Goal: Task Accomplishment & Management: Use online tool/utility

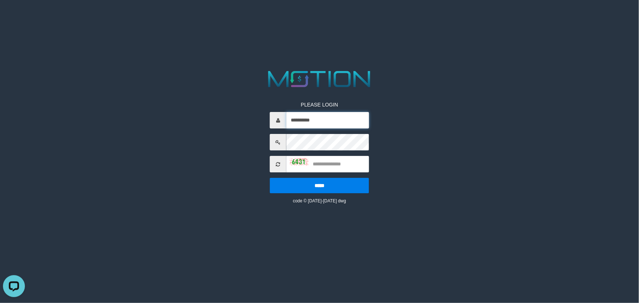
drag, startPoint x: 354, startPoint y: 117, endPoint x: 355, endPoint y: 128, distance: 11.0
click at [354, 119] on input "**********" at bounding box center [327, 120] width 83 height 16
type input "********"
click at [333, 161] on input "text" at bounding box center [327, 164] width 83 height 16
type input "****"
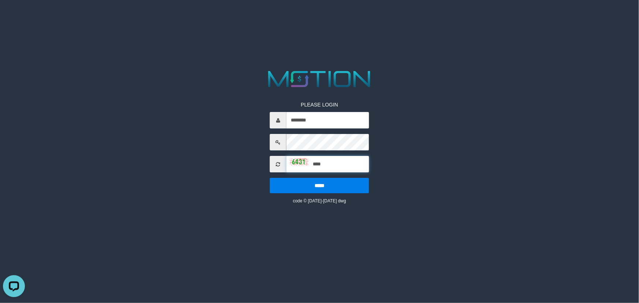
click at [270, 178] on input "*****" at bounding box center [319, 185] width 99 height 15
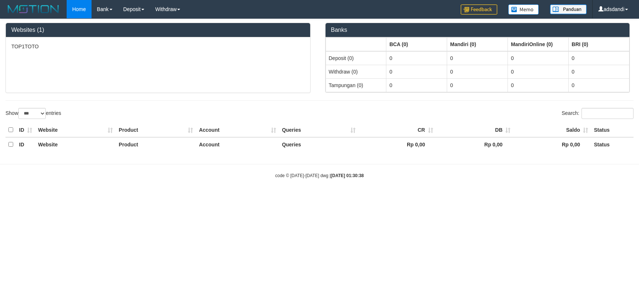
select select "***"
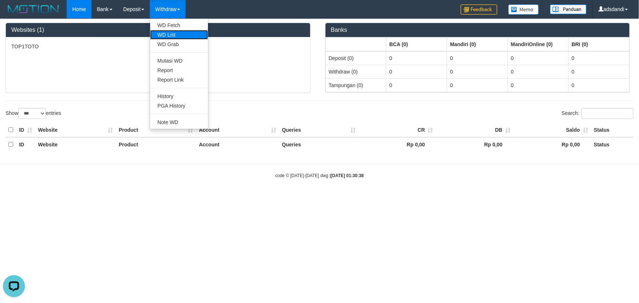
click at [168, 35] on link "WD List" at bounding box center [179, 35] width 58 height 10
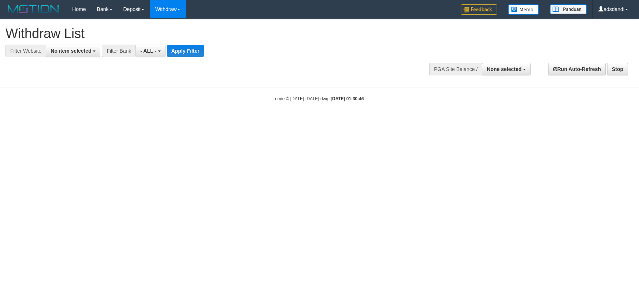
select select
click at [71, 48] on span "No item selected" at bounding box center [71, 51] width 41 height 6
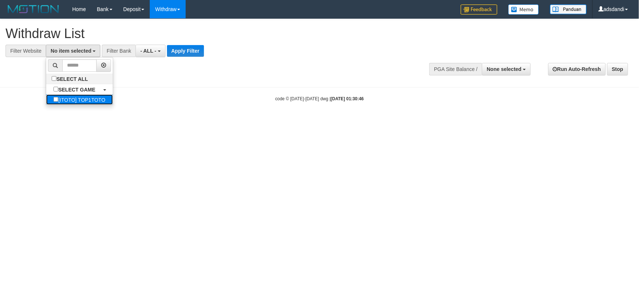
click at [84, 96] on label "[ITOTO] TOP1TOTO" at bounding box center [79, 99] width 66 height 10
select select "***"
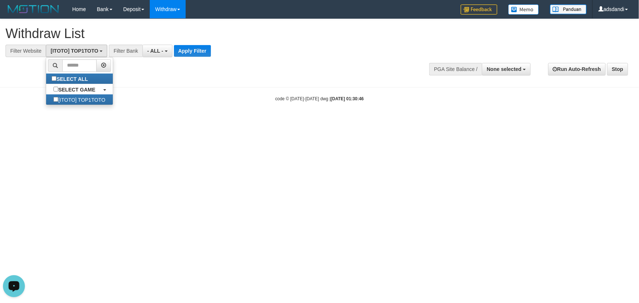
click at [20, 286] on div "Open LiveChat chat widget" at bounding box center [14, 285] width 12 height 12
click at [210, 120] on html "Toggle navigation Home Bank Account List Load By Website Group [ITOTO] TOP1TOTO…" at bounding box center [319, 60] width 639 height 120
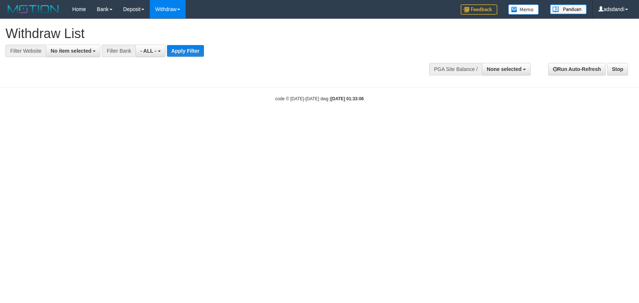
select select
click at [502, 63] on button "None selected" at bounding box center [506, 69] width 49 height 12
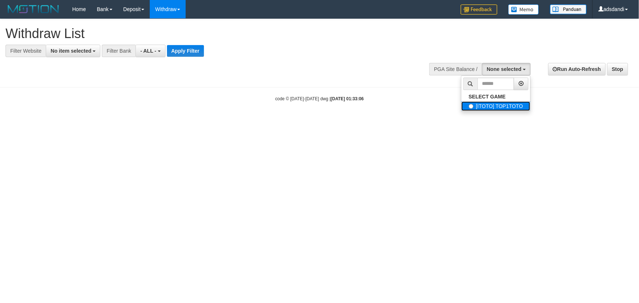
click at [502, 105] on label "[ITOTO] TOP1TOTO" at bounding box center [495, 106] width 69 height 10
select select "***"
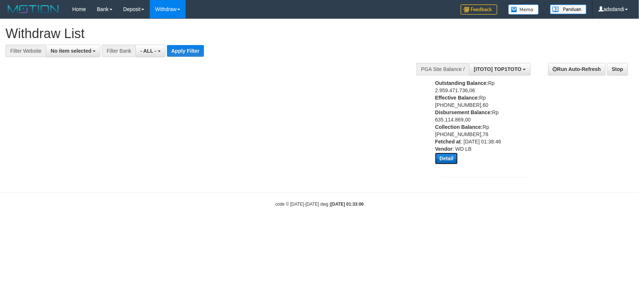
click at [446, 156] on button "Detail" at bounding box center [446, 159] width 23 height 12
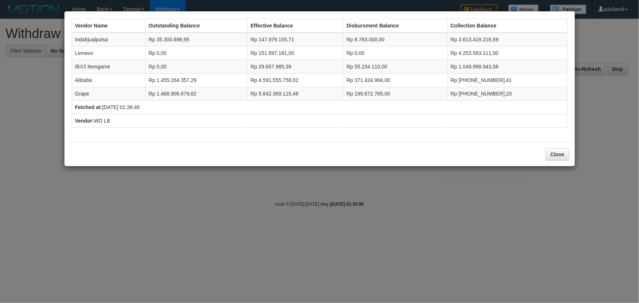
click at [545, 144] on div "Close" at bounding box center [319, 154] width 510 height 24
click at [557, 156] on button "Close" at bounding box center [556, 154] width 23 height 12
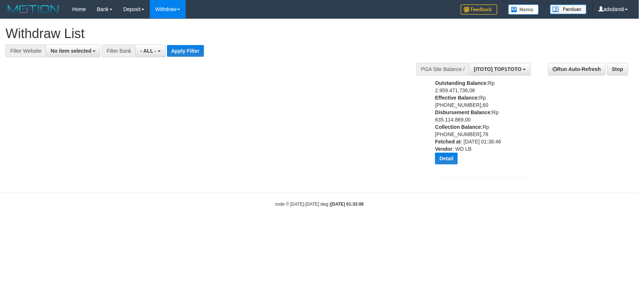
click at [506, 169] on div "Outstanding Balance: Rp 2.959.471.736,06 Effective Balance: Rp 10.763.459.195,6…" at bounding box center [484, 128] width 88 height 98
click at [590, 39] on link "Log Out" at bounding box center [604, 42] width 58 height 10
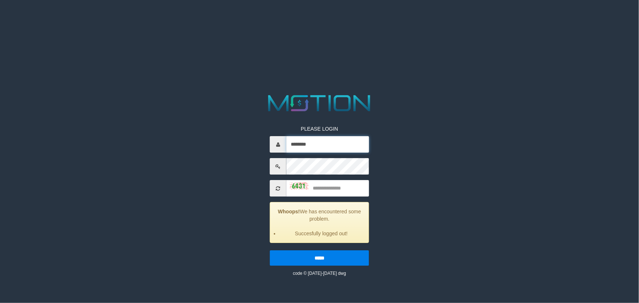
drag, startPoint x: 345, startPoint y: 142, endPoint x: 343, endPoint y: 153, distance: 10.7
click at [345, 142] on input "********" at bounding box center [327, 144] width 83 height 16
click at [546, 18] on html "PLEASE LOGIN ******** Whoops! We has encountered some problem. Succesfully logg…" at bounding box center [319, 9] width 639 height 18
click at [344, 141] on input "********" at bounding box center [327, 144] width 83 height 16
type input "**********"
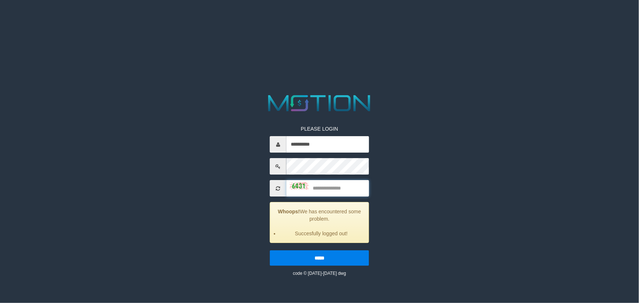
click at [351, 189] on input "text" at bounding box center [327, 188] width 83 height 16
type input "****"
click at [270, 250] on input "*****" at bounding box center [319, 257] width 99 height 15
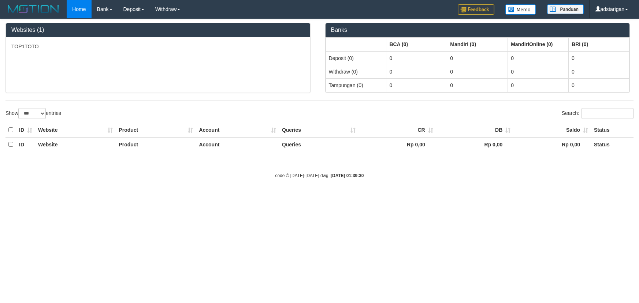
select select "***"
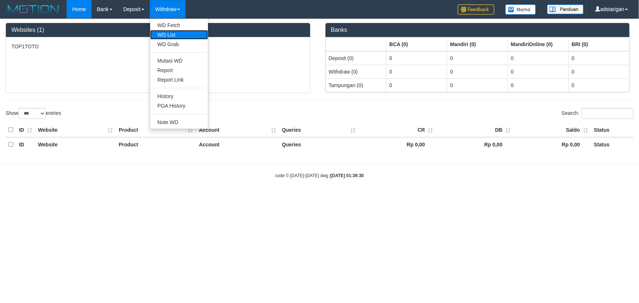
click at [174, 37] on link "WD List" at bounding box center [179, 35] width 58 height 10
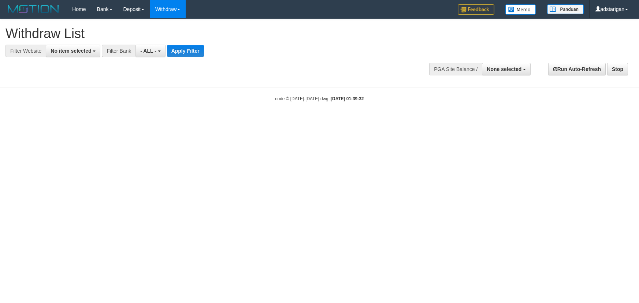
select select
click at [66, 55] on button "No item selected" at bounding box center [73, 51] width 55 height 12
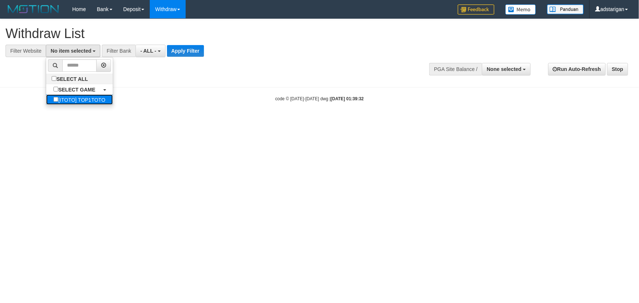
click at [76, 99] on label "[ITOTO] TOP1TOTO" at bounding box center [79, 99] width 66 height 10
select select "***"
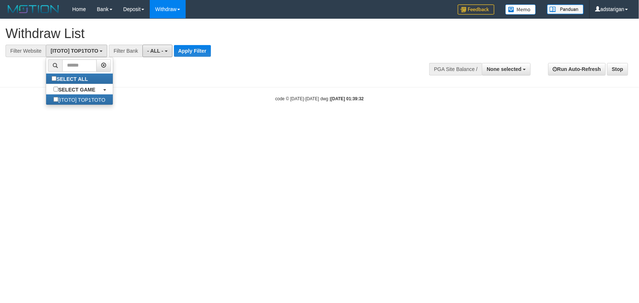
drag, startPoint x: 162, startPoint y: 51, endPoint x: 159, endPoint y: 65, distance: 14.6
click at [161, 52] on span "- ALL -" at bounding box center [155, 51] width 16 height 6
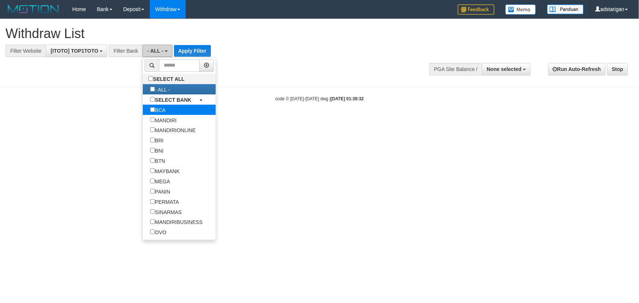
scroll to position [0, 0]
drag, startPoint x: 155, startPoint y: 110, endPoint x: 178, endPoint y: 74, distance: 42.4
click at [156, 110] on label "BCA" at bounding box center [158, 110] width 30 height 10
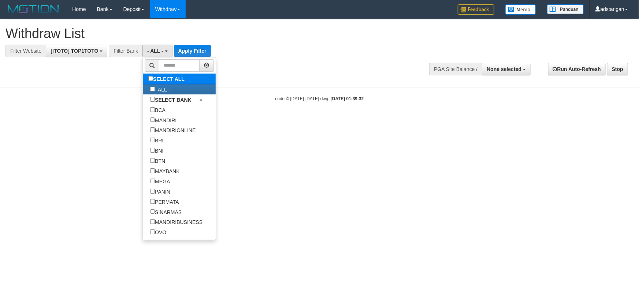
select select "***"
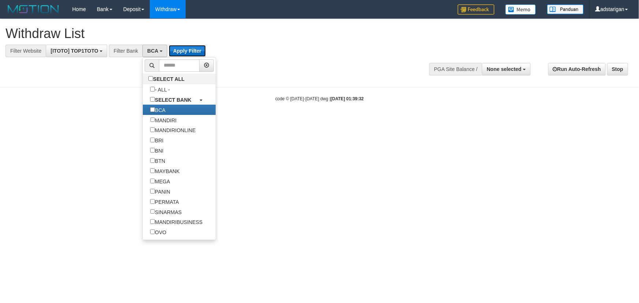
click at [190, 50] on button "Apply Filter" at bounding box center [187, 51] width 37 height 12
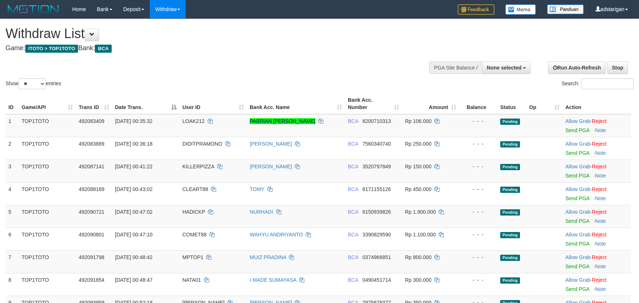
select select
select select "**"
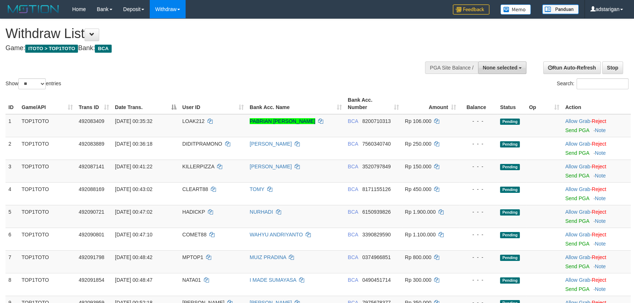
click at [507, 66] on span "None selected" at bounding box center [500, 68] width 35 height 6
click at [498, 101] on label "[ITOTO] TOP1TOTO" at bounding box center [491, 105] width 69 height 10
select select "***"
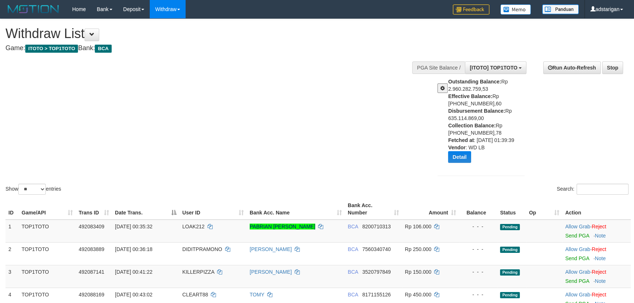
click at [440, 91] on button at bounding box center [442, 88] width 10 height 10
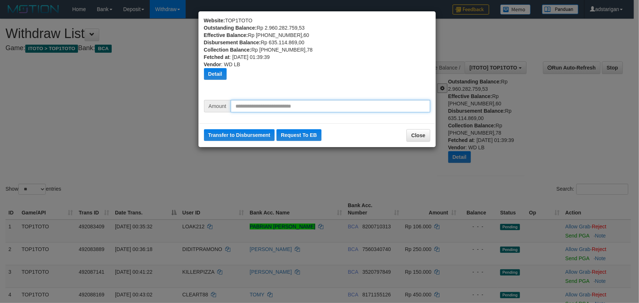
click at [343, 104] on input "text" at bounding box center [330, 106] width 199 height 12
paste input "*********"
type input "*********"
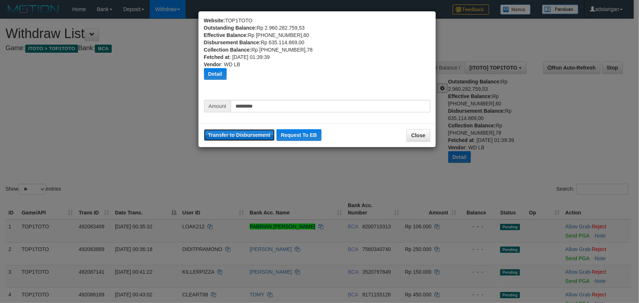
click at [235, 140] on button "Transfer to Disbursement" at bounding box center [239, 135] width 71 height 12
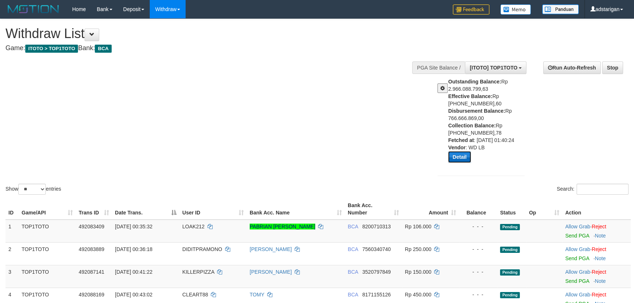
click at [464, 157] on button "Detail" at bounding box center [459, 157] width 23 height 12
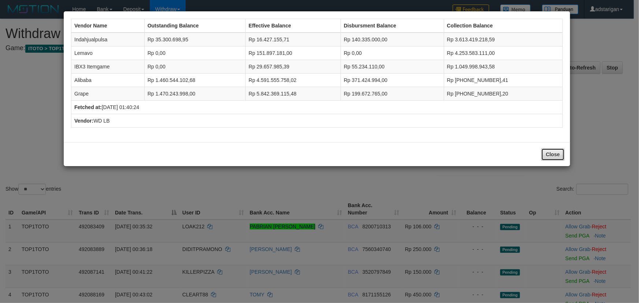
click at [554, 155] on button "Close" at bounding box center [552, 154] width 23 height 12
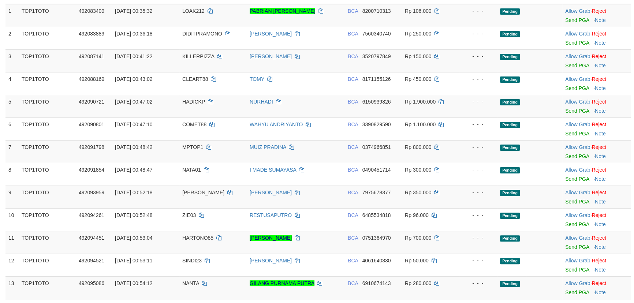
scroll to position [222, 0]
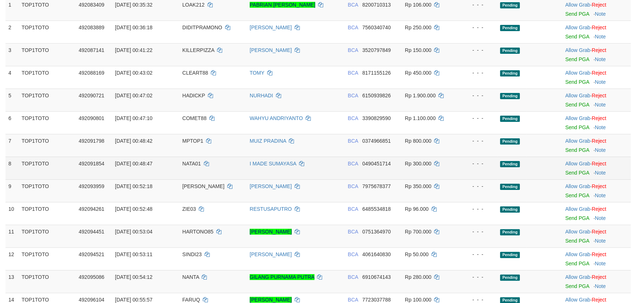
click at [411, 176] on td "Rp 300.000" at bounding box center [430, 168] width 57 height 23
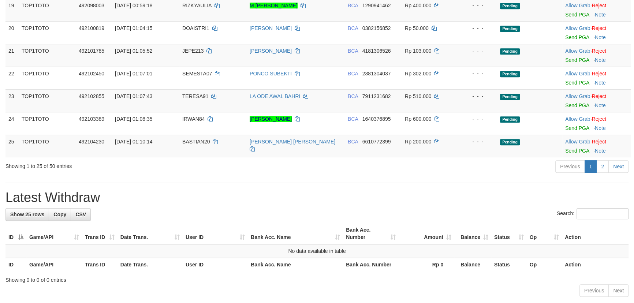
scroll to position [665, 0]
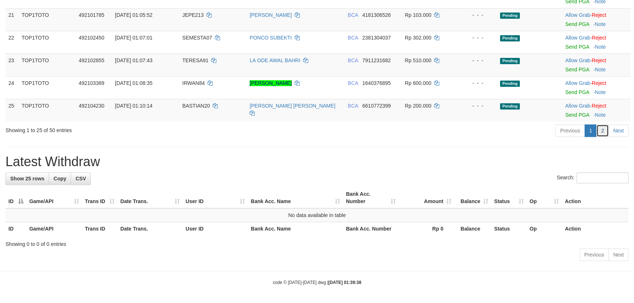
drag, startPoint x: 604, startPoint y: 131, endPoint x: 600, endPoint y: 134, distance: 4.3
click at [604, 131] on link "2" at bounding box center [602, 130] width 12 height 12
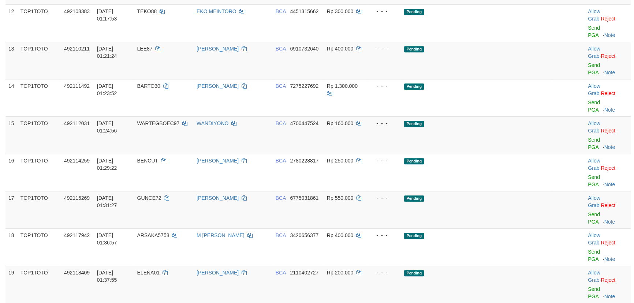
scroll to position [610, 0]
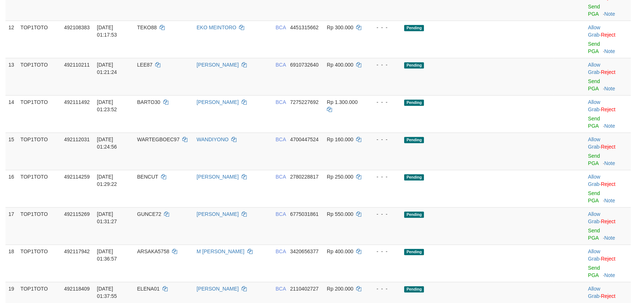
click at [455, 242] on div "**********" at bounding box center [317, 20] width 634 height 1223
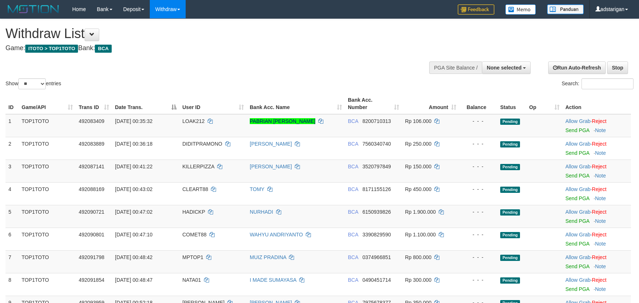
select select
select select "**"
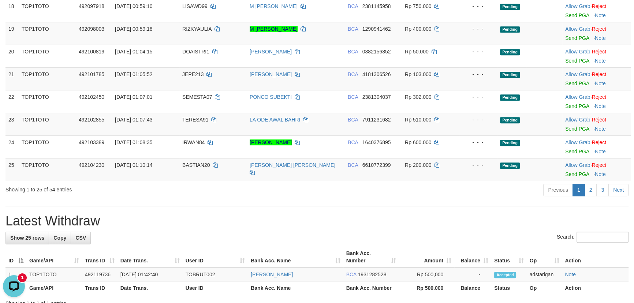
click at [410, 221] on h1 "Latest Withdraw" at bounding box center [316, 221] width 623 height 15
click at [593, 188] on link "2" at bounding box center [590, 190] width 12 height 12
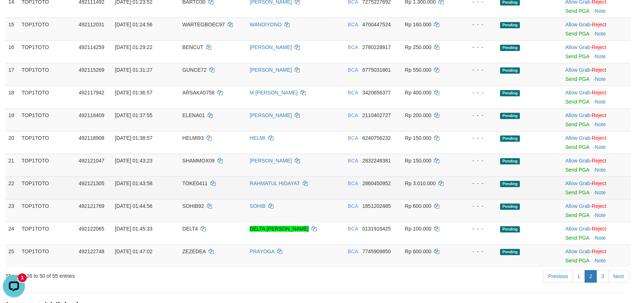
scroll to position [390, 0]
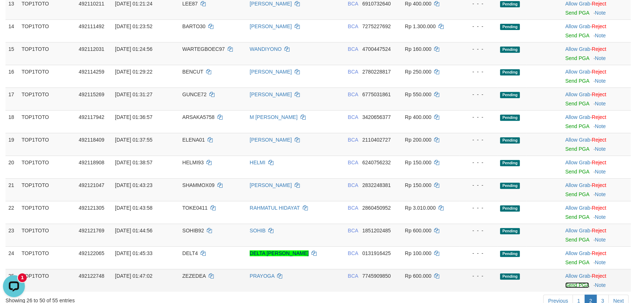
click at [577, 282] on link "Send PGA" at bounding box center [577, 285] width 24 height 6
click at [583, 297] on link "1" at bounding box center [578, 299] width 12 height 12
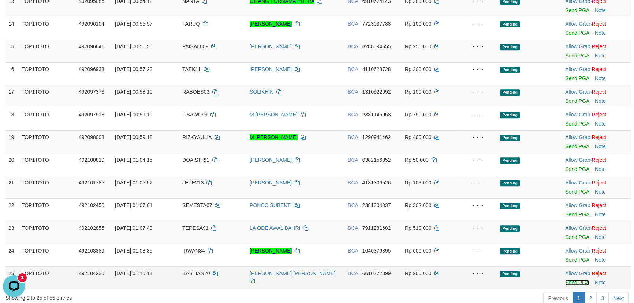
click at [569, 282] on link "Send PGA" at bounding box center [577, 283] width 24 height 6
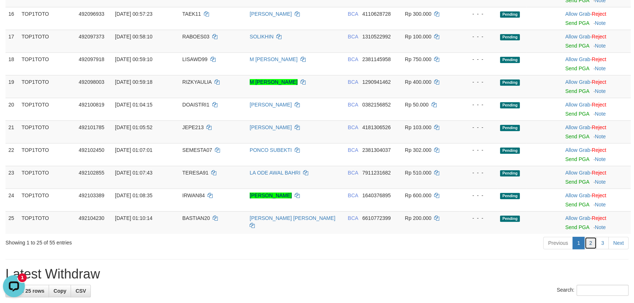
click at [594, 244] on link "2" at bounding box center [590, 243] width 12 height 12
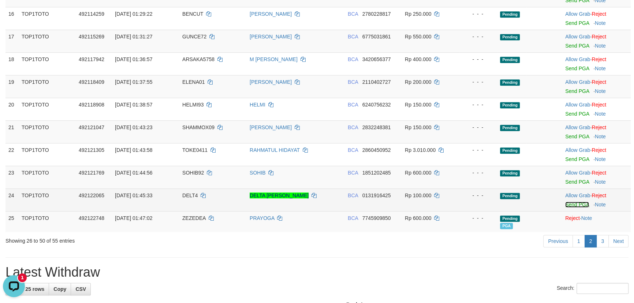
click at [586, 204] on link "Send PGA" at bounding box center [577, 205] width 24 height 6
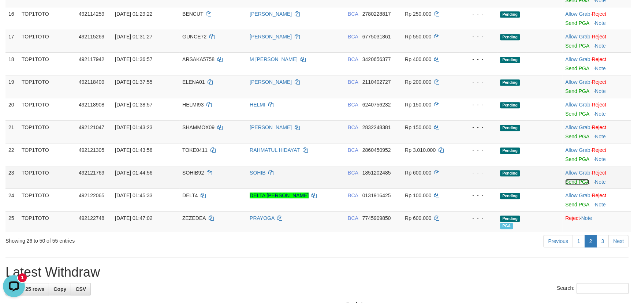
click at [573, 182] on link "Send PGA" at bounding box center [577, 182] width 24 height 6
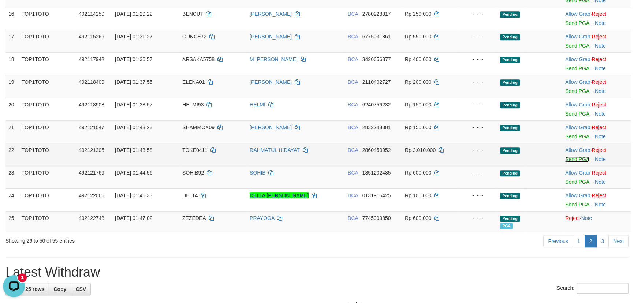
click at [577, 159] on link "Send PGA" at bounding box center [577, 159] width 24 height 6
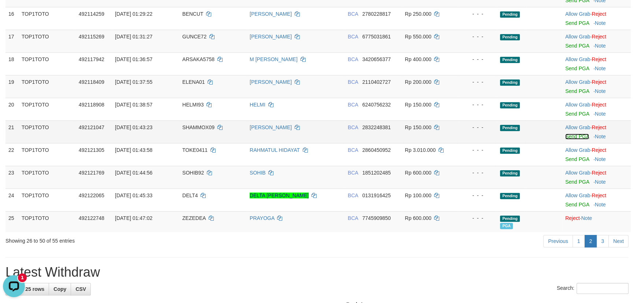
click at [576, 134] on link "Send PGA" at bounding box center [577, 137] width 24 height 6
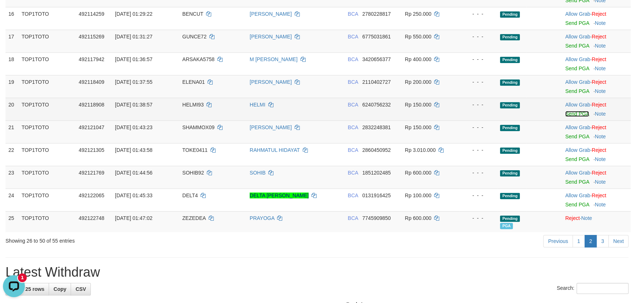
click at [575, 111] on link "Send PGA" at bounding box center [577, 114] width 24 height 6
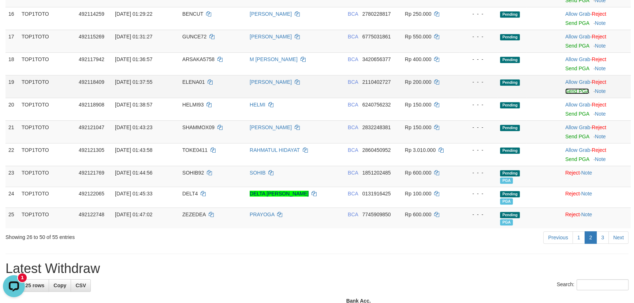
click at [576, 90] on link "Send PGA" at bounding box center [577, 91] width 24 height 6
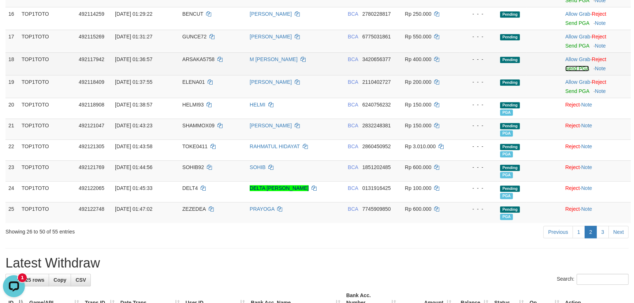
click at [571, 69] on link "Send PGA" at bounding box center [577, 69] width 24 height 6
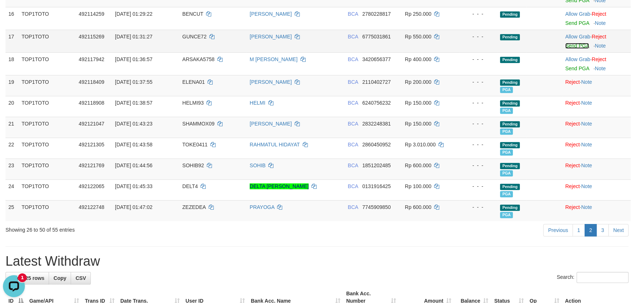
click at [575, 45] on link "Send PGA" at bounding box center [577, 46] width 24 height 6
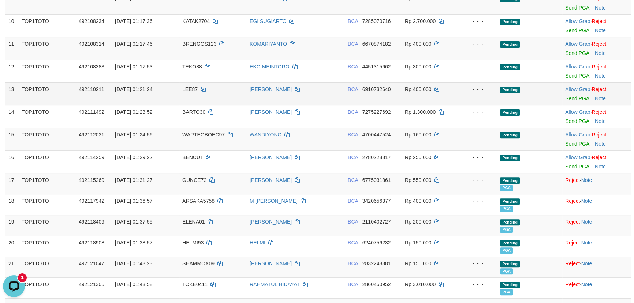
scroll to position [281, 0]
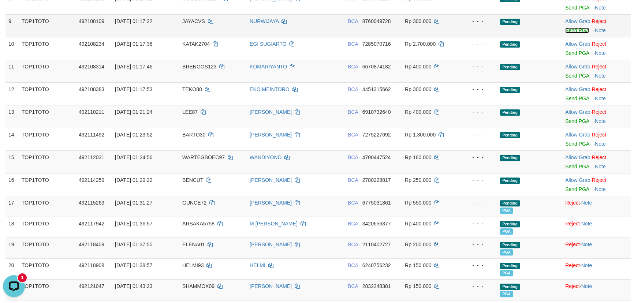
click at [575, 30] on link "Send PGA" at bounding box center [577, 30] width 24 height 6
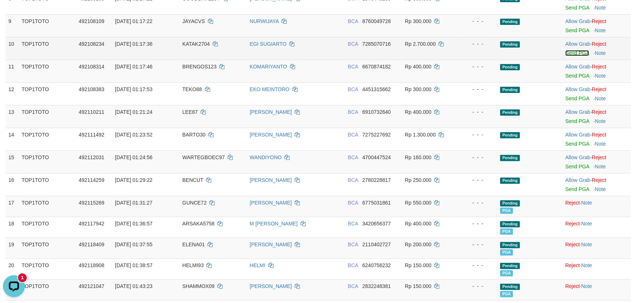
click at [572, 52] on link "Send PGA" at bounding box center [577, 53] width 24 height 6
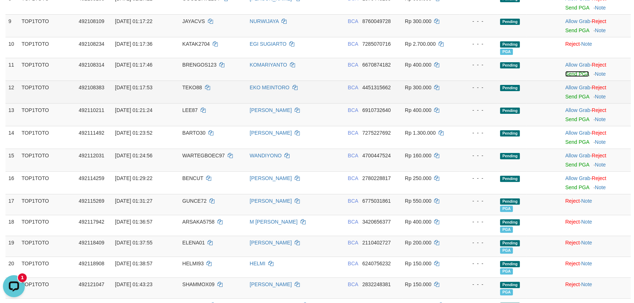
drag, startPoint x: 572, startPoint y: 73, endPoint x: 552, endPoint y: 94, distance: 29.3
click at [572, 73] on link "Send PGA" at bounding box center [577, 74] width 24 height 6
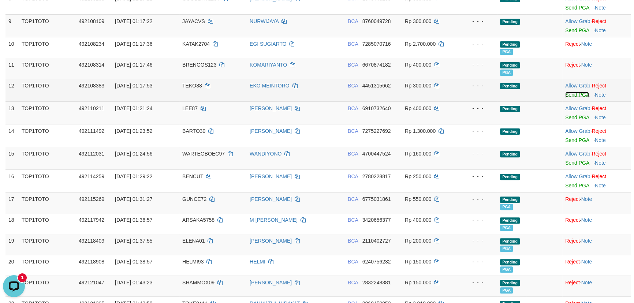
click at [569, 94] on link "Send PGA" at bounding box center [577, 95] width 24 height 6
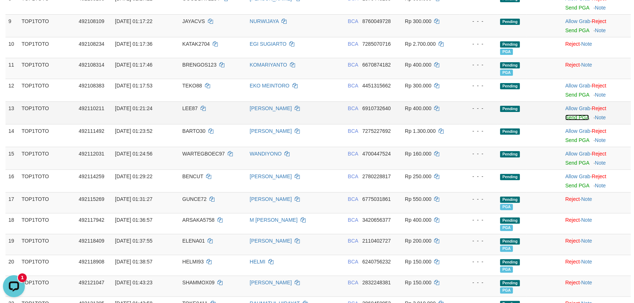
click at [569, 115] on link "Send PGA" at bounding box center [577, 118] width 24 height 6
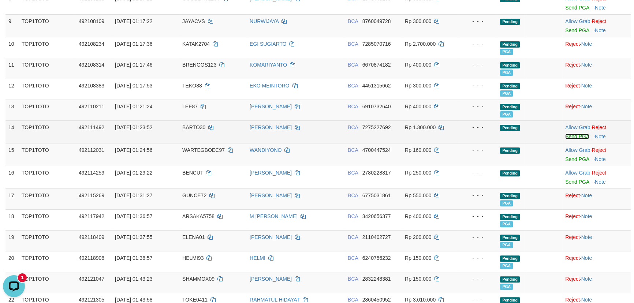
click at [566, 138] on link "Send PGA" at bounding box center [577, 137] width 24 height 6
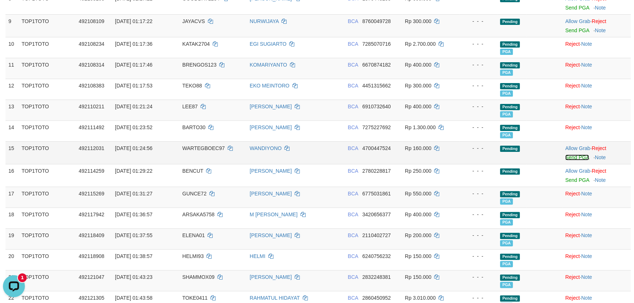
click at [575, 157] on link "Send PGA" at bounding box center [577, 157] width 24 height 6
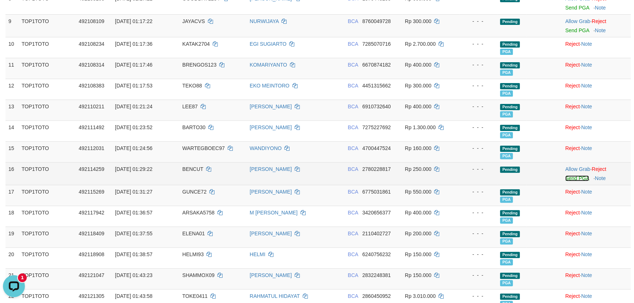
click at [573, 178] on link "Send PGA" at bounding box center [577, 178] width 24 height 6
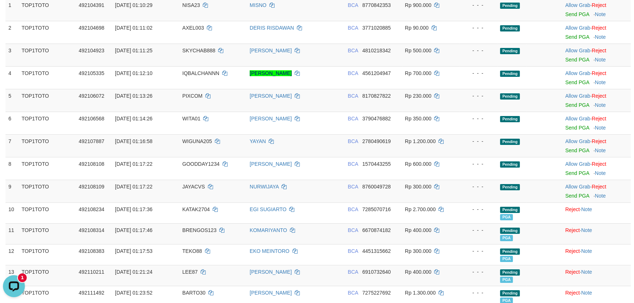
scroll to position [115, 0]
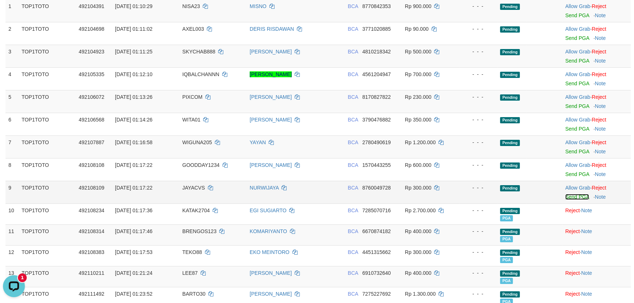
click at [577, 195] on link "Send PGA" at bounding box center [577, 197] width 24 height 6
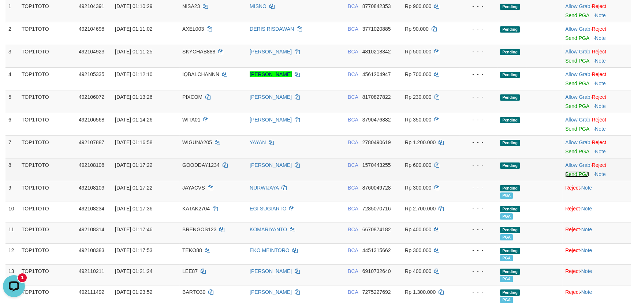
click at [573, 171] on link "Send PGA" at bounding box center [577, 174] width 24 height 6
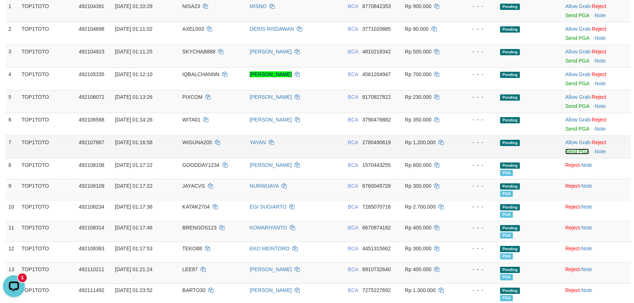
click at [573, 150] on link "Send PGA" at bounding box center [577, 152] width 24 height 6
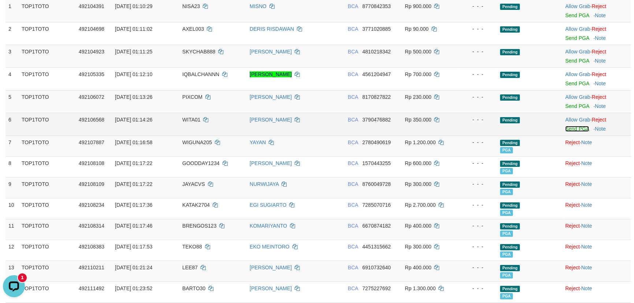
click at [572, 128] on link "Send PGA" at bounding box center [577, 129] width 24 height 6
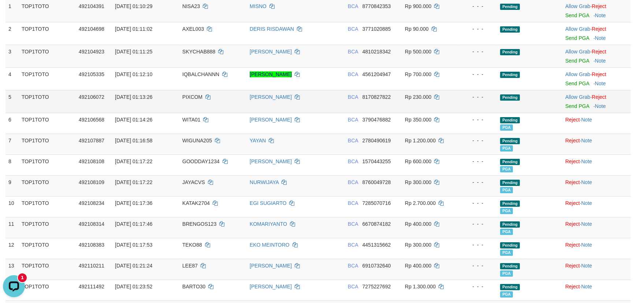
click at [573, 102] on td "Allow Grab · Reject Send PGA · Note" at bounding box center [596, 101] width 68 height 23
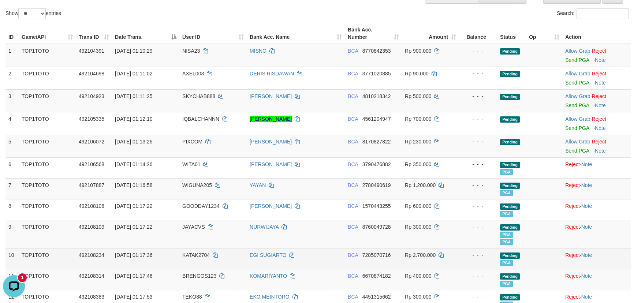
scroll to position [48, 0]
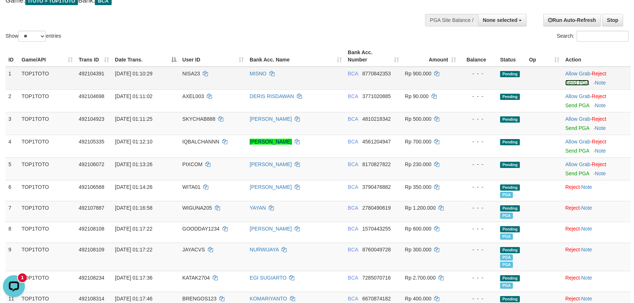
click at [576, 80] on link "Send PGA" at bounding box center [577, 83] width 24 height 6
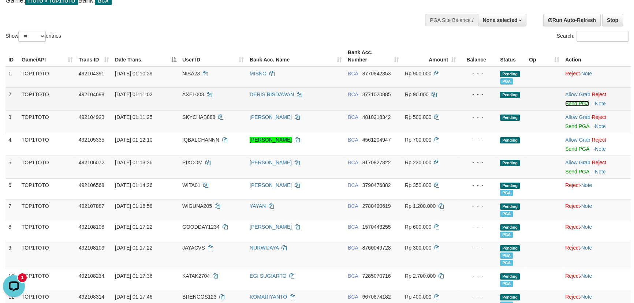
click at [582, 101] on link "Send PGA" at bounding box center [577, 104] width 24 height 6
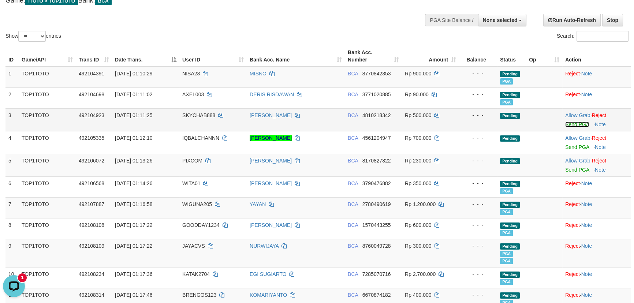
click at [573, 126] on link "Send PGA" at bounding box center [577, 125] width 24 height 6
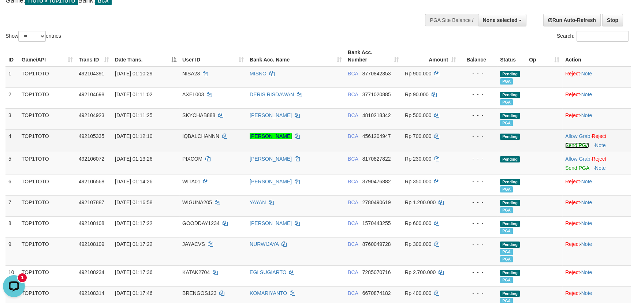
click at [571, 144] on link "Send PGA" at bounding box center [577, 145] width 24 height 6
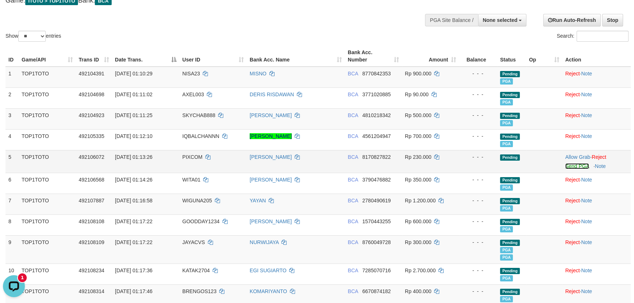
click at [573, 166] on link "Send PGA" at bounding box center [577, 166] width 24 height 6
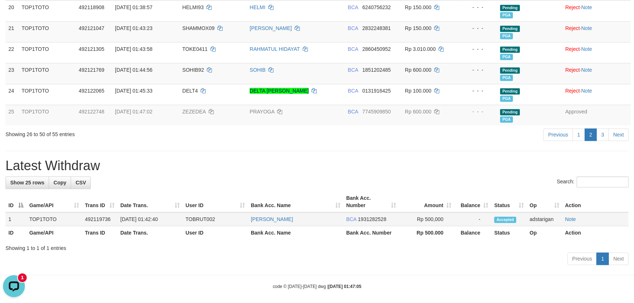
scroll to position [522, 0]
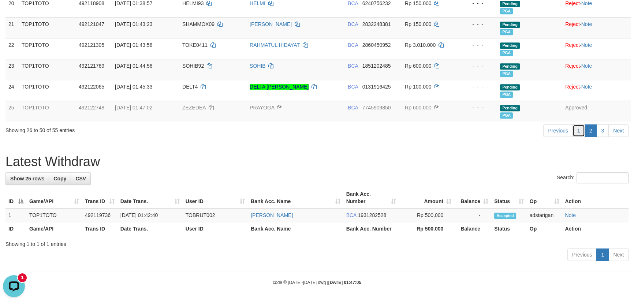
click at [575, 131] on link "1" at bounding box center [578, 130] width 12 height 12
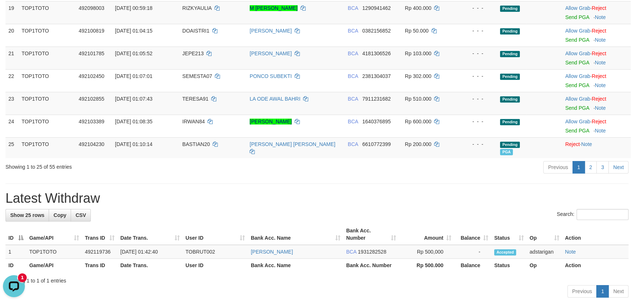
click at [387, 183] on hr at bounding box center [316, 183] width 623 height 0
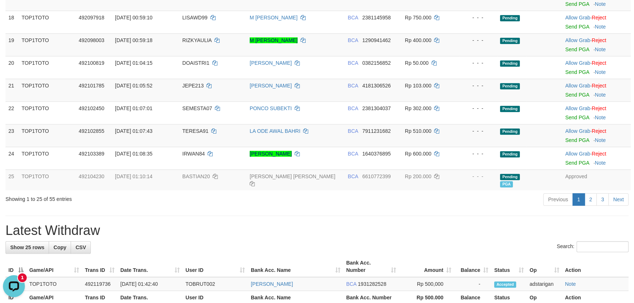
scroll to position [554, 0]
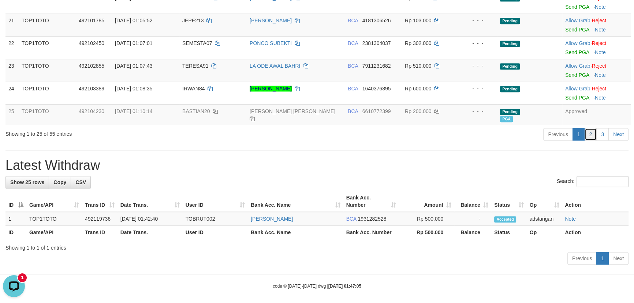
click at [593, 132] on link "2" at bounding box center [590, 134] width 12 height 12
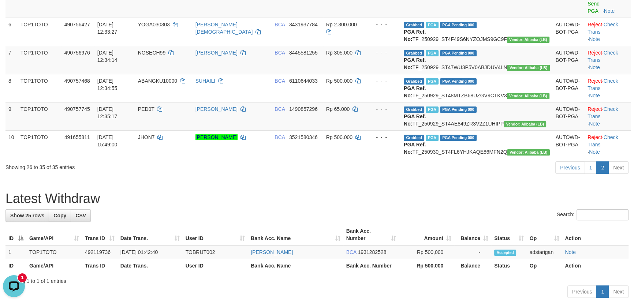
scroll to position [222, 0]
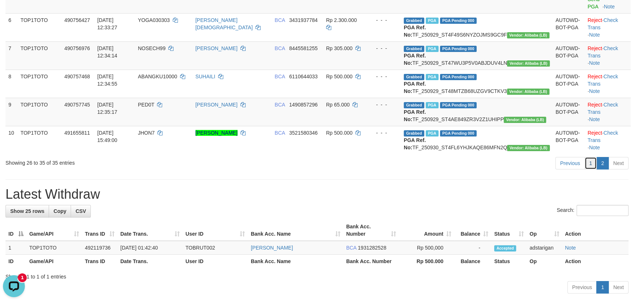
click at [587, 157] on link "1" at bounding box center [590, 163] width 12 height 12
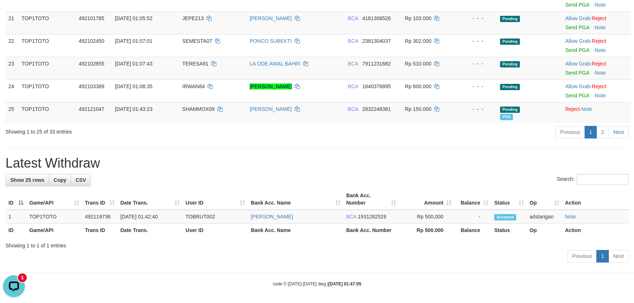
scroll to position [558, 0]
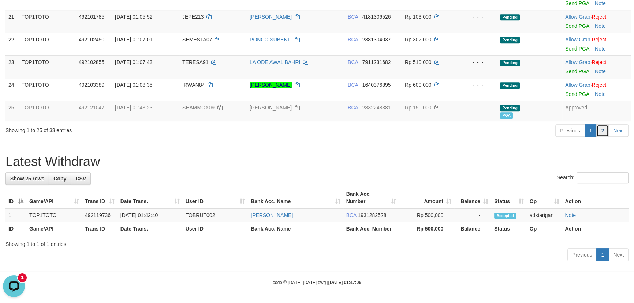
click at [600, 133] on link "2" at bounding box center [602, 130] width 12 height 12
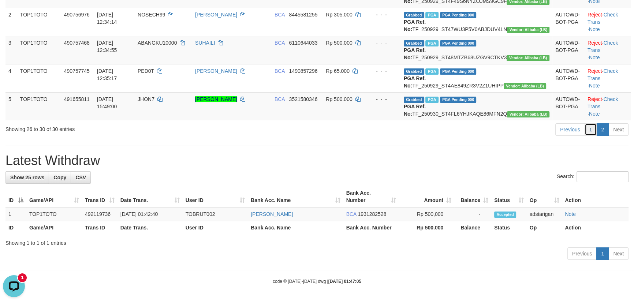
click at [587, 131] on link "1" at bounding box center [590, 129] width 12 height 12
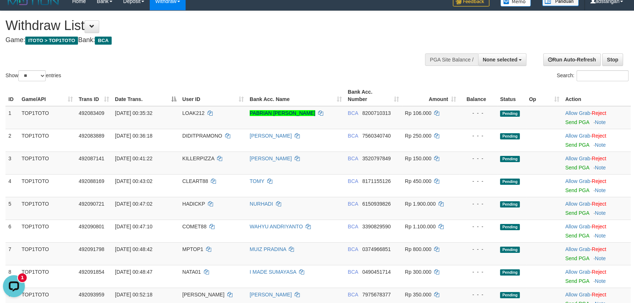
scroll to position [0, 0]
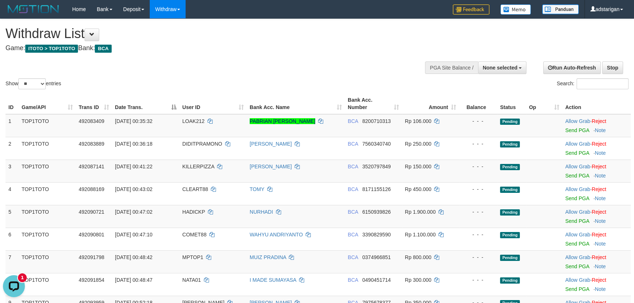
click at [328, 78] on div "Search:" at bounding box center [475, 84] width 306 height 13
drag, startPoint x: 496, startPoint y: 66, endPoint x: 493, endPoint y: 91, distance: 25.1
click at [496, 66] on span "None selected" at bounding box center [500, 68] width 35 height 6
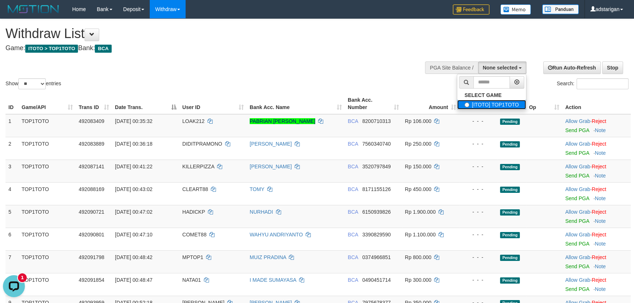
click at [490, 108] on label "[ITOTO] TOP1TOTO" at bounding box center [491, 105] width 69 height 10
select select "***"
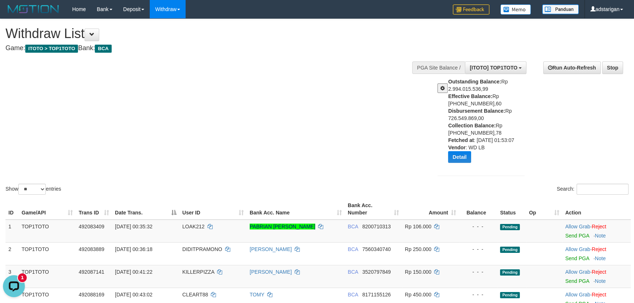
click at [444, 88] on button at bounding box center [442, 88] width 10 height 10
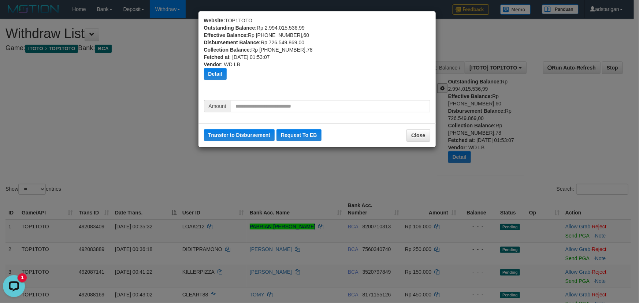
click at [407, 168] on div "Website: TOP1TOTO Outstanding Balance: Rp 2.994.015.536,99 Effective Balance: R…" at bounding box center [319, 151] width 639 height 303
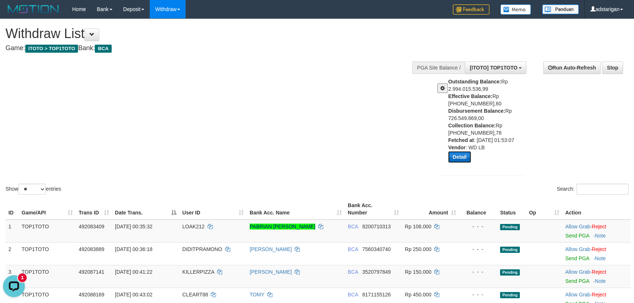
click at [462, 157] on button "Detail" at bounding box center [459, 157] width 23 height 12
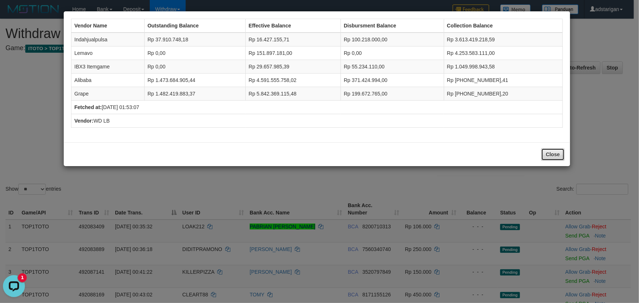
click at [548, 152] on button "Close" at bounding box center [552, 154] width 23 height 12
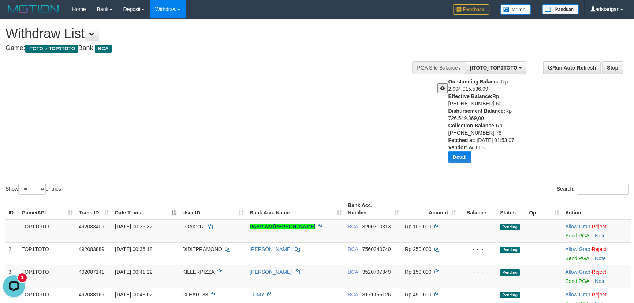
click at [292, 95] on div "Show ** ** ** *** entries Search:" at bounding box center [317, 107] width 634 height 177
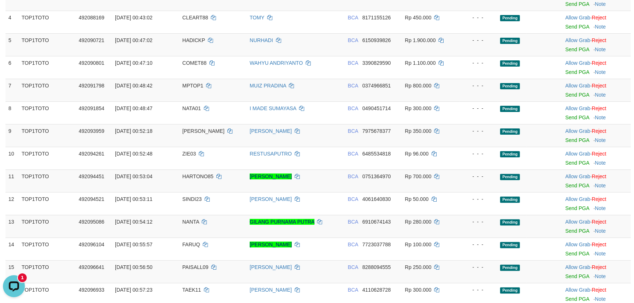
scroll to position [554, 0]
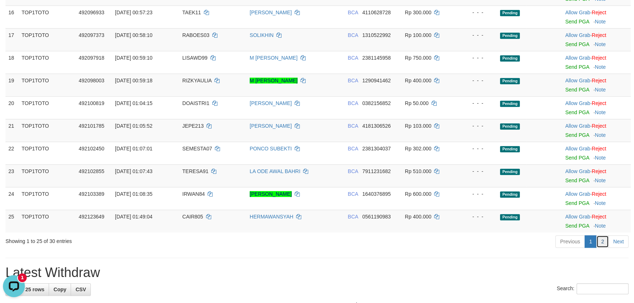
click at [608, 244] on link "2" at bounding box center [602, 241] width 12 height 12
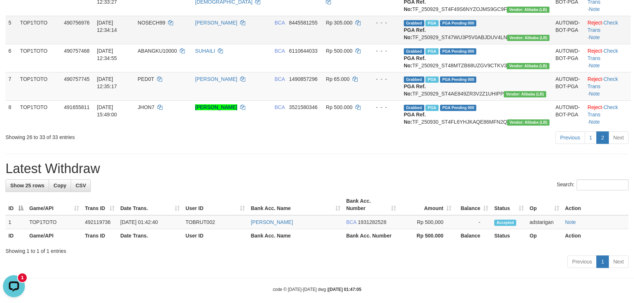
scroll to position [120, 0]
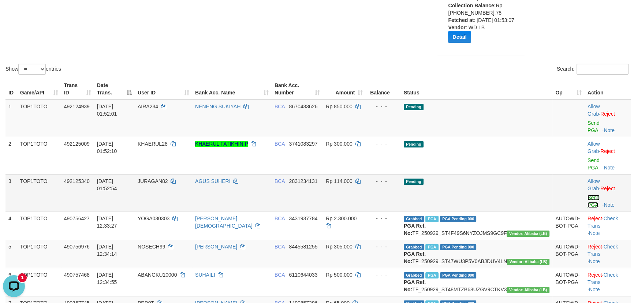
click at [593, 195] on link "Send PGA" at bounding box center [593, 201] width 12 height 13
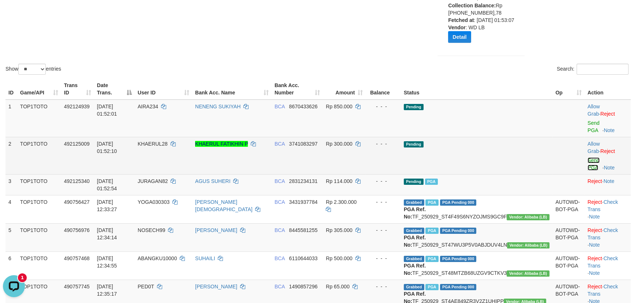
click at [589, 157] on link "Send PGA" at bounding box center [593, 163] width 12 height 13
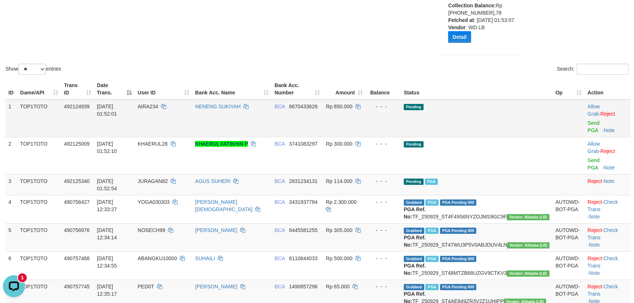
scroll to position [111, 0]
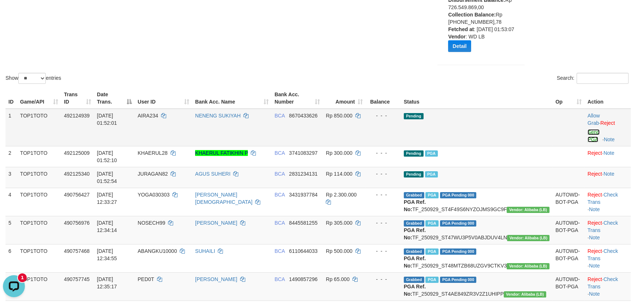
click at [587, 129] on link "Send PGA" at bounding box center [593, 135] width 12 height 13
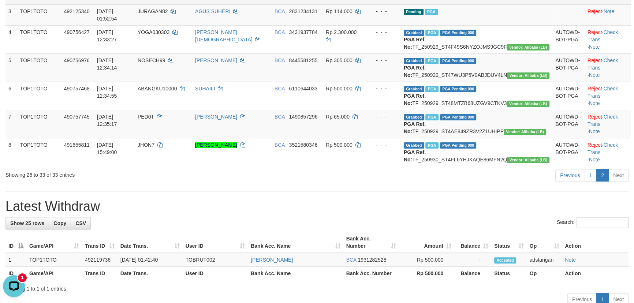
scroll to position [317, 0]
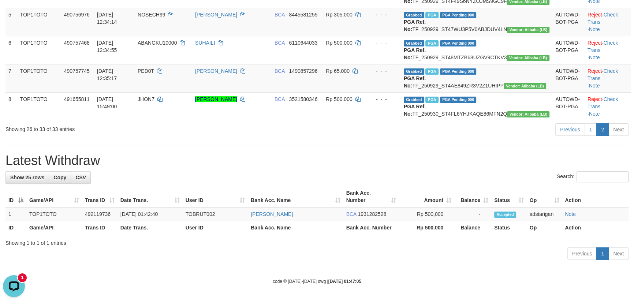
click at [503, 154] on h1 "Latest Withdraw" at bounding box center [316, 160] width 623 height 15
click at [594, 128] on link "1" at bounding box center [590, 129] width 12 height 12
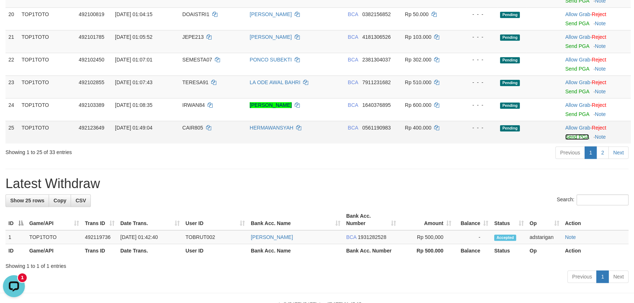
click at [578, 135] on link "Send PGA" at bounding box center [577, 137] width 24 height 6
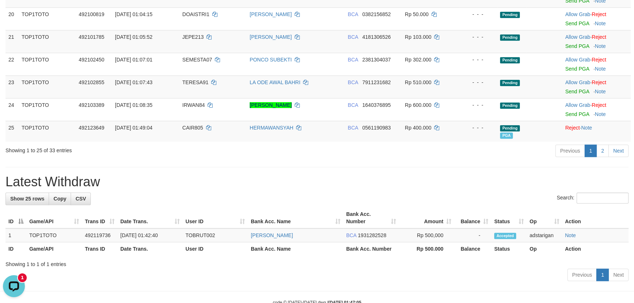
click at [435, 175] on h1 "Latest Withdraw" at bounding box center [316, 182] width 623 height 15
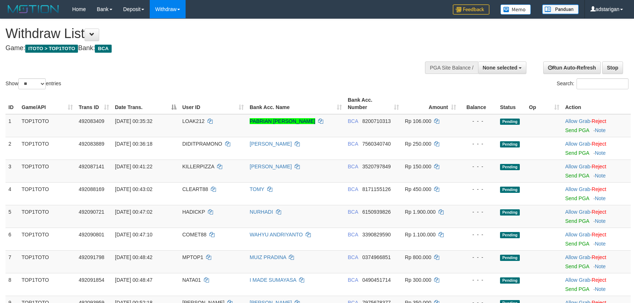
select select
select select "**"
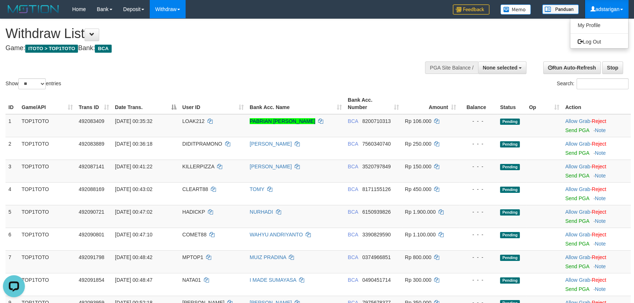
click at [602, 47] on ul "My Profile Log Out" at bounding box center [599, 33] width 59 height 30
click at [598, 41] on link "Log Out" at bounding box center [599, 42] width 58 height 10
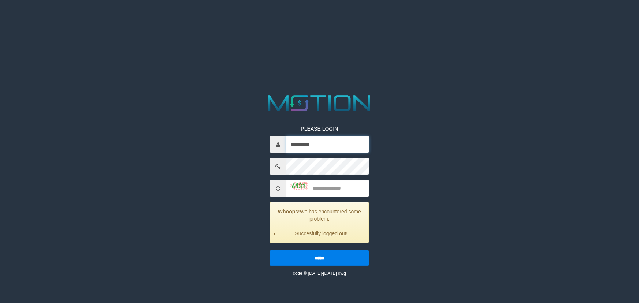
click at [350, 142] on input "**********" at bounding box center [327, 144] width 83 height 16
type input "********"
click at [346, 184] on input "text" at bounding box center [327, 188] width 83 height 16
type input "****"
click at [270, 250] on input "*****" at bounding box center [319, 257] width 99 height 15
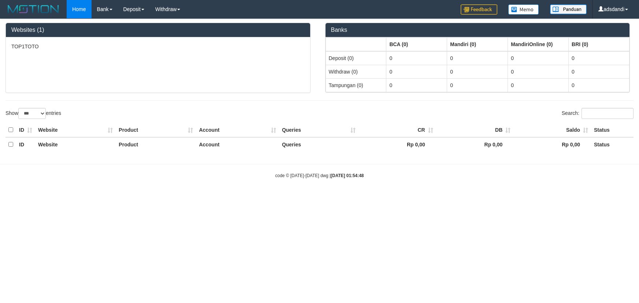
select select "***"
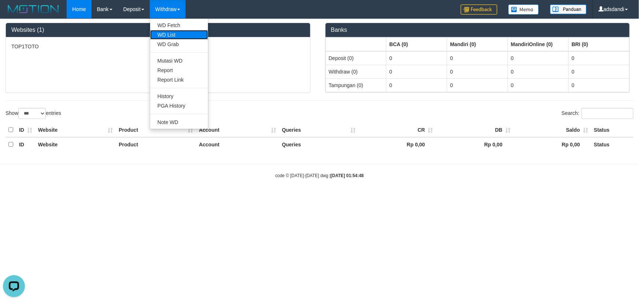
click at [182, 31] on link "WD List" at bounding box center [179, 35] width 58 height 10
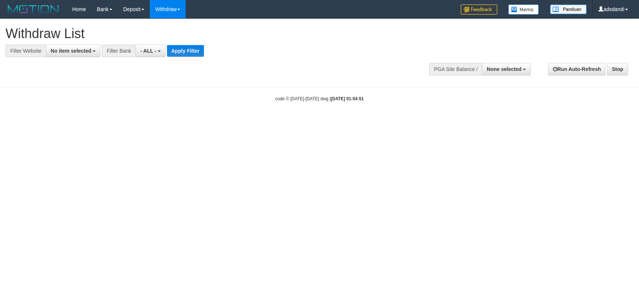
select select
click at [83, 55] on button "No item selected" at bounding box center [73, 51] width 55 height 12
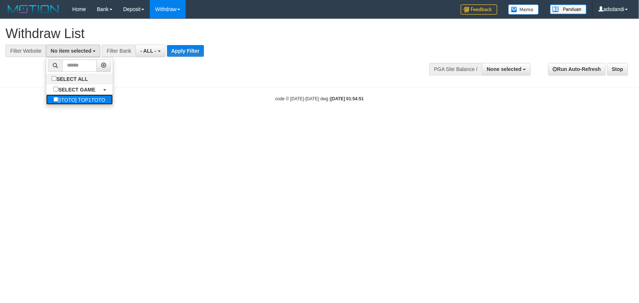
click at [87, 101] on label "[ITOTO] TOP1TOTO" at bounding box center [79, 99] width 66 height 10
select select "***"
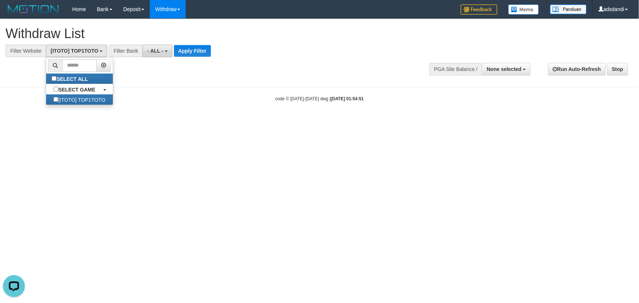
click at [159, 54] on button "- ALL -" at bounding box center [157, 51] width 30 height 12
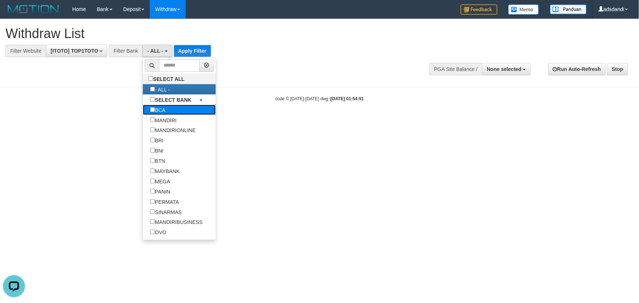
click at [158, 111] on label "BCA" at bounding box center [158, 110] width 30 height 10
select select "***"
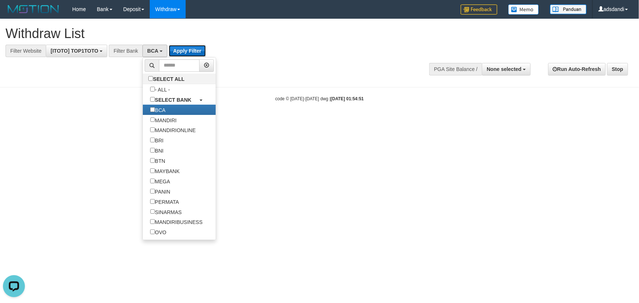
click at [182, 52] on button "Apply Filter" at bounding box center [187, 51] width 37 height 12
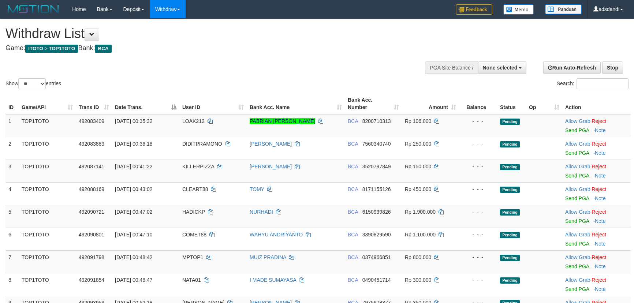
select select
select select "**"
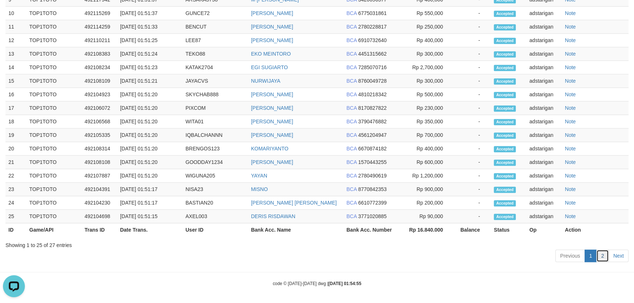
click at [605, 252] on link "2" at bounding box center [602, 256] width 12 height 12
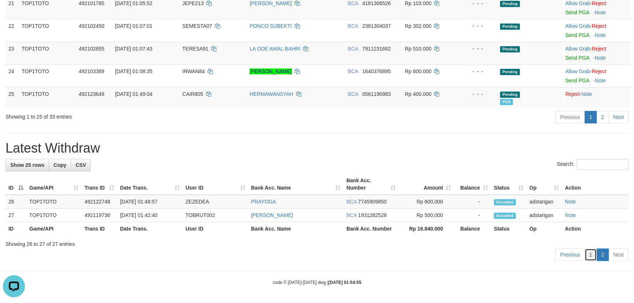
click at [591, 257] on link "1" at bounding box center [590, 255] width 12 height 12
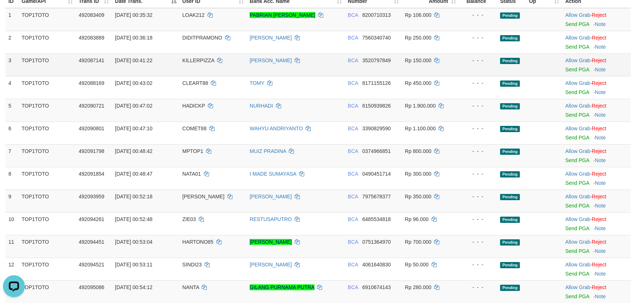
scroll to position [0, 0]
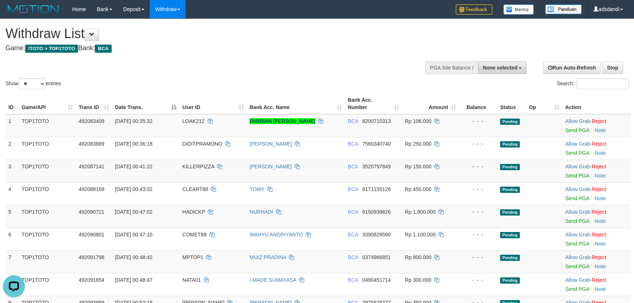
click at [501, 68] on span "None selected" at bounding box center [500, 68] width 35 height 6
click at [486, 105] on label "[ITOTO] TOP1TOTO" at bounding box center [491, 105] width 69 height 10
select select "***"
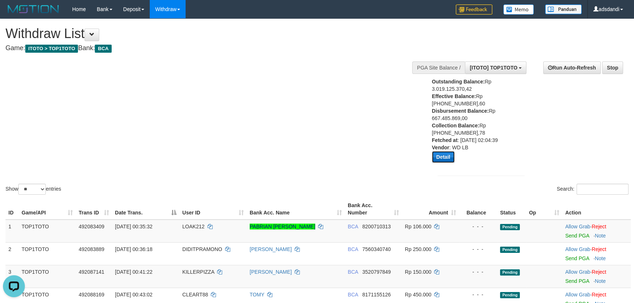
click at [443, 154] on button "Detail" at bounding box center [443, 157] width 23 height 12
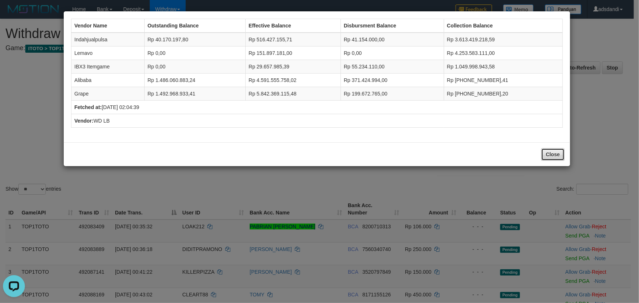
click at [542, 150] on button "Close" at bounding box center [552, 154] width 23 height 12
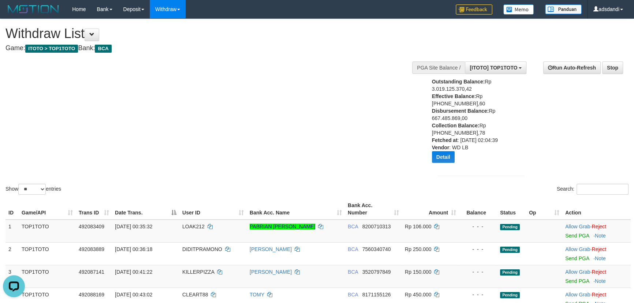
click at [361, 80] on div "Show ** ** ** *** entries Search:" at bounding box center [317, 107] width 634 height 177
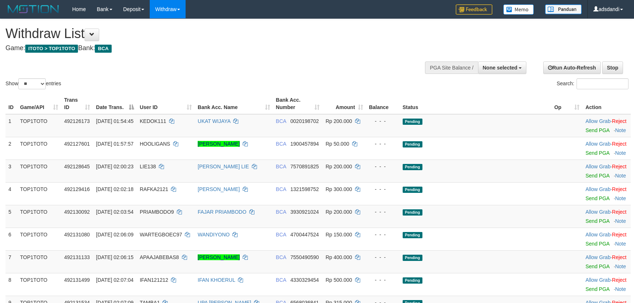
select select
select select "**"
click at [530, 70] on div "**********" at bounding box center [481, 67] width 98 height 22
click at [511, 67] on span "None selected" at bounding box center [500, 68] width 35 height 6
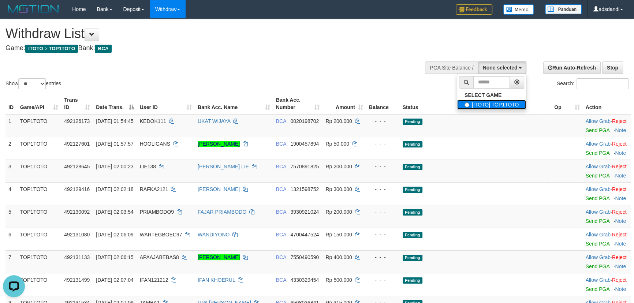
click at [492, 103] on label "[ITOTO] TOP1TOTO" at bounding box center [491, 105] width 69 height 10
select select "***"
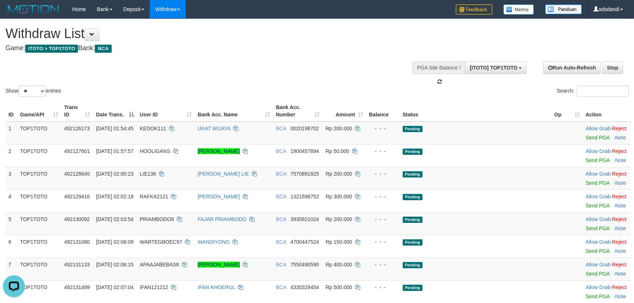
scroll to position [7, 0]
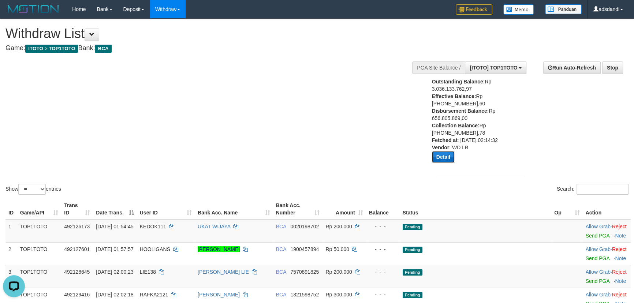
click at [440, 155] on button "Detail" at bounding box center [443, 157] width 23 height 12
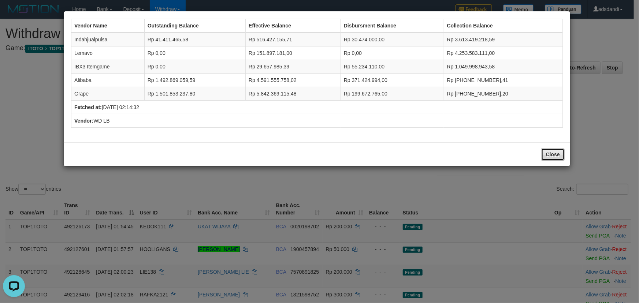
click at [561, 156] on button "Close" at bounding box center [552, 154] width 23 height 12
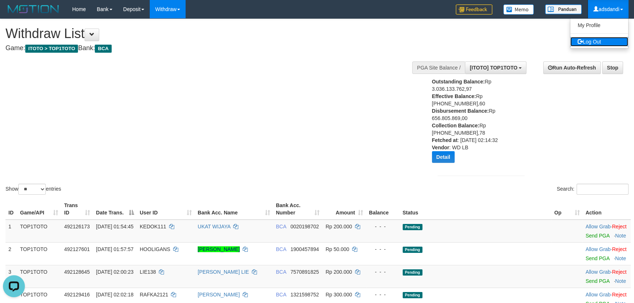
click at [598, 46] on link "Log Out" at bounding box center [599, 42] width 58 height 10
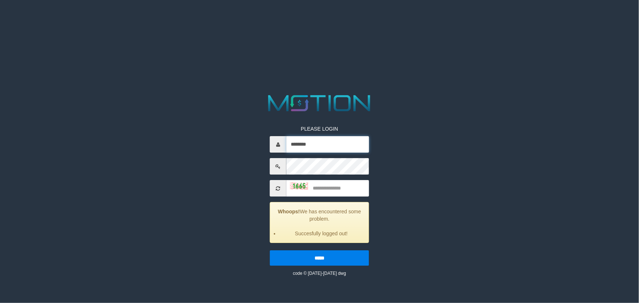
click at [319, 144] on input "********" at bounding box center [327, 144] width 83 height 16
type input "**********"
click at [336, 186] on input "text" at bounding box center [327, 188] width 83 height 16
type input "****"
click at [270, 250] on input "*****" at bounding box center [319, 257] width 99 height 15
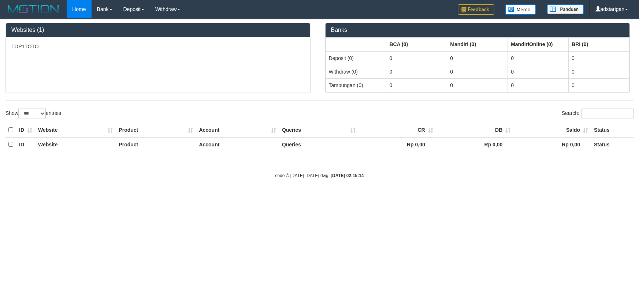
select select "***"
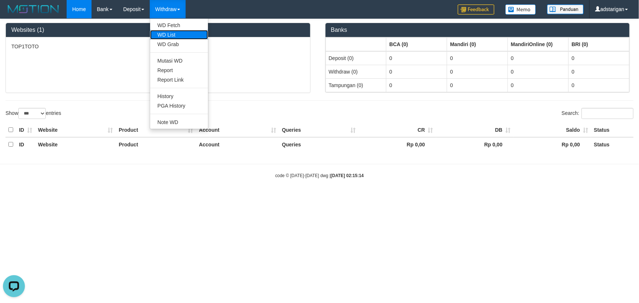
click at [172, 33] on link "WD List" at bounding box center [179, 35] width 58 height 10
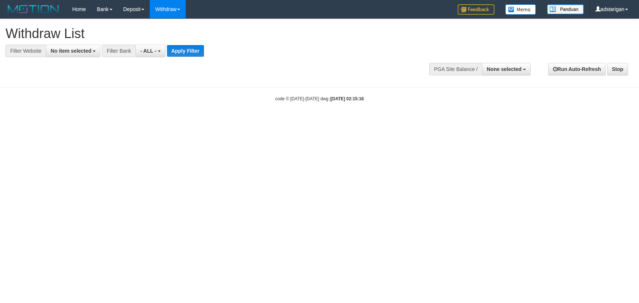
select select
click at [501, 70] on span "None selected" at bounding box center [503, 69] width 35 height 6
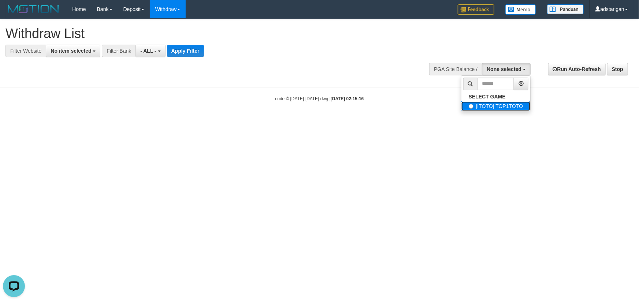
click at [497, 102] on label "[ITOTO] TOP1TOTO" at bounding box center [495, 106] width 69 height 10
select select "***"
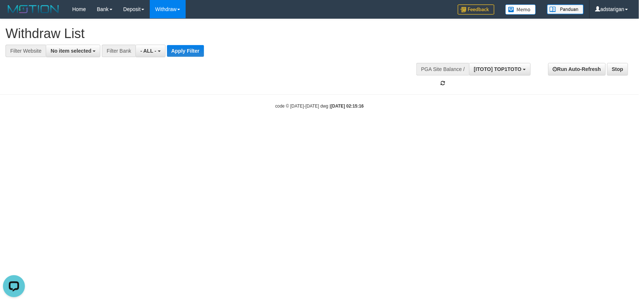
scroll to position [7, 0]
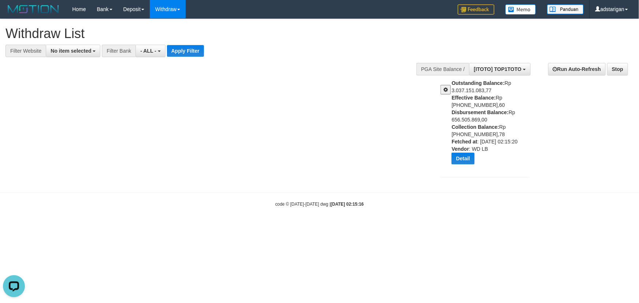
click at [438, 84] on div at bounding box center [443, 86] width 16 height 15
click at [443, 89] on span at bounding box center [445, 89] width 4 height 5
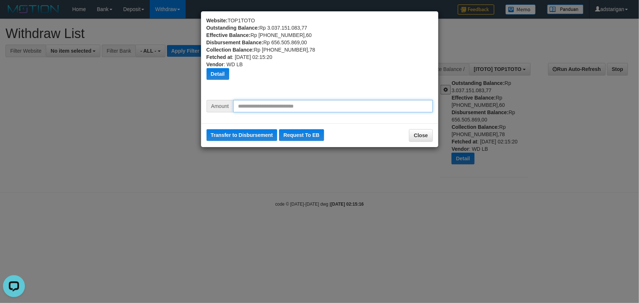
click at [285, 107] on input "text" at bounding box center [332, 106] width 199 height 12
paste input "*********"
type input "*********"
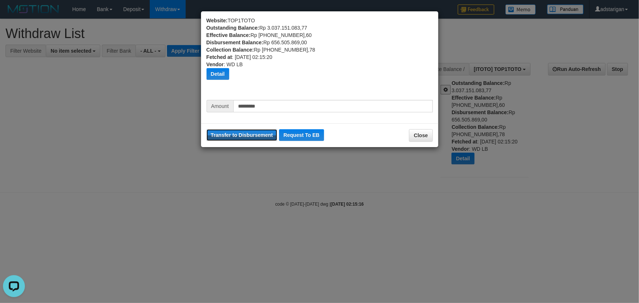
click at [247, 135] on button "Transfer to Disbursement" at bounding box center [241, 135] width 71 height 12
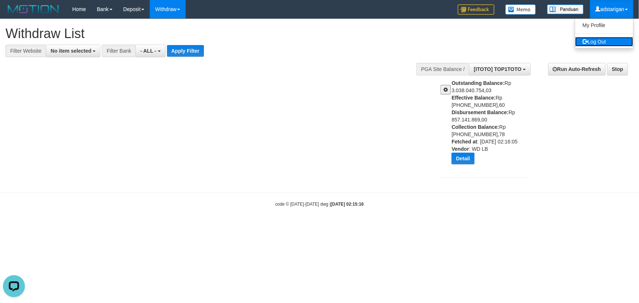
click at [606, 45] on link "Log Out" at bounding box center [604, 42] width 58 height 10
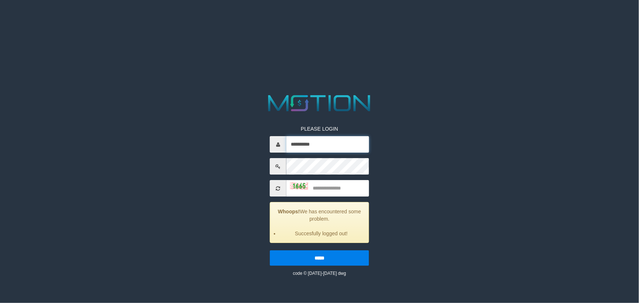
click at [329, 142] on input "**********" at bounding box center [327, 144] width 83 height 16
type input "********"
click at [350, 193] on input "text" at bounding box center [327, 188] width 83 height 16
type input "****"
click at [270, 250] on input "*****" at bounding box center [319, 257] width 99 height 15
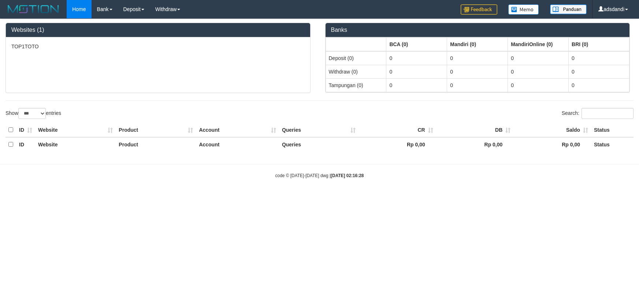
select select "***"
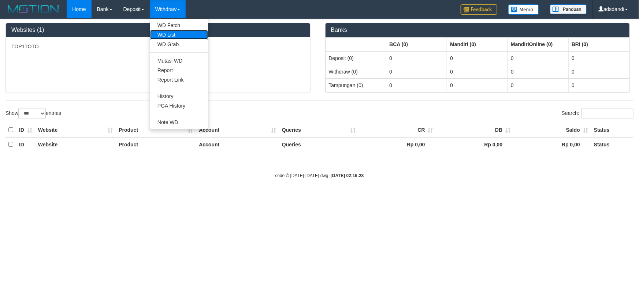
click at [176, 35] on link "WD List" at bounding box center [179, 35] width 58 height 10
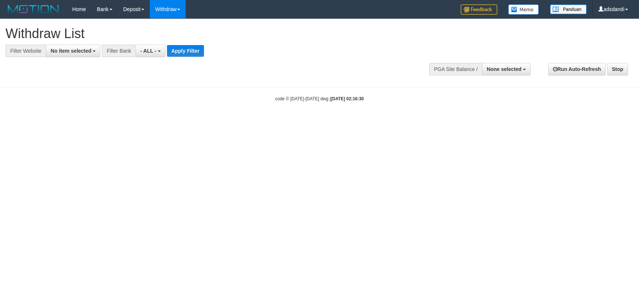
select select
click at [63, 48] on span "No item selected" at bounding box center [71, 51] width 41 height 6
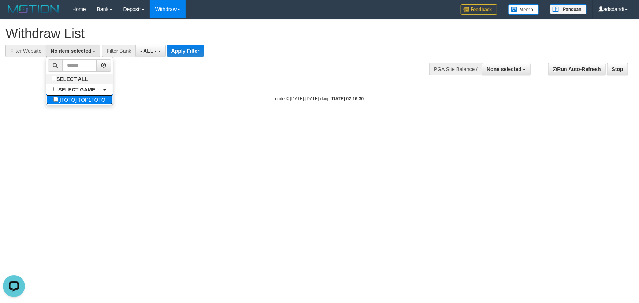
click at [85, 100] on label "[ITOTO] TOP1TOTO" at bounding box center [79, 99] width 66 height 10
select select "***"
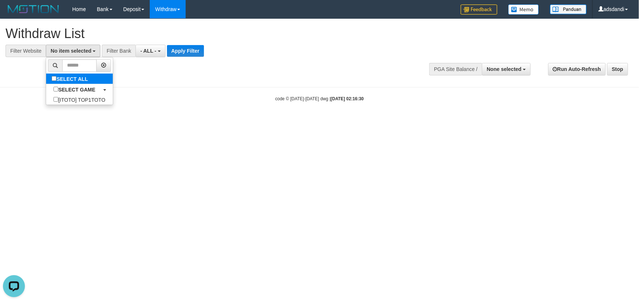
scroll to position [7, 0]
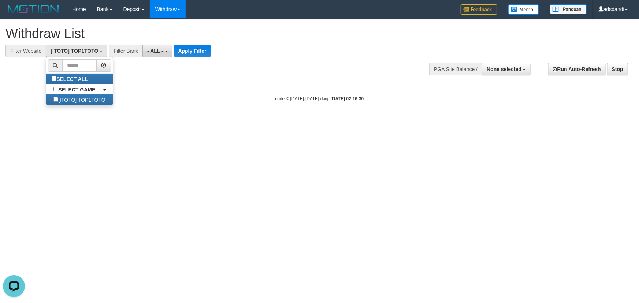
click at [156, 51] on span "- ALL -" at bounding box center [155, 51] width 16 height 6
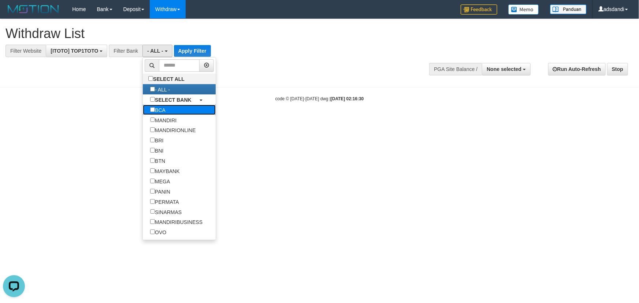
click at [157, 107] on label "BCA" at bounding box center [158, 110] width 30 height 10
select select "***"
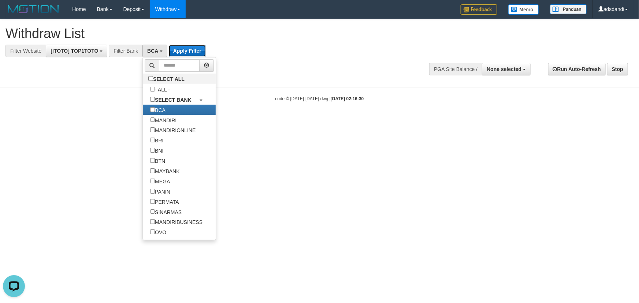
click at [187, 48] on button "Apply Filter" at bounding box center [187, 51] width 37 height 12
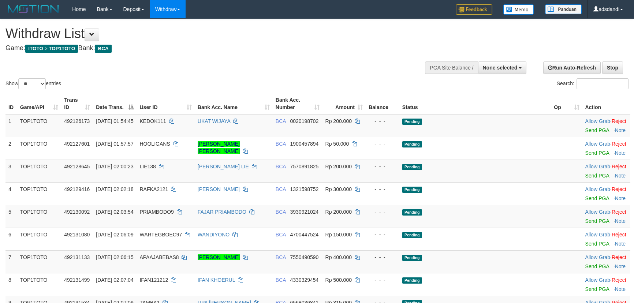
select select
select select "**"
click at [366, 216] on td "Rp 200.000" at bounding box center [343, 216] width 43 height 23
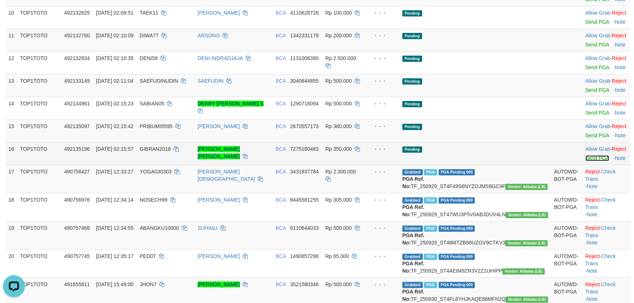
click at [585, 157] on link "Send PGA" at bounding box center [597, 158] width 24 height 6
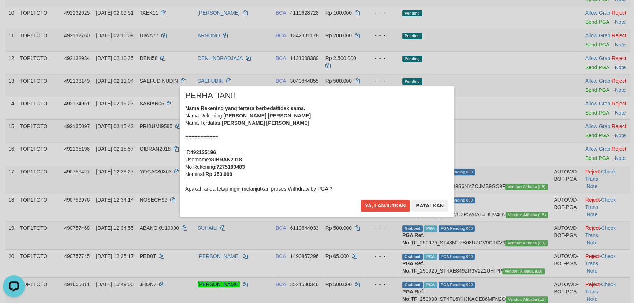
click at [586, 135] on div "× PERHATIAN!! Nama Rekening yang tertera berbeda/tidak sama. Nama Rekening: MUH…" at bounding box center [317, 151] width 634 height 160
click at [385, 206] on button "Ya, lanjutkan" at bounding box center [385, 206] width 50 height 12
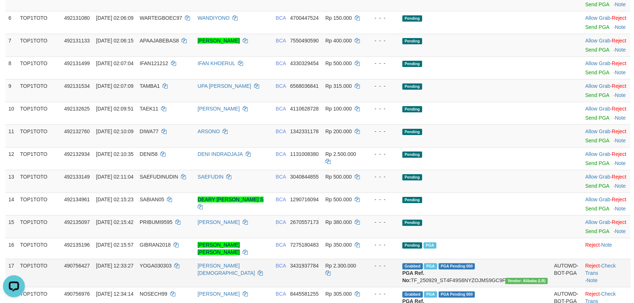
scroll to position [202, 0]
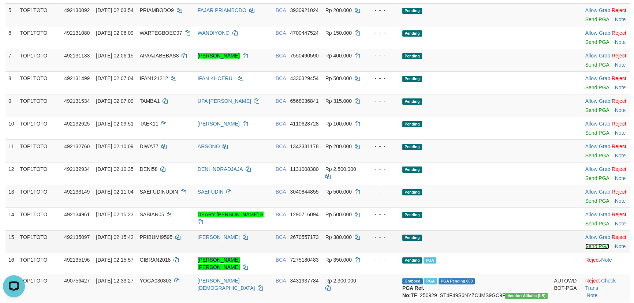
click at [594, 246] on link "Send PGA" at bounding box center [597, 246] width 24 height 6
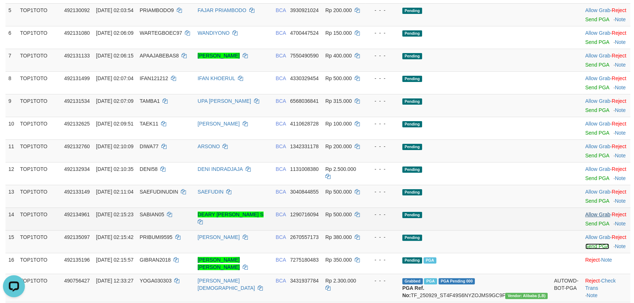
scroll to position [193, 0]
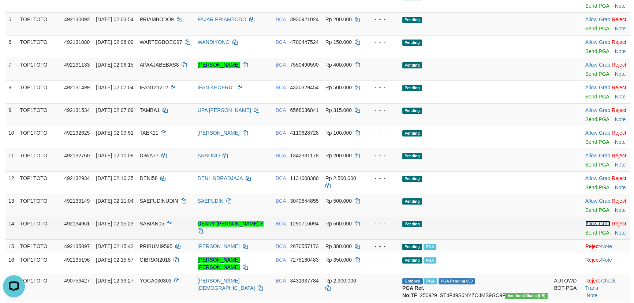
click at [585, 224] on link "Allow Grab" at bounding box center [597, 224] width 25 height 6
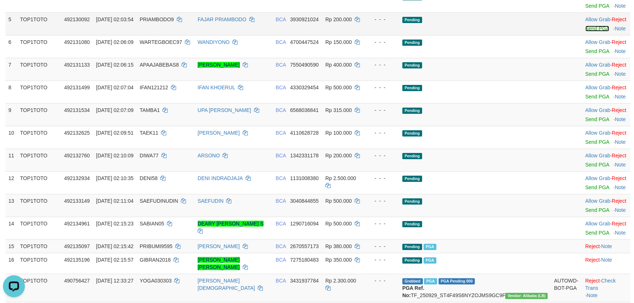
click at [585, 26] on link "Send PGA" at bounding box center [597, 29] width 24 height 6
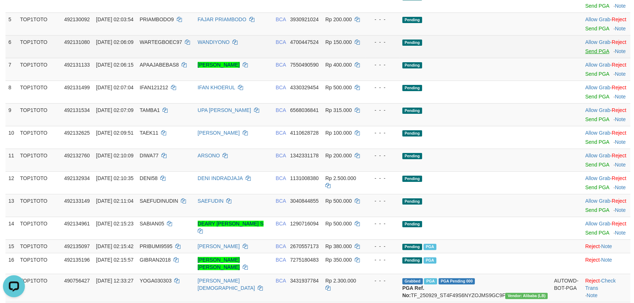
scroll to position [183, 0]
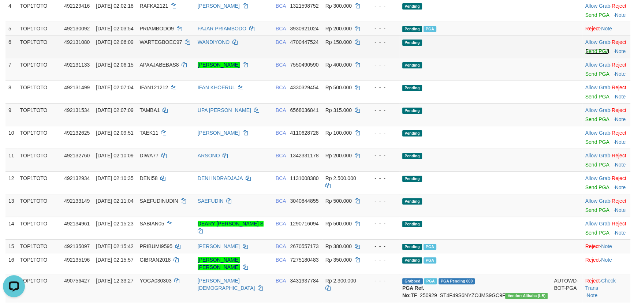
click at [585, 50] on link "Send PGA" at bounding box center [597, 51] width 24 height 6
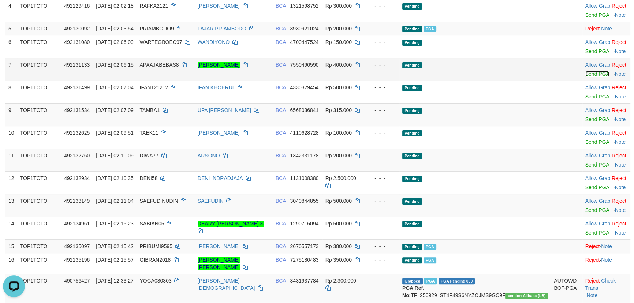
click at [585, 72] on link "Send PGA" at bounding box center [597, 74] width 24 height 6
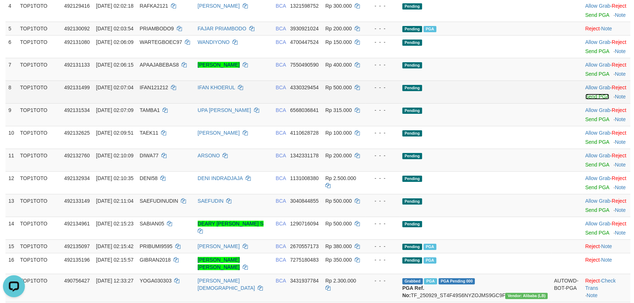
click at [585, 96] on link "Send PGA" at bounding box center [597, 97] width 24 height 6
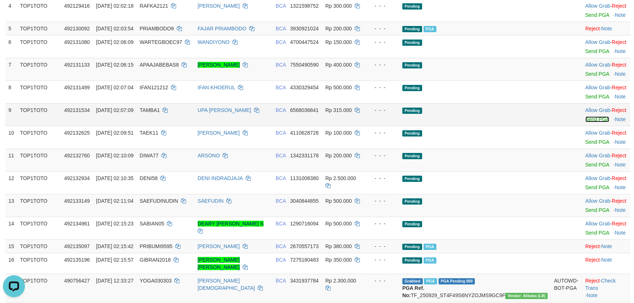
click at [585, 117] on link "Send PGA" at bounding box center [597, 119] width 24 height 6
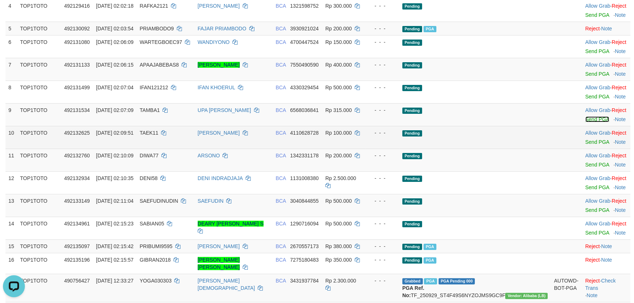
scroll to position [174, 0]
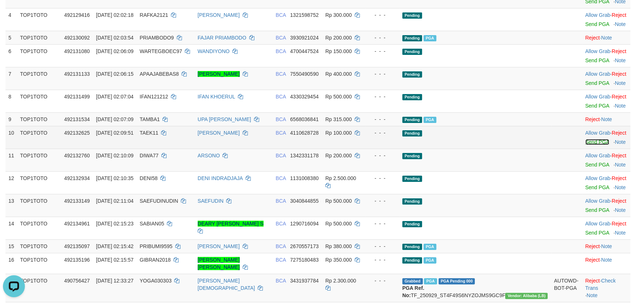
click at [585, 139] on link "Send PGA" at bounding box center [597, 142] width 24 height 6
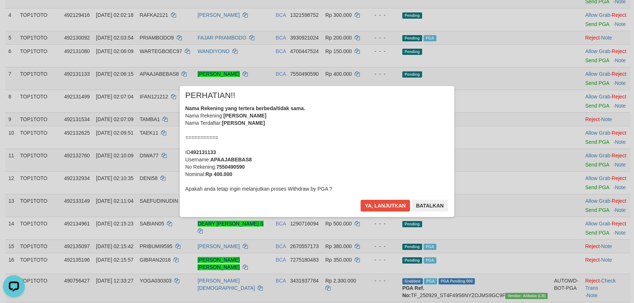
scroll to position [165, 0]
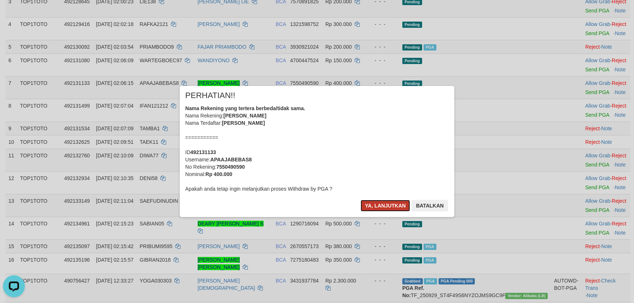
click at [381, 210] on button "Ya, lanjutkan" at bounding box center [385, 206] width 50 height 12
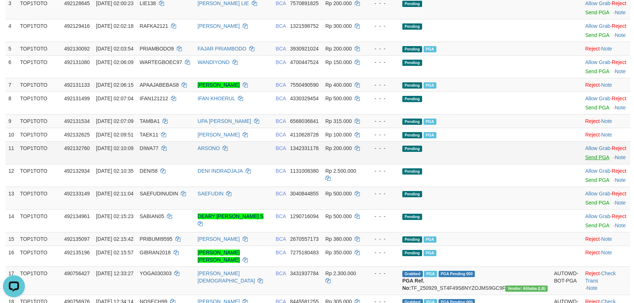
scroll to position [154, 0]
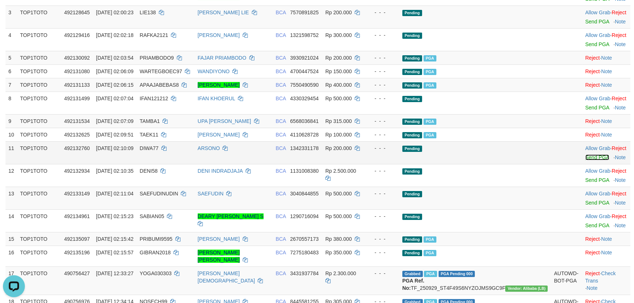
click at [590, 160] on link "Send PGA" at bounding box center [597, 157] width 24 height 6
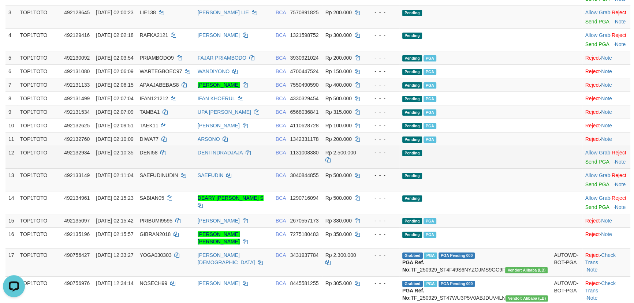
scroll to position [136, 0]
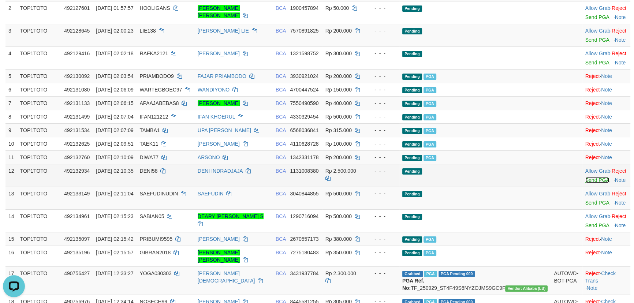
click at [585, 183] on link "Send PGA" at bounding box center [597, 180] width 24 height 6
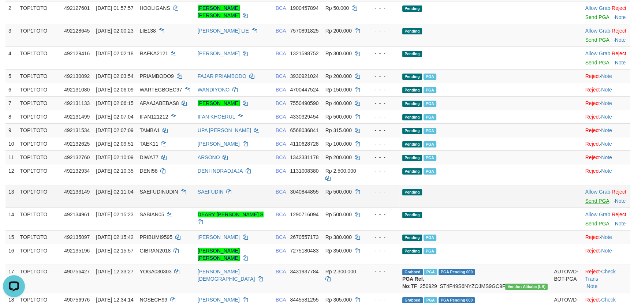
scroll to position [127, 0]
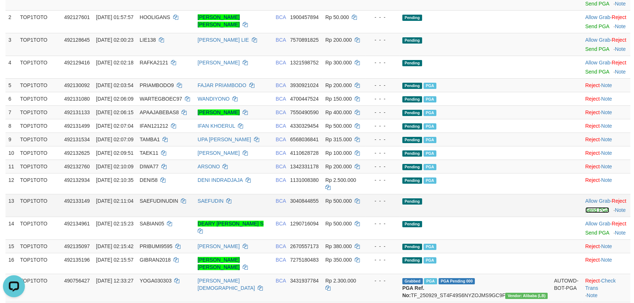
click at [585, 209] on link "Send PGA" at bounding box center [597, 210] width 24 height 6
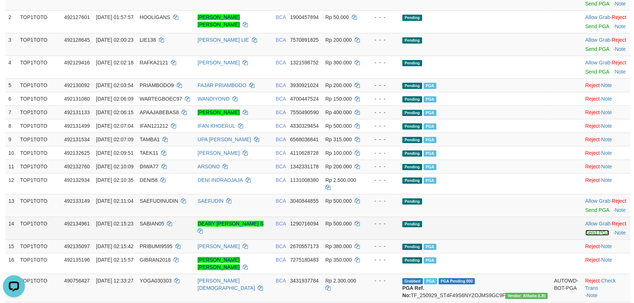
click at [585, 233] on link "Send PGA" at bounding box center [597, 233] width 24 height 6
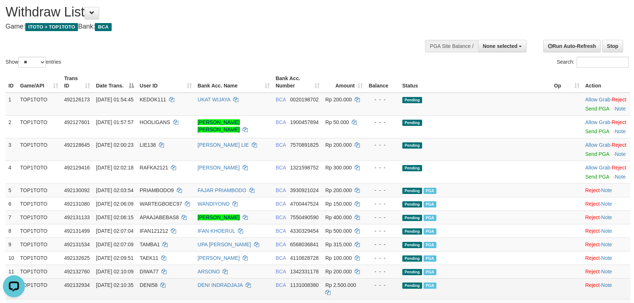
scroll to position [0, 0]
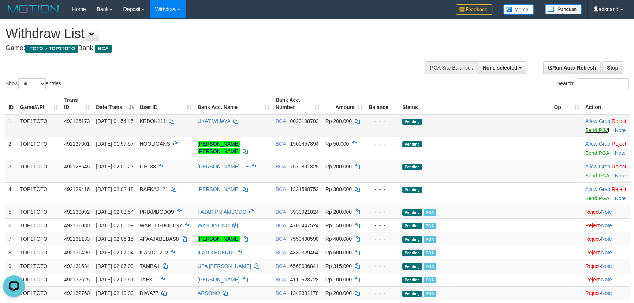
click at [590, 130] on link "Send PGA" at bounding box center [597, 130] width 24 height 6
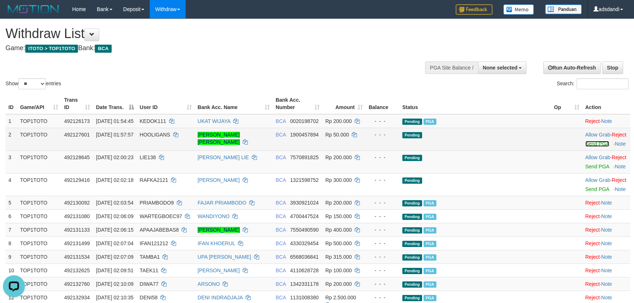
click at [585, 144] on link "Send PGA" at bounding box center [597, 144] width 24 height 6
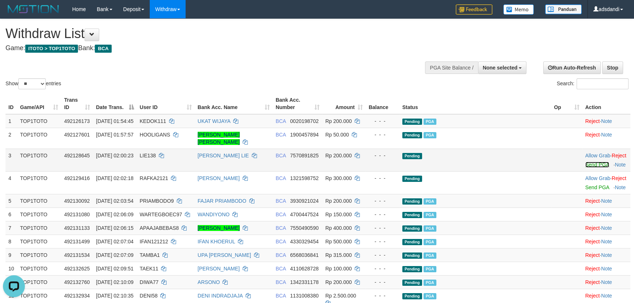
click at [585, 162] on link "Send PGA" at bounding box center [597, 165] width 24 height 6
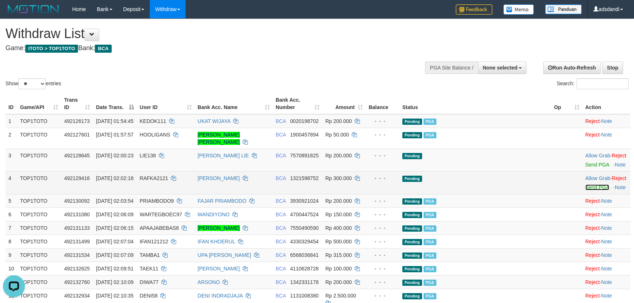
click at [585, 184] on link "Send PGA" at bounding box center [597, 187] width 24 height 6
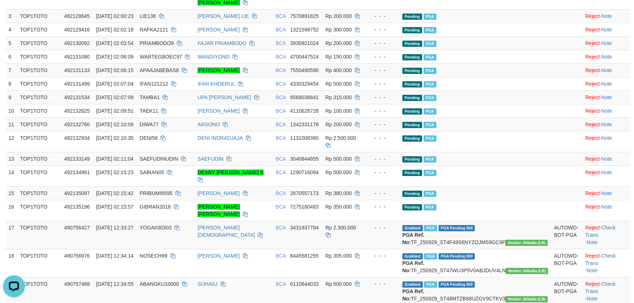
scroll to position [277, 0]
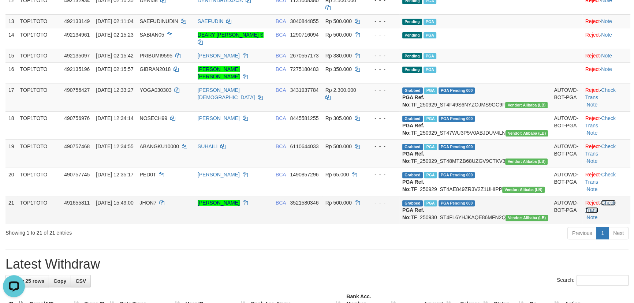
click at [613, 213] on link "Check Trans" at bounding box center [600, 206] width 30 height 13
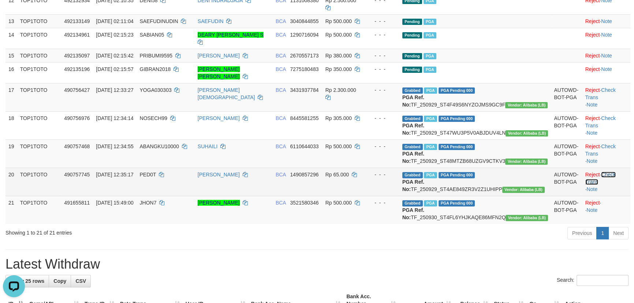
click at [613, 180] on link "Check Trans" at bounding box center [600, 178] width 30 height 13
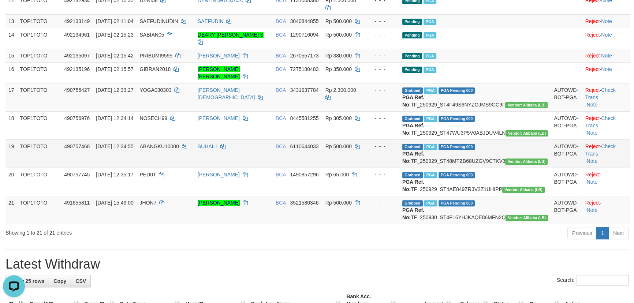
click at [609, 139] on td "Reject · Check Trans · Note" at bounding box center [606, 153] width 48 height 28
click at [607, 146] on link "Check Trans" at bounding box center [600, 149] width 30 height 13
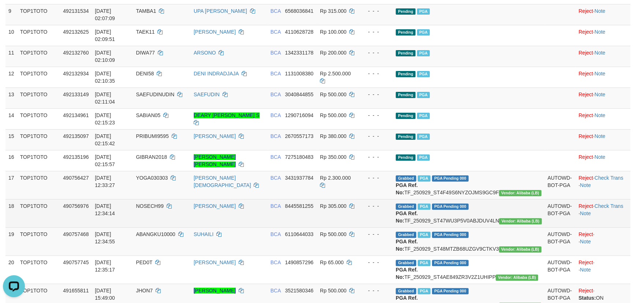
click at [608, 199] on td "Reject · Check Trans · Note" at bounding box center [602, 213] width 55 height 28
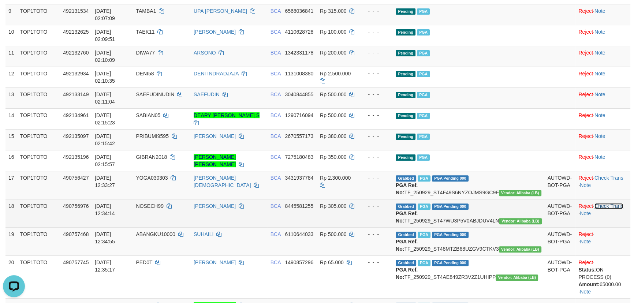
click at [609, 203] on link "Check Trans" at bounding box center [608, 206] width 29 height 6
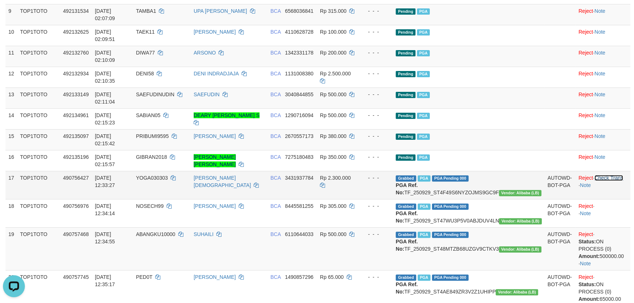
click at [618, 175] on link "Check Trans" at bounding box center [608, 178] width 29 height 6
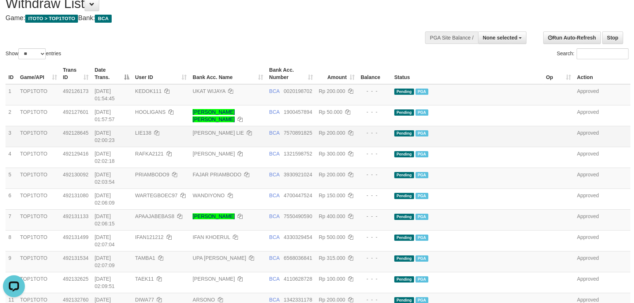
scroll to position [0, 0]
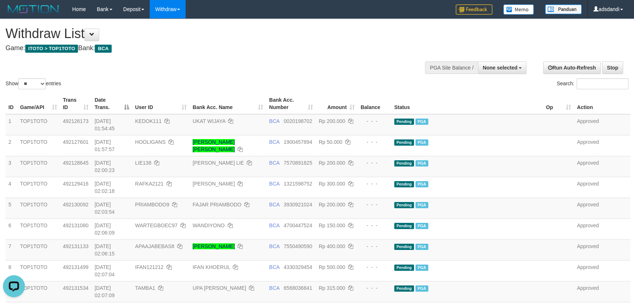
click at [331, 77] on div "Show ** ** ** *** entries Search:" at bounding box center [317, 55] width 634 height 72
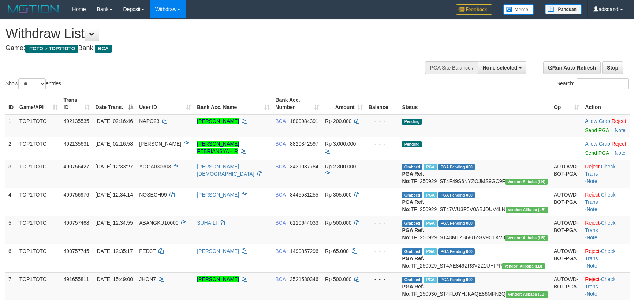
select select
select select "**"
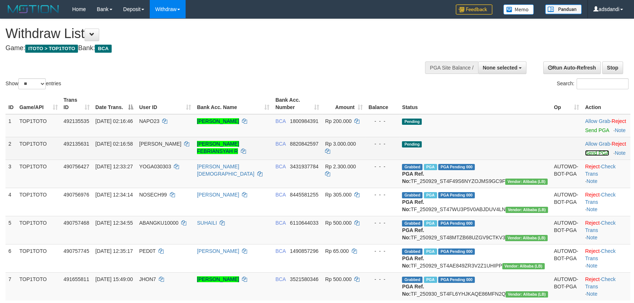
click at [587, 153] on link "Send PGA" at bounding box center [597, 153] width 24 height 6
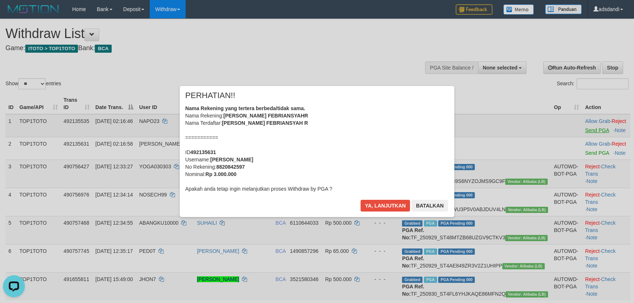
click at [590, 131] on div "× PERHATIAN!! Nama Rekening yang tertera berbeda/tidak sama. Nama Rekening: GAL…" at bounding box center [317, 151] width 634 height 160
click at [387, 205] on button "Ya, lanjutkan" at bounding box center [385, 206] width 50 height 12
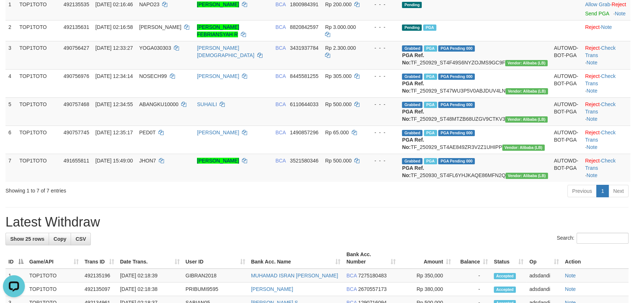
scroll to position [43, 0]
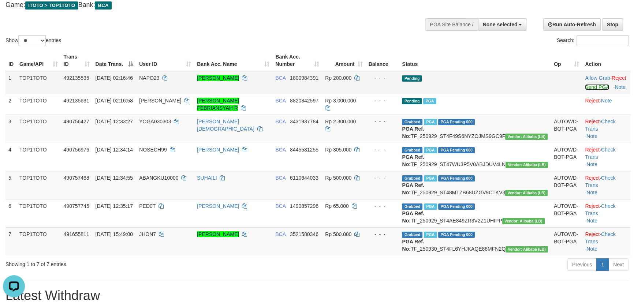
click at [590, 85] on link "Send PGA" at bounding box center [597, 87] width 24 height 6
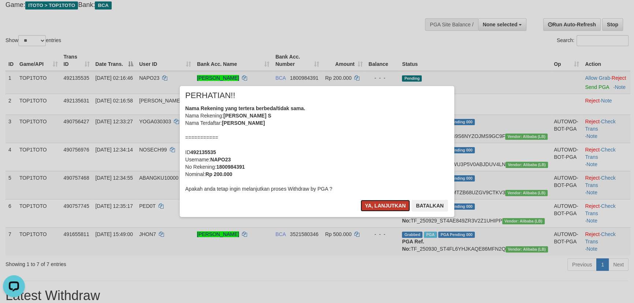
click at [375, 202] on button "Ya, lanjutkan" at bounding box center [385, 206] width 50 height 12
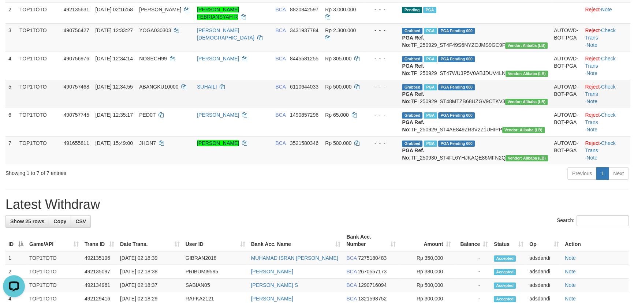
scroll to position [0, 0]
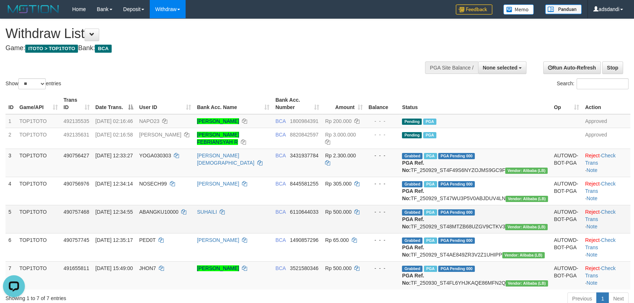
click at [399, 233] on td "- - -" at bounding box center [383, 219] width 34 height 28
click at [374, 53] on div "**********" at bounding box center [212, 37] width 415 height 36
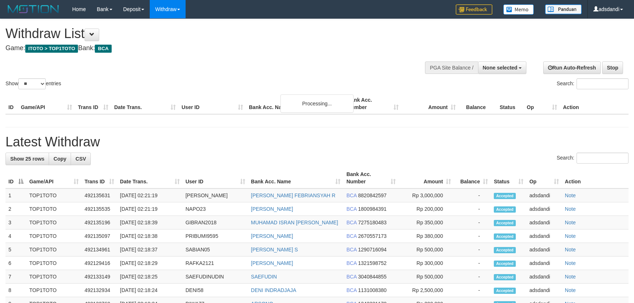
select select
select select "**"
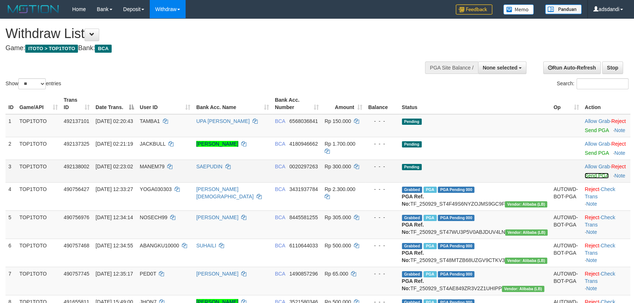
click at [584, 173] on link "Send PGA" at bounding box center [596, 176] width 24 height 6
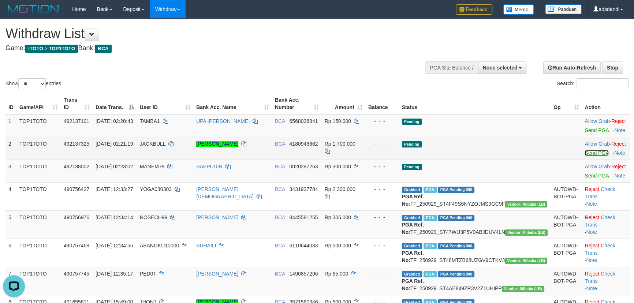
click at [584, 151] on link "Send PGA" at bounding box center [596, 153] width 24 height 6
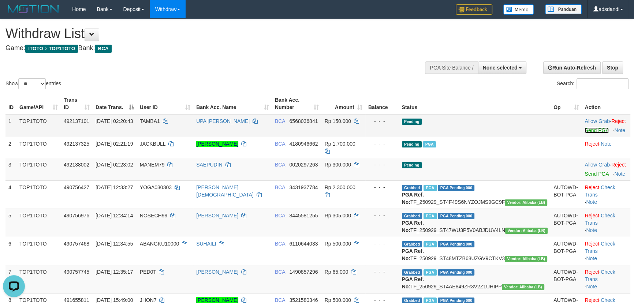
click at [584, 130] on link "Send PGA" at bounding box center [596, 130] width 24 height 6
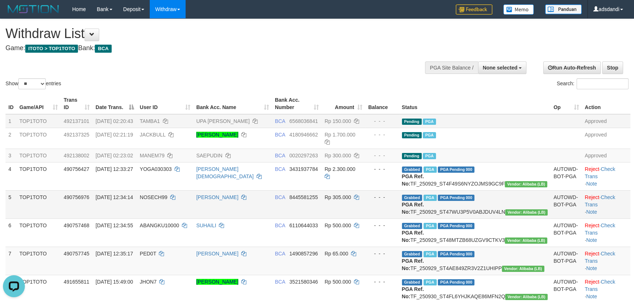
click at [322, 218] on td "BCA 8445581255" at bounding box center [297, 204] width 50 height 28
click at [388, 47] on h4 "Game: ITOTO > TOP1TOTO Bank: BCA" at bounding box center [210, 48] width 410 height 7
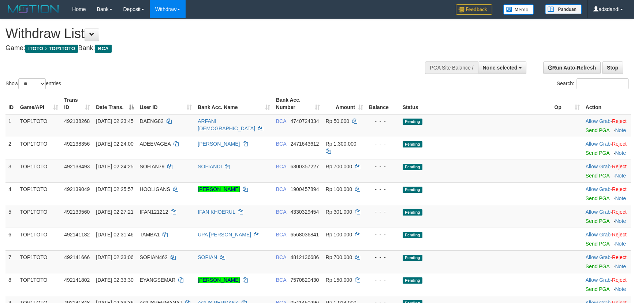
select select
select select "**"
click at [323, 205] on td "BCA 4330329454" at bounding box center [298, 216] width 50 height 23
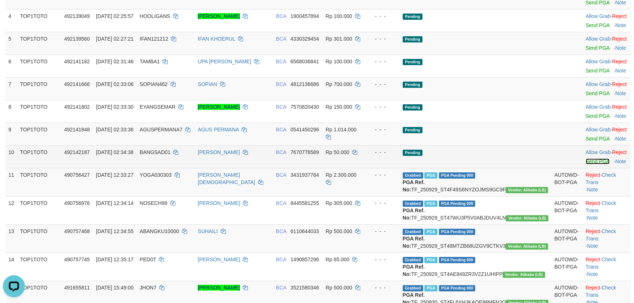
click at [586, 161] on link "Send PGA" at bounding box center [598, 161] width 24 height 6
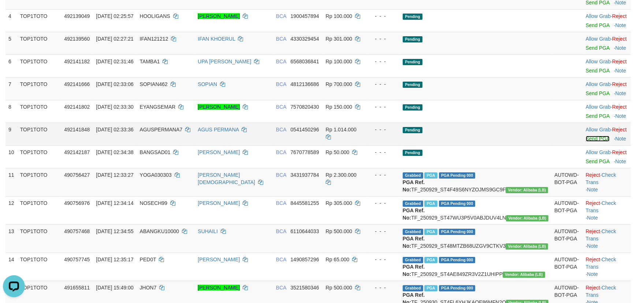
click at [586, 140] on link "Send PGA" at bounding box center [598, 139] width 24 height 6
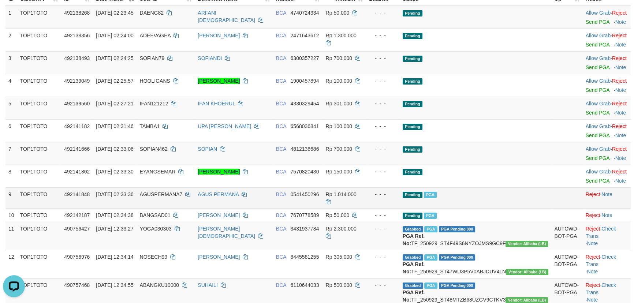
scroll to position [53, 0]
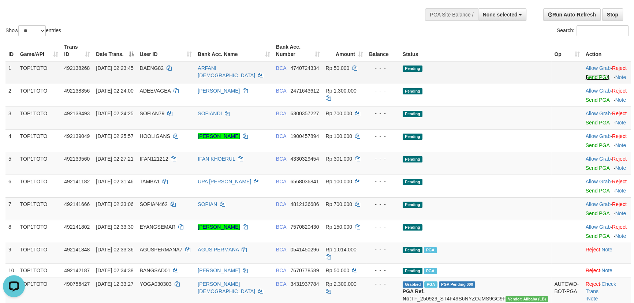
click at [586, 76] on link "Send PGA" at bounding box center [598, 77] width 24 height 6
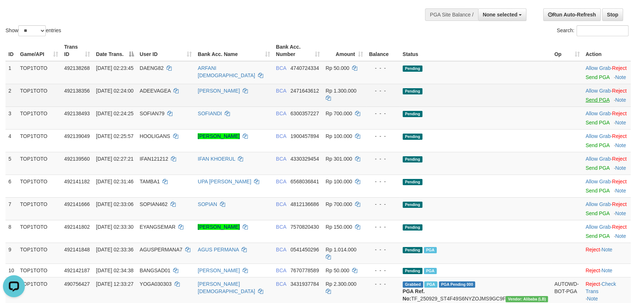
scroll to position [44, 0]
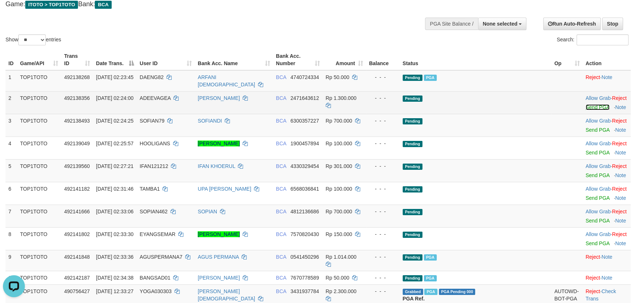
click at [586, 104] on link "Send PGA" at bounding box center [598, 107] width 24 height 6
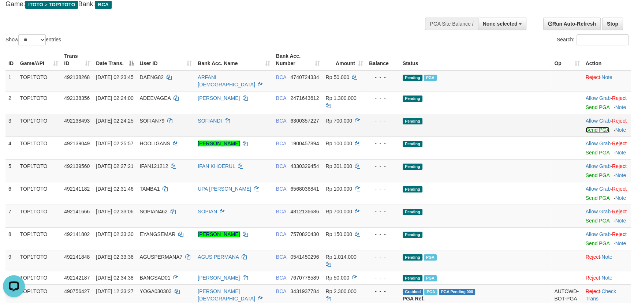
click at [586, 127] on link "Send PGA" at bounding box center [598, 130] width 24 height 6
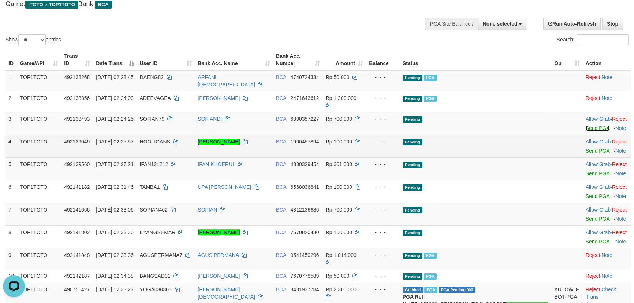
scroll to position [35, 0]
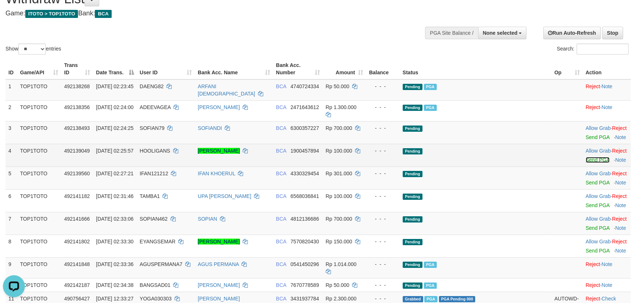
click at [586, 157] on link "Send PGA" at bounding box center [598, 160] width 24 height 6
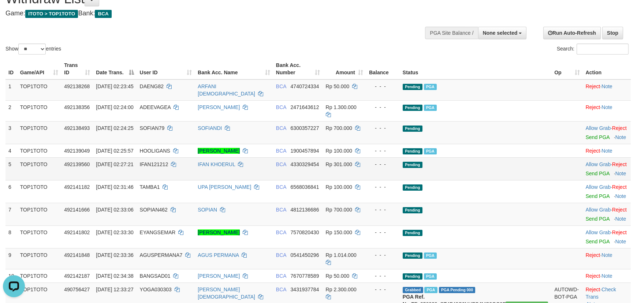
scroll to position [26, 0]
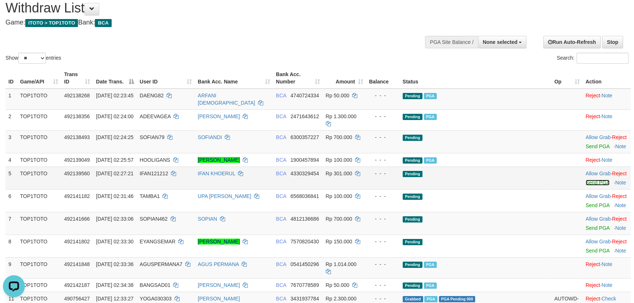
click at [586, 180] on link "Send PGA" at bounding box center [598, 183] width 24 height 6
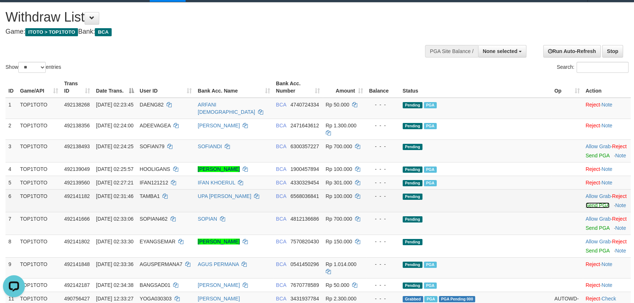
click at [586, 202] on link "Send PGA" at bounding box center [598, 205] width 24 height 6
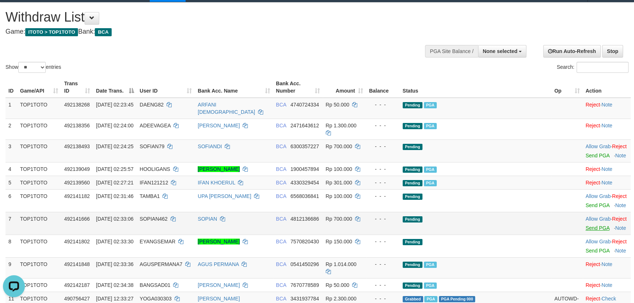
scroll to position [7, 0]
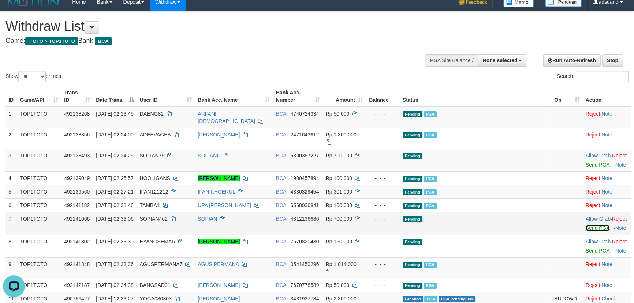
click at [586, 225] on link "Send PGA" at bounding box center [598, 228] width 24 height 6
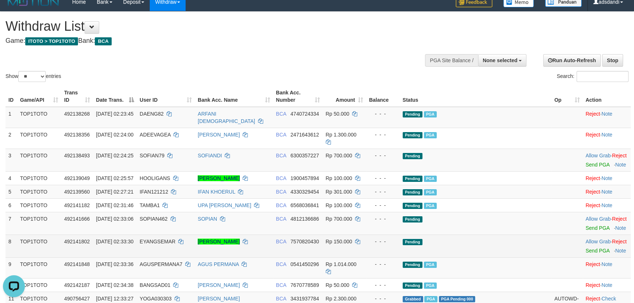
scroll to position [0, 0]
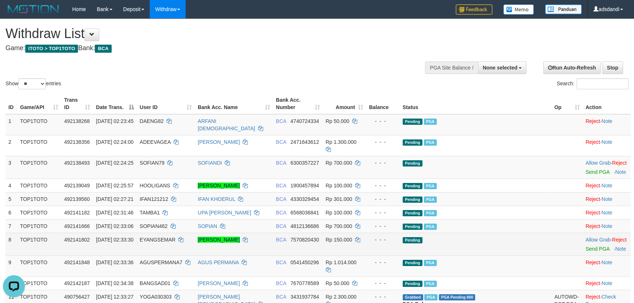
click at [583, 236] on td "Allow Grab · Reject Send PGA · Note" at bounding box center [607, 244] width 48 height 23
click at [586, 246] on link "Send PGA" at bounding box center [598, 249] width 24 height 6
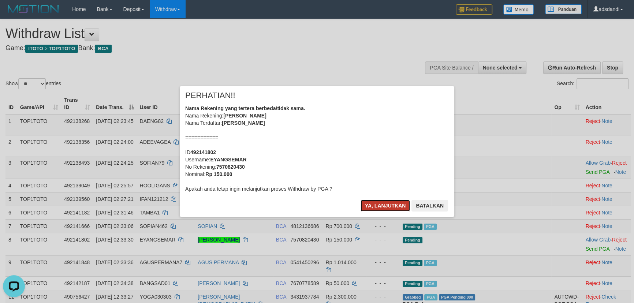
click at [382, 203] on button "Ya, lanjutkan" at bounding box center [385, 206] width 50 height 12
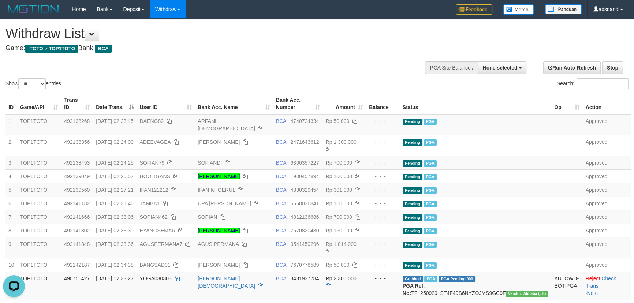
click at [226, 37] on h1 "Withdraw List" at bounding box center [210, 33] width 410 height 15
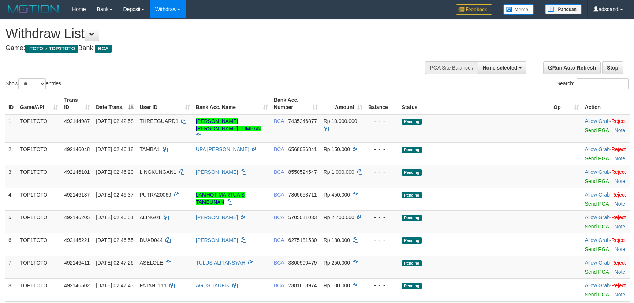
select select
select select "**"
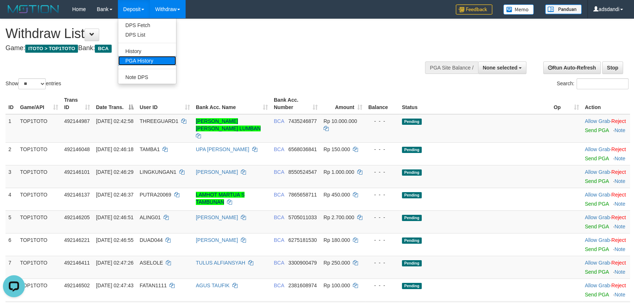
click at [139, 59] on link "PGA History" at bounding box center [147, 61] width 58 height 10
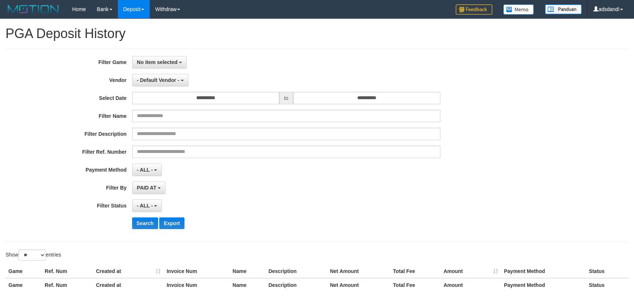
select select
select select "**"
click at [167, 62] on span "No item selected" at bounding box center [157, 62] width 41 height 6
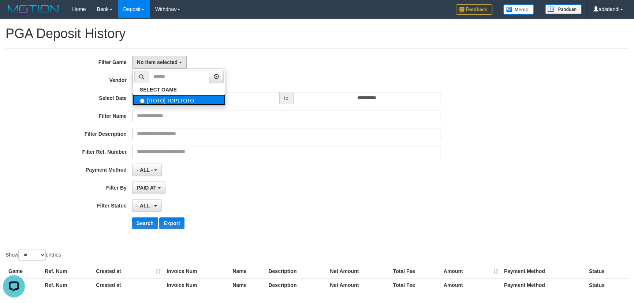
click at [164, 98] on label "[ITOTO] TOP1TOTO" at bounding box center [178, 99] width 93 height 11
select select "***"
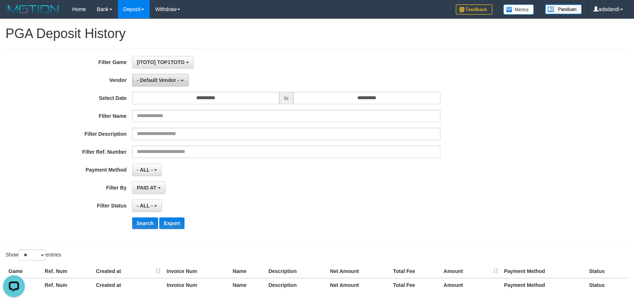
click at [165, 83] on button "- Default Vendor -" at bounding box center [160, 80] width 56 height 12
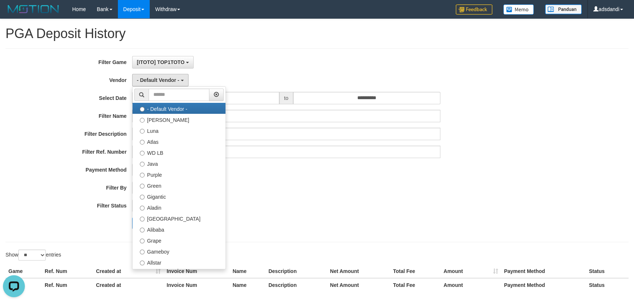
click at [291, 64] on div "[ITOTO] TOP1TOTO SELECT GAME [ITOTO] TOP1TOTO" at bounding box center [286, 62] width 308 height 12
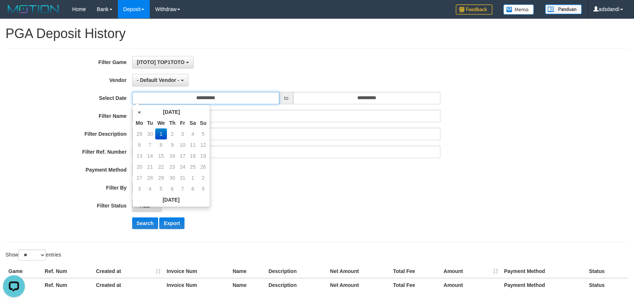
click at [238, 99] on input "**********" at bounding box center [205, 98] width 147 height 12
click at [151, 135] on td "30" at bounding box center [150, 133] width 10 height 11
type input "**********"
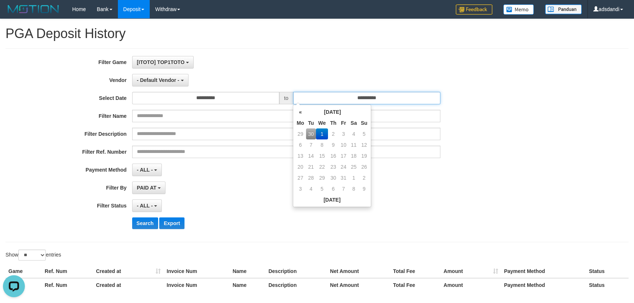
drag, startPoint x: 421, startPoint y: 94, endPoint x: 404, endPoint y: 108, distance: 21.6
click at [420, 95] on input "**********" at bounding box center [366, 98] width 147 height 12
click at [310, 133] on td "30" at bounding box center [311, 133] width 10 height 11
type input "**********"
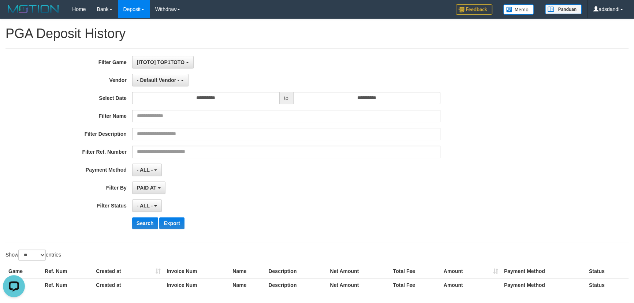
click at [543, 120] on div "**********" at bounding box center [317, 145] width 634 height 179
click at [157, 203] on button "- ALL -" at bounding box center [147, 205] width 30 height 12
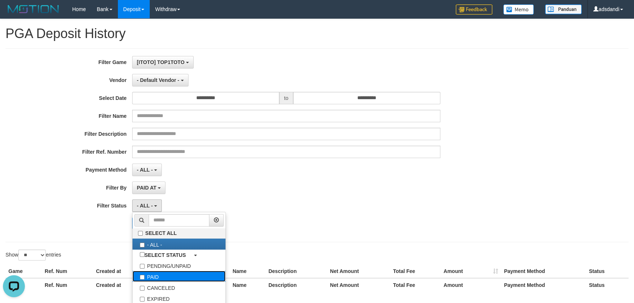
click at [163, 279] on label "PAID" at bounding box center [178, 276] width 93 height 11
select select "*"
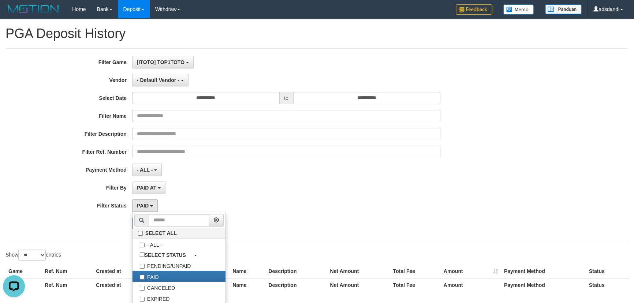
click at [217, 175] on div "- ALL - SELECT ALL - ALL - SELECT PAYMENT METHOD Mandiri BNI OVO CIMB BRI MAYBA…" at bounding box center [286, 170] width 308 height 12
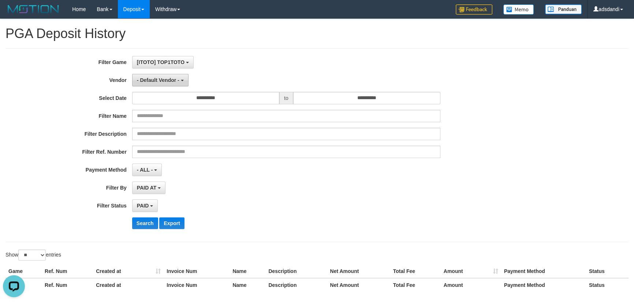
click at [154, 77] on span "- Default Vendor -" at bounding box center [158, 80] width 42 height 6
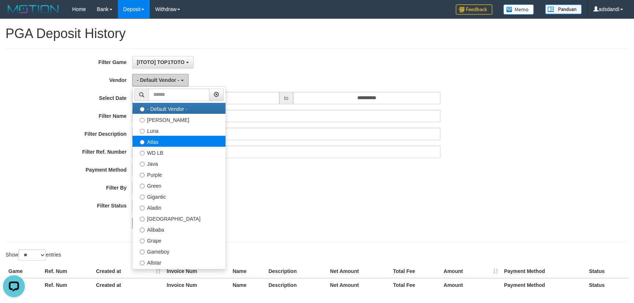
scroll to position [55, 0]
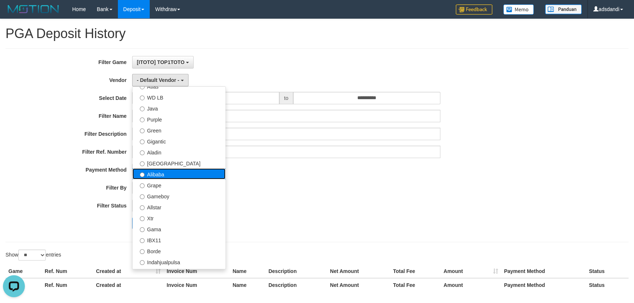
click at [158, 174] on label "Alibaba" at bounding box center [178, 173] width 93 height 11
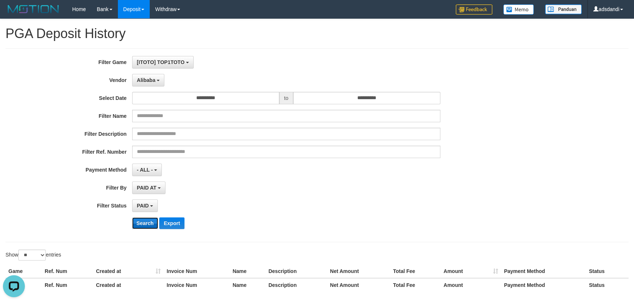
click at [139, 221] on button "Search" at bounding box center [145, 223] width 26 height 12
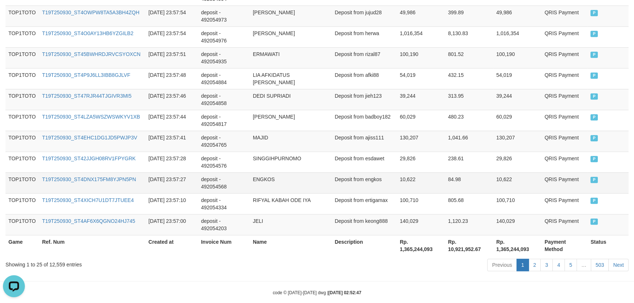
scroll to position [582, 0]
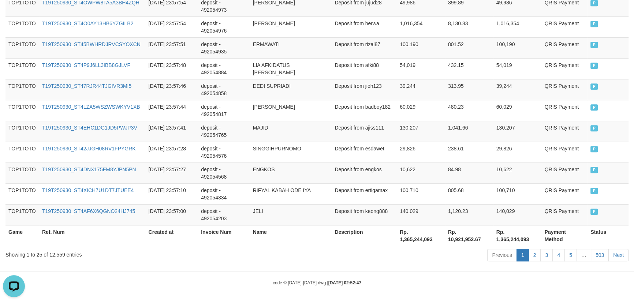
click at [420, 233] on th "Rp. 1,365,244,093" at bounding box center [421, 235] width 48 height 21
copy th "1,365,244,093"
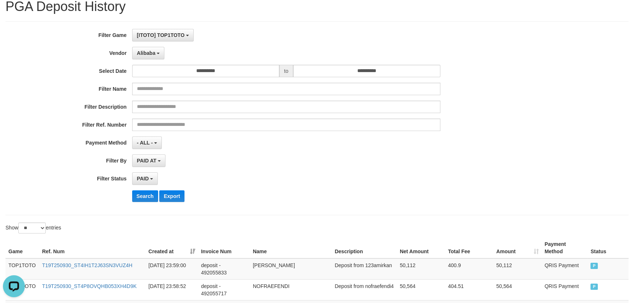
scroll to position [0, 0]
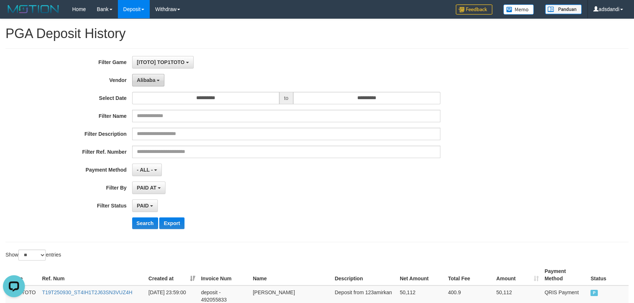
click at [151, 79] on span "Alibaba" at bounding box center [146, 80] width 19 height 6
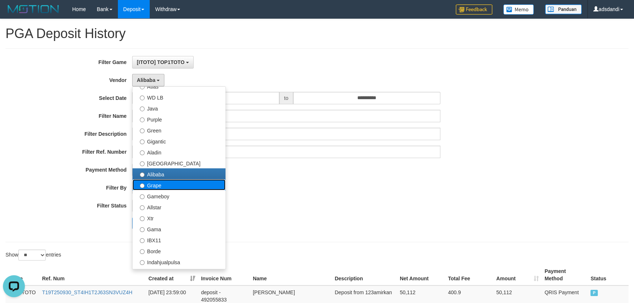
click at [159, 180] on label "Grape" at bounding box center [178, 184] width 93 height 11
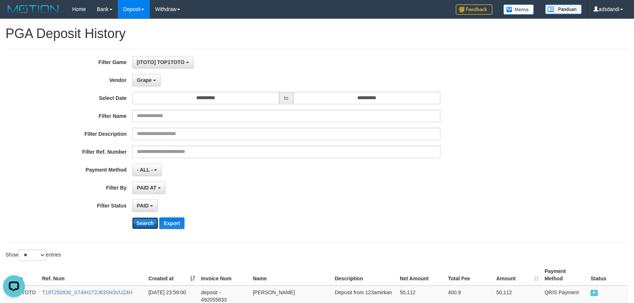
click at [144, 223] on button "Search" at bounding box center [145, 223] width 26 height 12
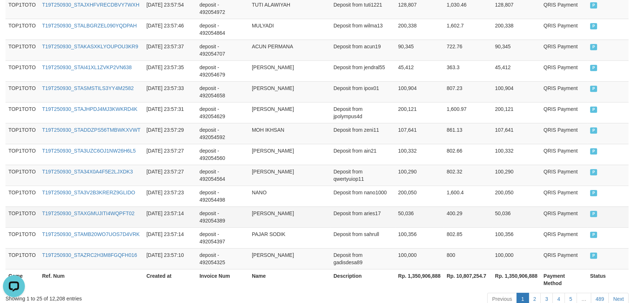
scroll to position [582, 0]
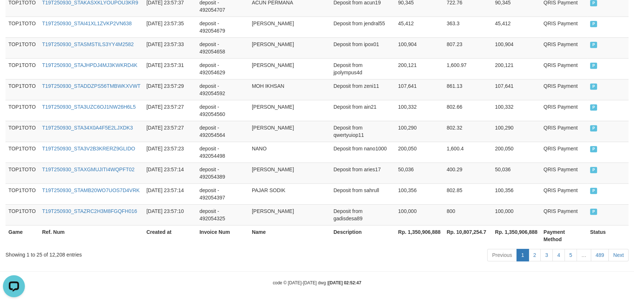
click at [414, 232] on th "Rp. 1,350,906,888" at bounding box center [419, 235] width 49 height 21
copy th "1,350,906,888"
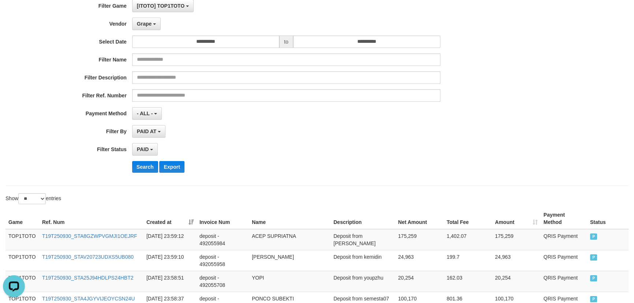
scroll to position [0, 0]
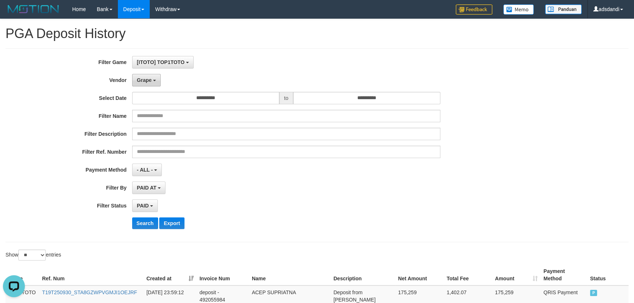
click at [146, 77] on span "Grape" at bounding box center [144, 80] width 15 height 6
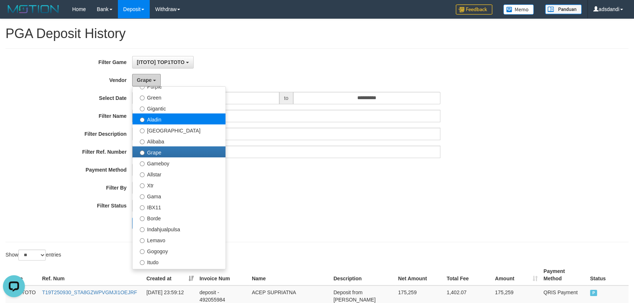
scroll to position [111, 0]
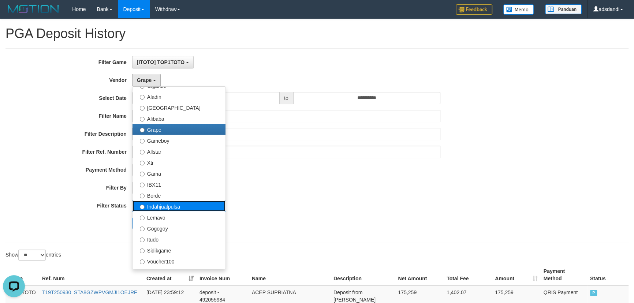
click at [165, 203] on label "Indahjualpulsa" at bounding box center [178, 206] width 93 height 11
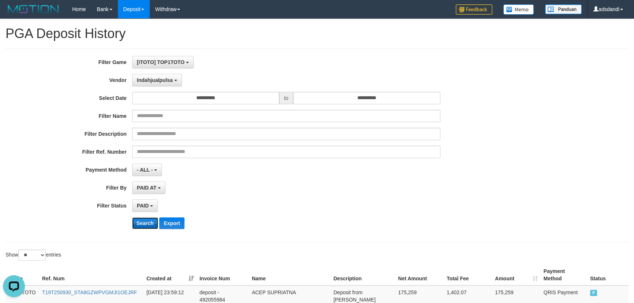
click at [140, 222] on button "Search" at bounding box center [145, 223] width 26 height 12
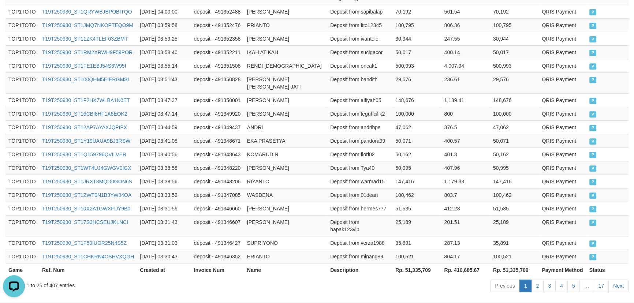
scroll to position [399, 0]
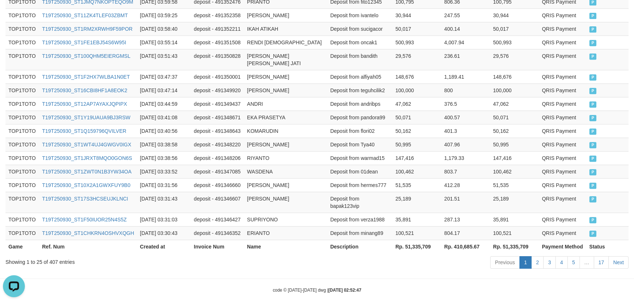
click at [426, 240] on th "Rp. 51,335,709" at bounding box center [416, 247] width 49 height 14
click at [419, 240] on th "Rp. 51,335,709" at bounding box center [416, 247] width 49 height 14
copy th "51,335,709"
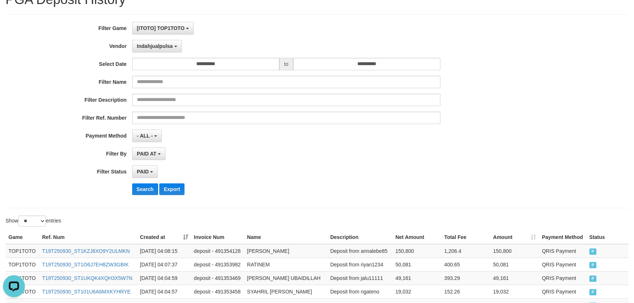
scroll to position [0, 0]
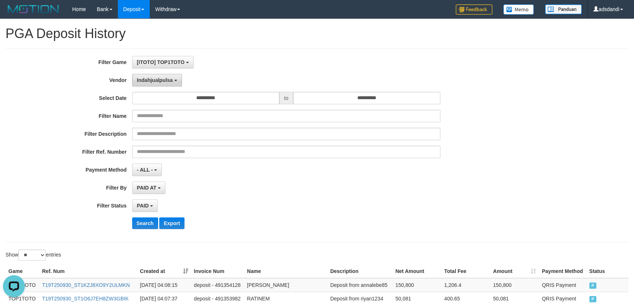
click at [167, 81] on span "Indahjualpulsa" at bounding box center [155, 80] width 36 height 6
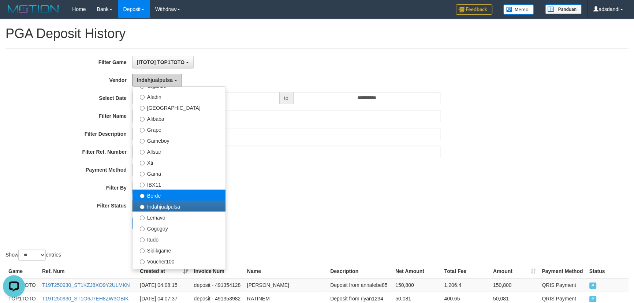
scroll to position [167, 0]
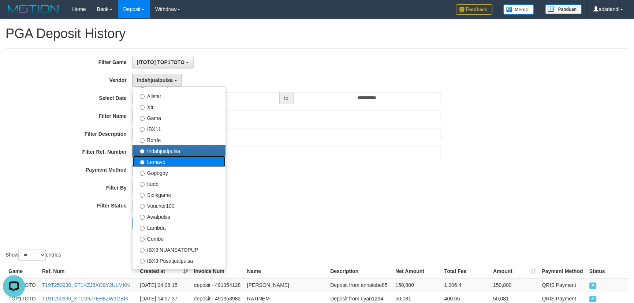
click at [166, 160] on label "Lemavo" at bounding box center [178, 161] width 93 height 11
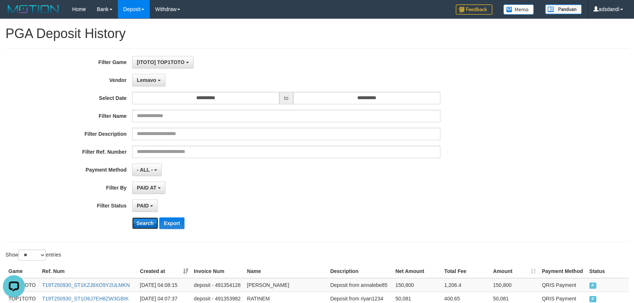
click at [143, 223] on button "Search" at bounding box center [145, 223] width 26 height 12
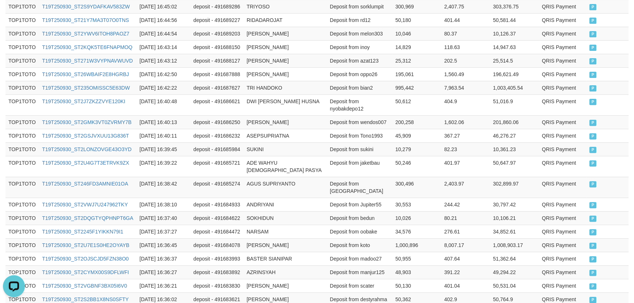
scroll to position [392, 0]
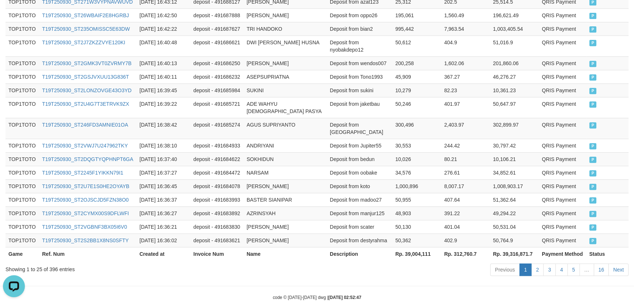
click at [422, 247] on th "Rp. 39,004,111" at bounding box center [416, 254] width 49 height 14
copy th "39,004,111"
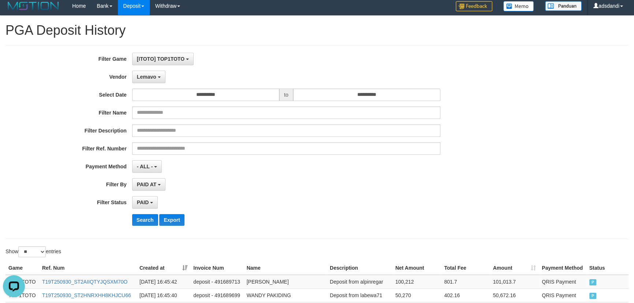
scroll to position [0, 0]
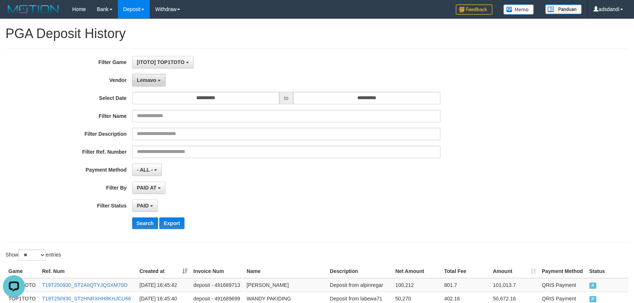
click at [152, 84] on button "Lemavo" at bounding box center [148, 80] width 33 height 12
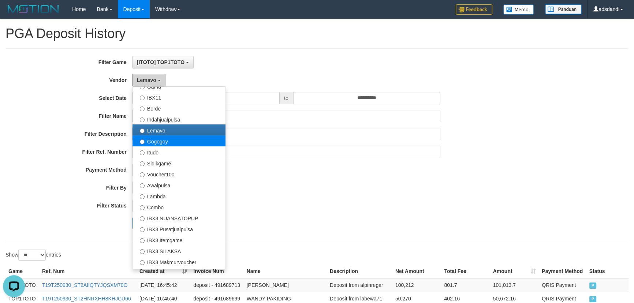
scroll to position [222, 0]
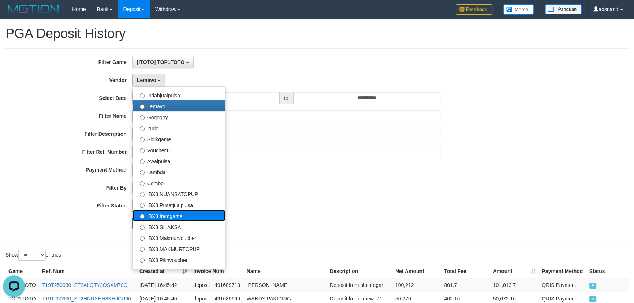
click at [179, 212] on label "IBX3 Itemgame" at bounding box center [178, 215] width 93 height 11
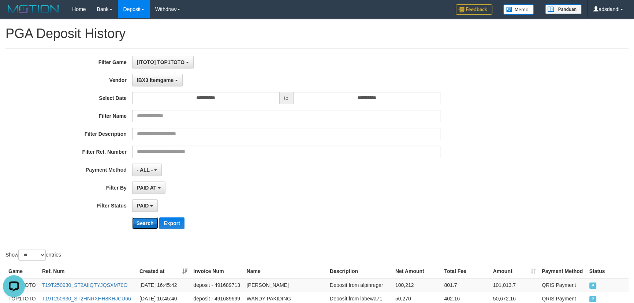
click at [145, 225] on button "Search" at bounding box center [145, 223] width 26 height 12
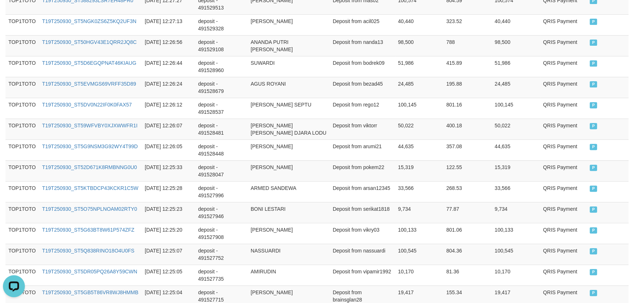
scroll to position [392, 0]
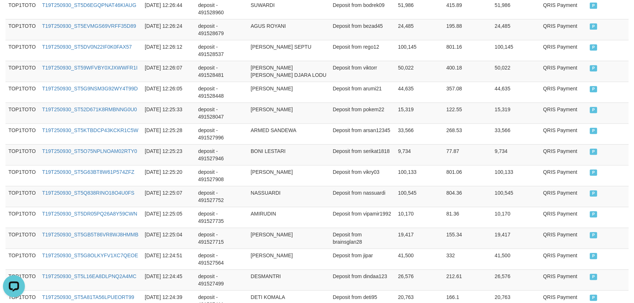
copy th "21,080,263"
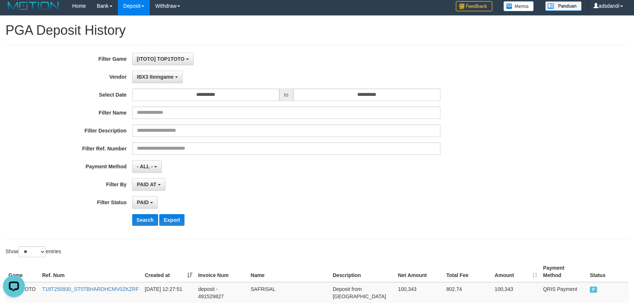
scroll to position [59, 0]
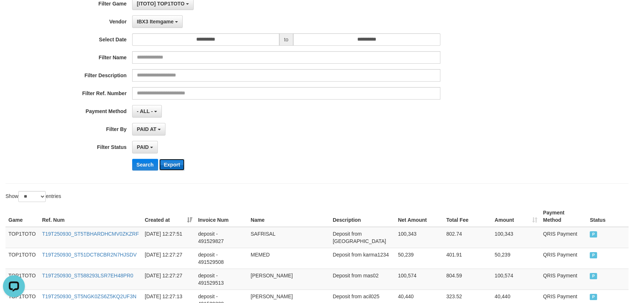
click at [172, 166] on button "Export" at bounding box center [171, 165] width 25 height 12
click at [173, 24] on button "IBX3 Itemgame" at bounding box center [157, 21] width 51 height 12
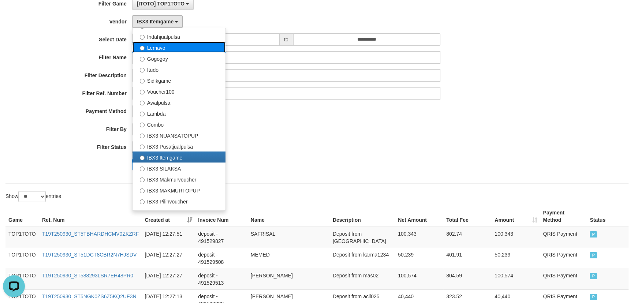
click at [168, 48] on label "Lemavo" at bounding box center [178, 47] width 93 height 11
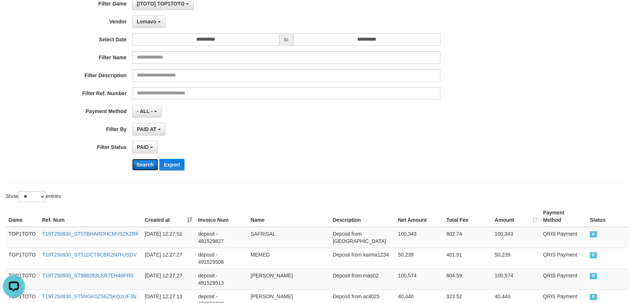
click at [146, 163] on button "Search" at bounding box center [145, 165] width 26 height 12
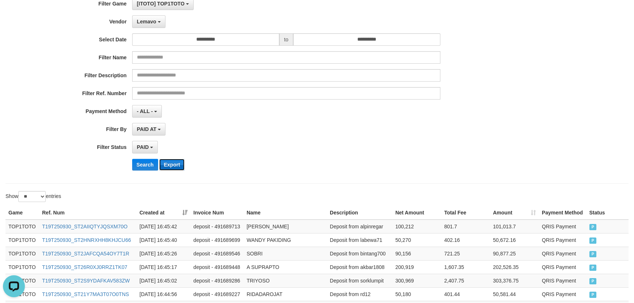
click at [170, 161] on button "Export" at bounding box center [171, 165] width 25 height 12
click at [151, 22] on span "Lemavo" at bounding box center [146, 22] width 19 height 6
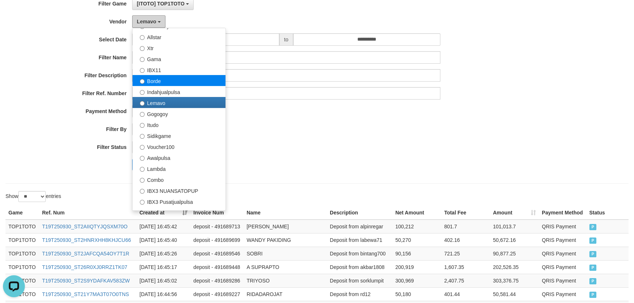
scroll to position [167, 0]
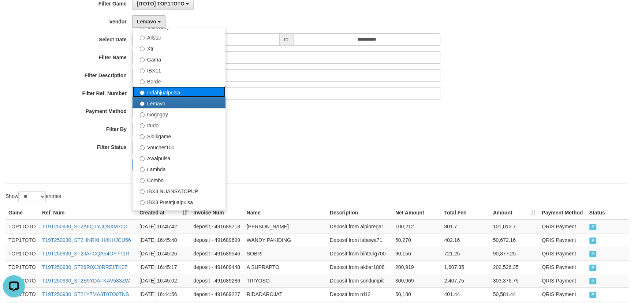
click at [157, 89] on label "Indahjualpulsa" at bounding box center [178, 91] width 93 height 11
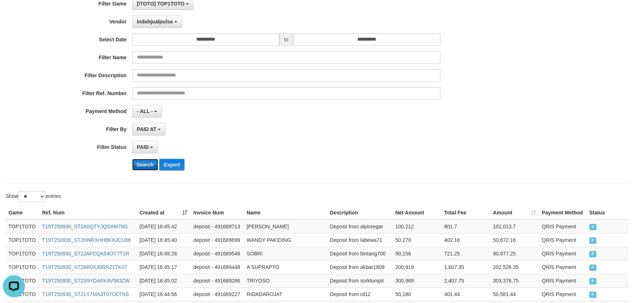
click at [135, 162] on button "Search" at bounding box center [145, 165] width 26 height 12
click at [172, 162] on button "Export" at bounding box center [171, 165] width 25 height 12
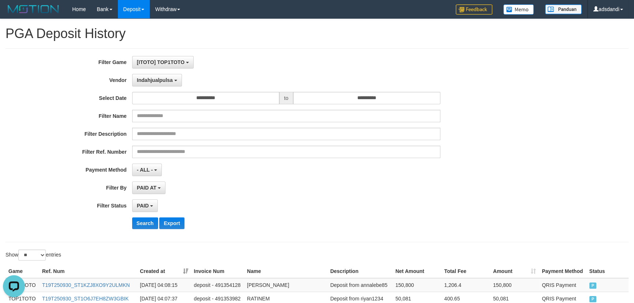
scroll to position [0, 0]
click at [158, 82] on span "Indahjualpulsa" at bounding box center [155, 80] width 36 height 6
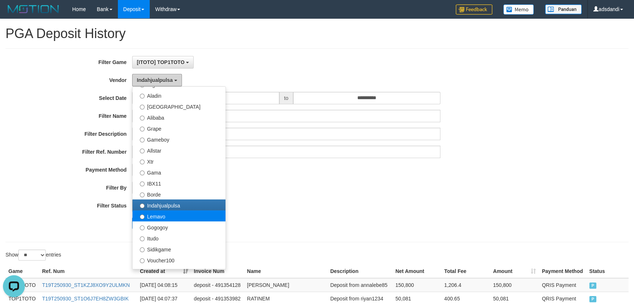
scroll to position [111, 0]
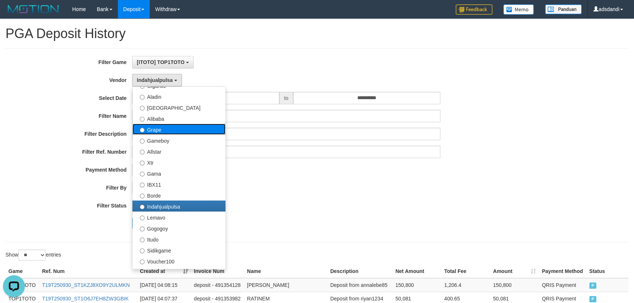
click at [160, 124] on label "Grape" at bounding box center [178, 129] width 93 height 11
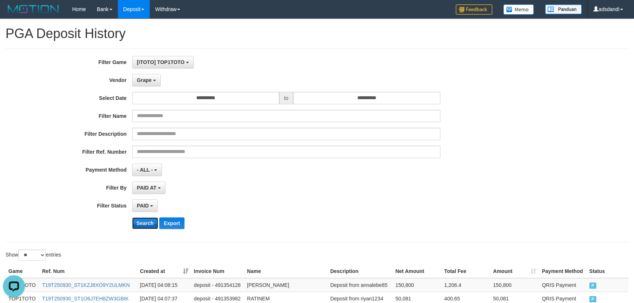
click at [152, 220] on button "Search" at bounding box center [145, 223] width 26 height 12
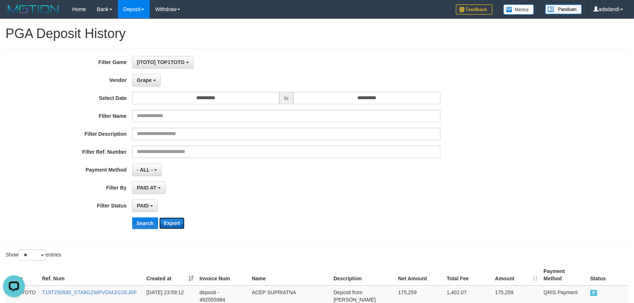
click at [172, 221] on button "Export" at bounding box center [171, 223] width 25 height 12
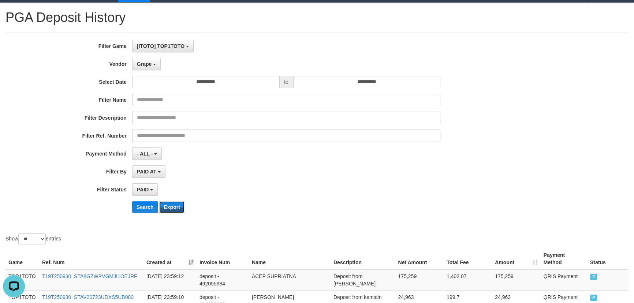
scroll to position [0, 0]
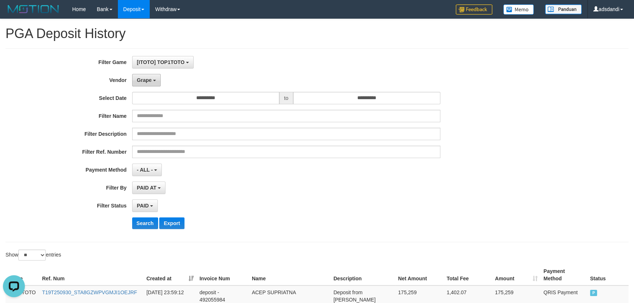
click at [150, 82] on span "Grape" at bounding box center [144, 80] width 15 height 6
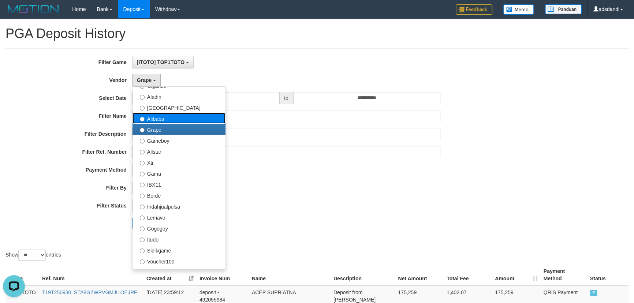
click at [172, 120] on label "Alibaba" at bounding box center [178, 118] width 93 height 11
select select "**********"
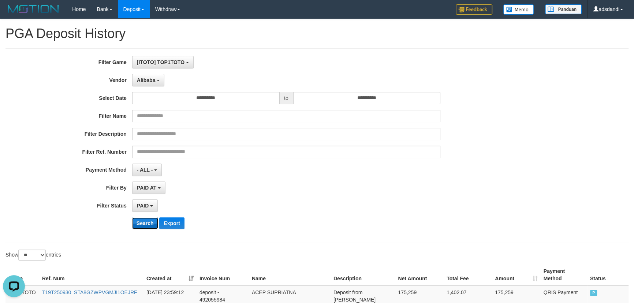
click at [138, 226] on button "Search" at bounding box center [145, 223] width 26 height 12
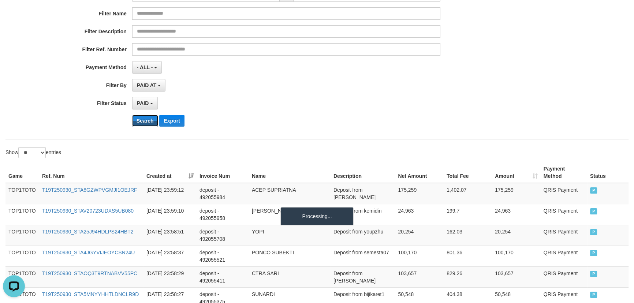
scroll to position [111, 0]
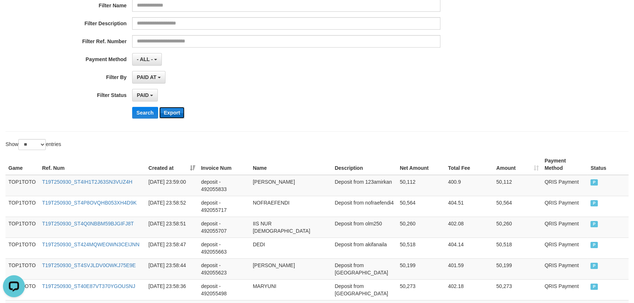
click at [177, 108] on button "Export" at bounding box center [171, 113] width 25 height 12
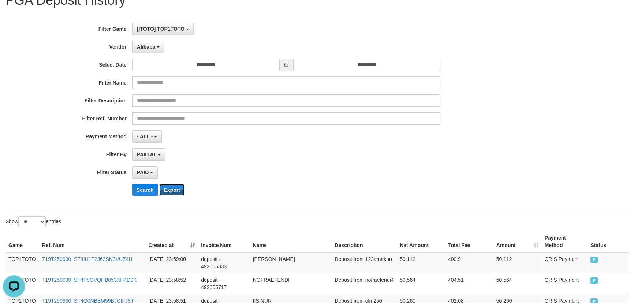
scroll to position [0, 0]
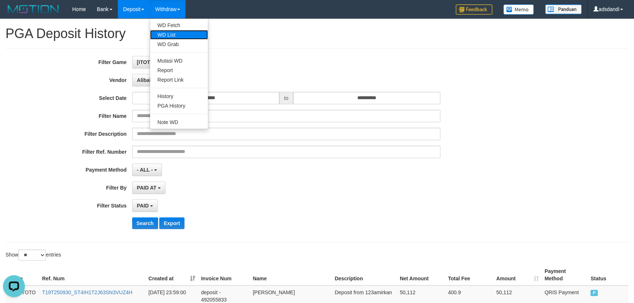
click at [176, 30] on link "WD List" at bounding box center [179, 35] width 58 height 10
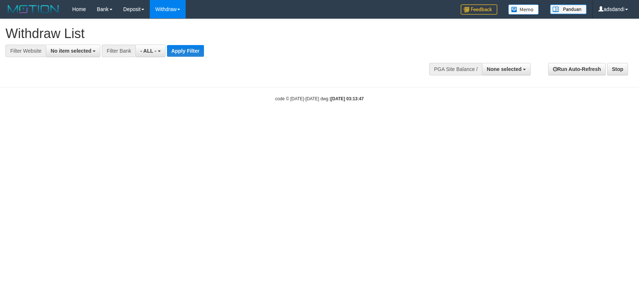
select select
click at [79, 54] on button "No item selected" at bounding box center [73, 51] width 55 height 12
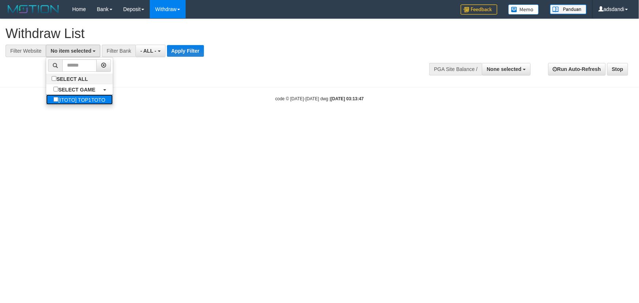
click at [81, 98] on label "[ITOTO] TOP1TOTO" at bounding box center [79, 99] width 66 height 10
select select "***"
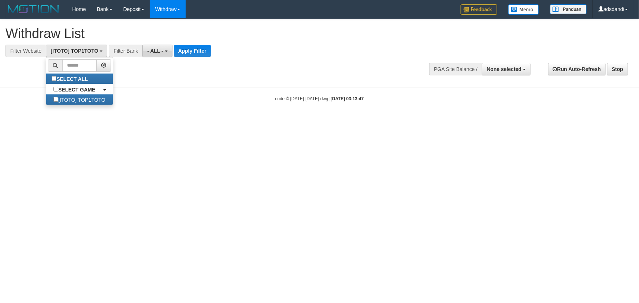
click at [157, 52] on span "- ALL -" at bounding box center [155, 51] width 16 height 6
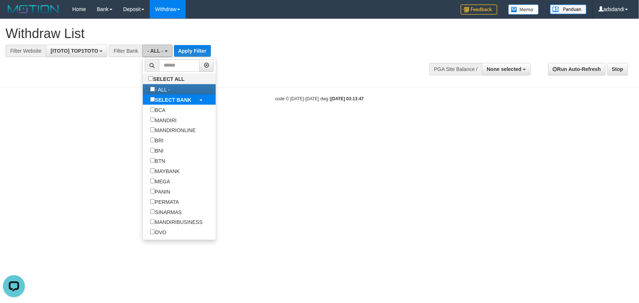
scroll to position [0, 0]
select select "***"
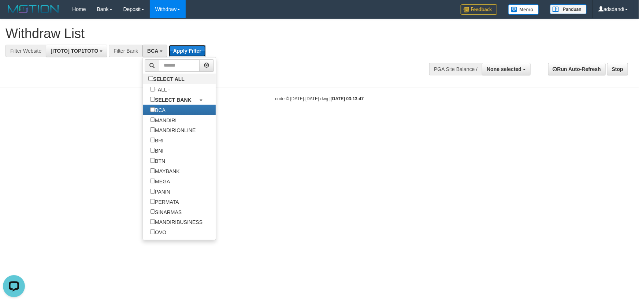
click at [185, 49] on button "Apply Filter" at bounding box center [187, 51] width 37 height 12
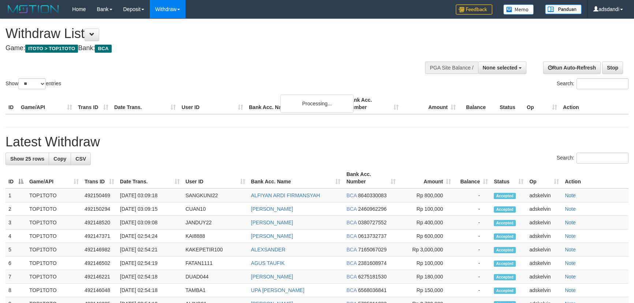
select select
select select "**"
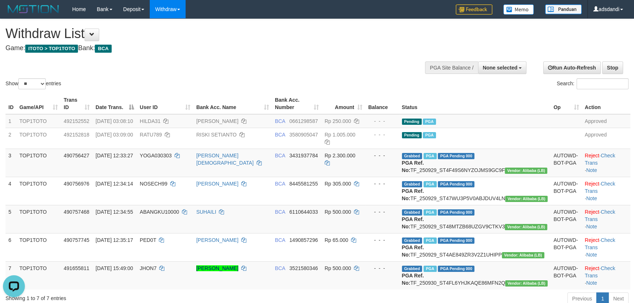
click at [325, 84] on div "Search:" at bounding box center [475, 84] width 306 height 13
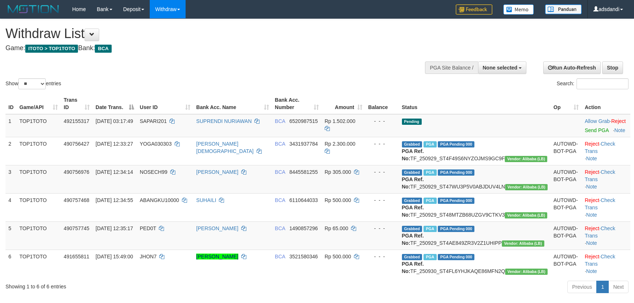
select select
select select "**"
click at [584, 130] on link "Send PGA" at bounding box center [596, 130] width 24 height 6
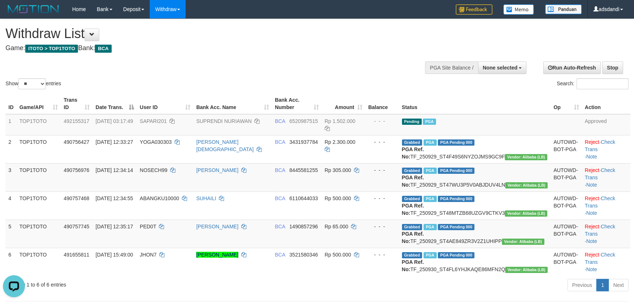
click at [400, 58] on div "Show ** ** ** *** entries Search:" at bounding box center [317, 55] width 634 height 72
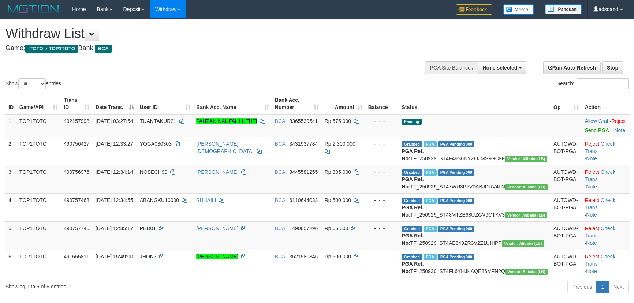
select select
select select "**"
click at [595, 130] on link "Send PGA" at bounding box center [596, 130] width 24 height 6
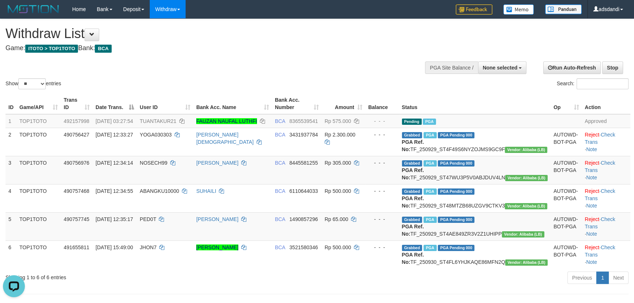
click at [388, 78] on div "Search:" at bounding box center [475, 84] width 306 height 13
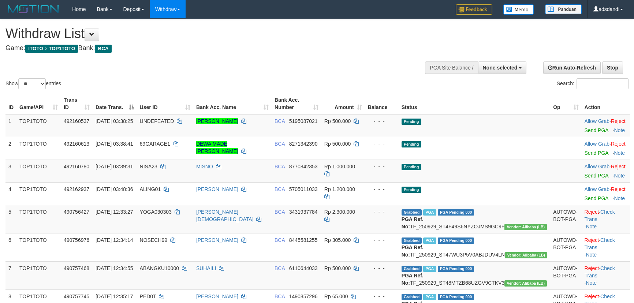
select select
select select "**"
click at [481, 162] on td "Pending" at bounding box center [475, 171] width 152 height 23
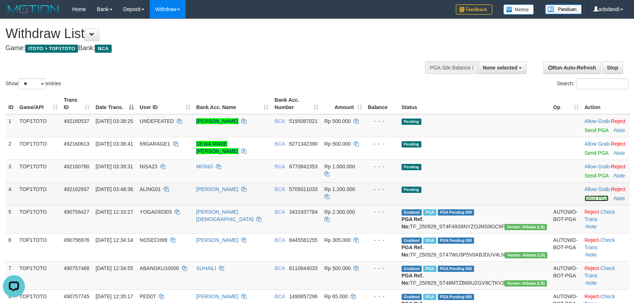
click at [586, 197] on link "Send PGA" at bounding box center [596, 198] width 24 height 6
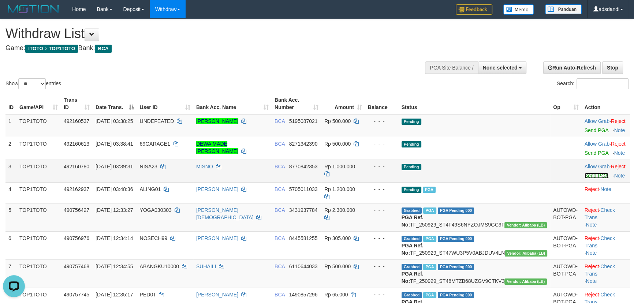
click at [584, 175] on link "Send PGA" at bounding box center [596, 176] width 24 height 6
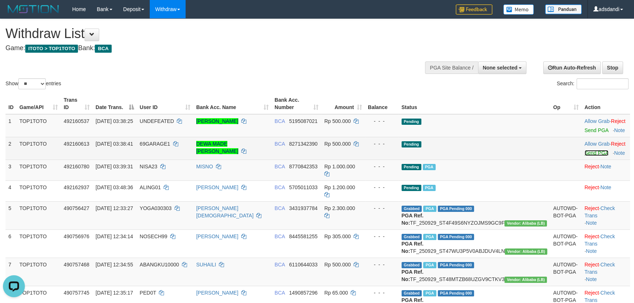
click at [584, 152] on link "Send PGA" at bounding box center [596, 153] width 24 height 6
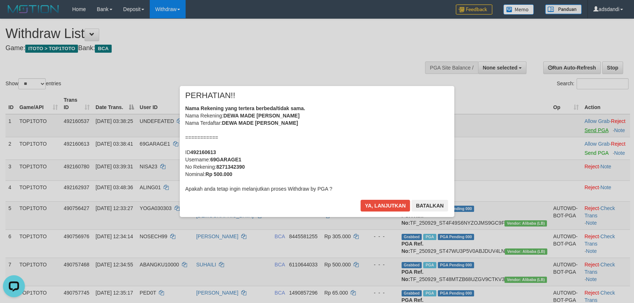
click at [583, 130] on div "× PERHATIAN!! Nama Rekening yang tertera berbeda/tidak sama. Nama Rekening: DEW…" at bounding box center [317, 151] width 634 height 160
click at [375, 208] on button "Ya, lanjutkan" at bounding box center [385, 206] width 50 height 12
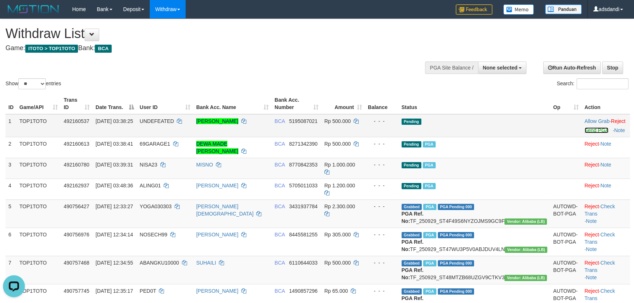
click at [584, 130] on link "Send PGA" at bounding box center [596, 130] width 24 height 6
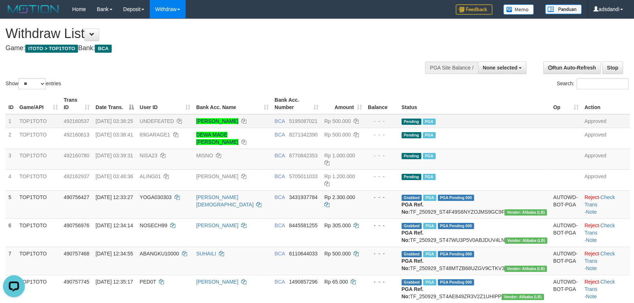
click at [348, 78] on div "Search:" at bounding box center [475, 84] width 306 height 13
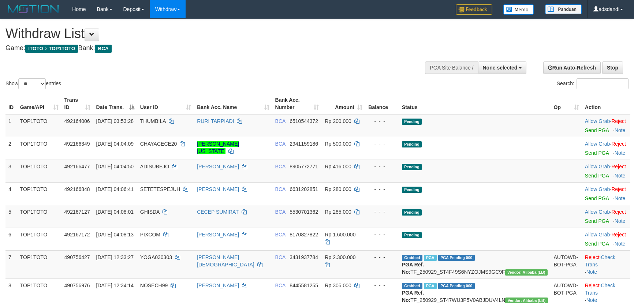
select select
select select "**"
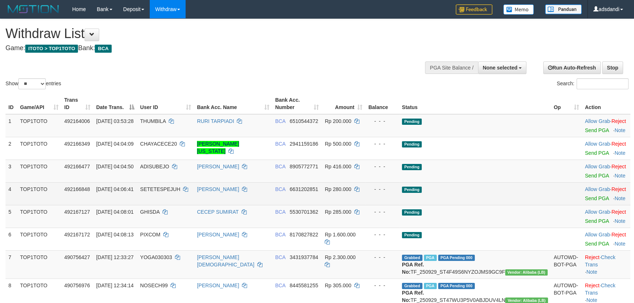
click at [365, 198] on td "Rp 280.000" at bounding box center [344, 193] width 44 height 23
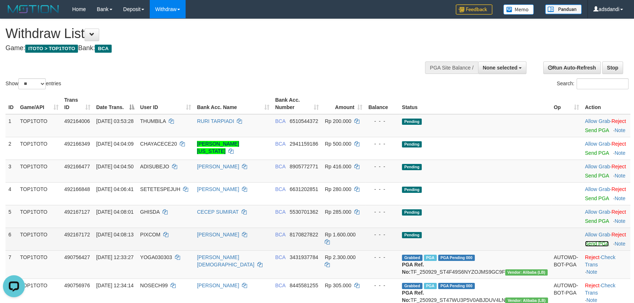
click at [589, 242] on link "Send PGA" at bounding box center [597, 244] width 24 height 6
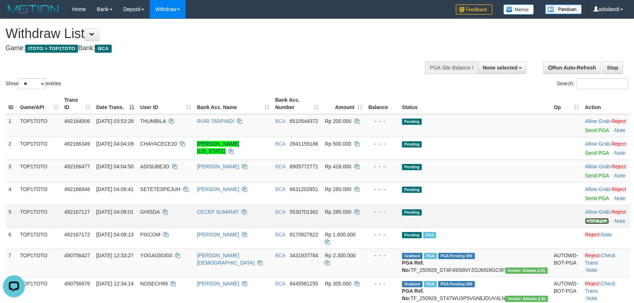
click at [585, 220] on link "Send PGA" at bounding box center [597, 221] width 24 height 6
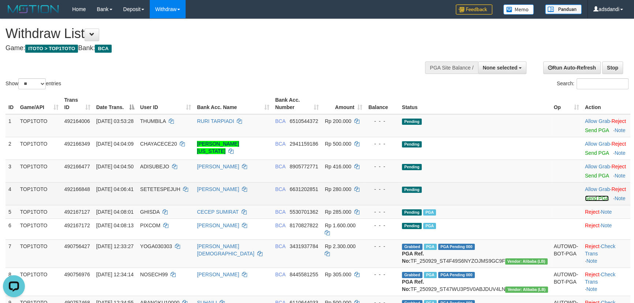
click at [585, 198] on link "Send PGA" at bounding box center [597, 198] width 24 height 6
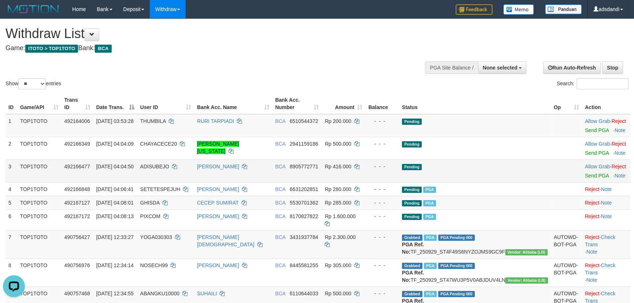
click at [582, 175] on td "Allow Grab · Reject Send PGA · Note" at bounding box center [606, 171] width 48 height 23
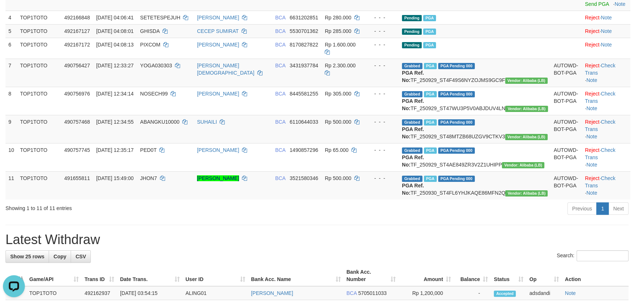
scroll to position [99, 0]
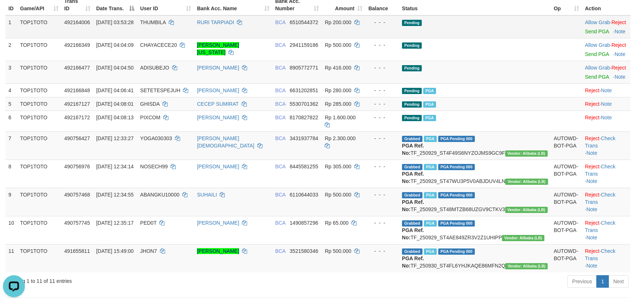
click at [582, 27] on td "Allow Grab · Reject Send PGA · Note" at bounding box center [606, 26] width 48 height 23
click at [585, 30] on link "Send PGA" at bounding box center [597, 32] width 24 height 6
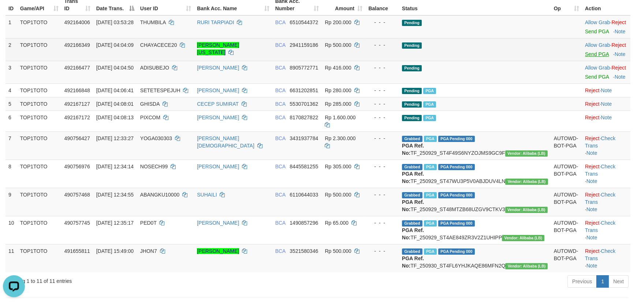
scroll to position [89, 0]
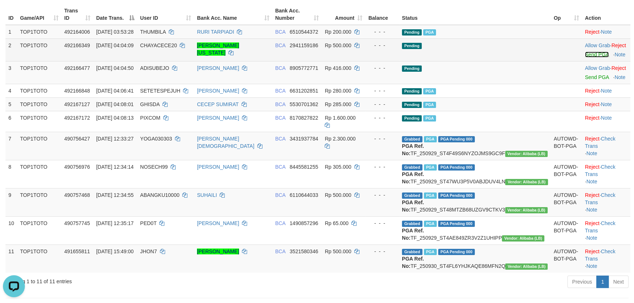
click at [585, 53] on link "Send PGA" at bounding box center [597, 55] width 24 height 6
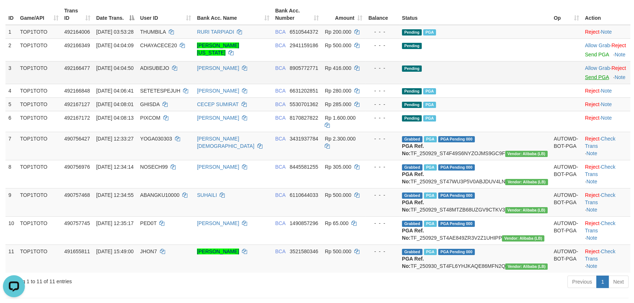
scroll to position [81, 0]
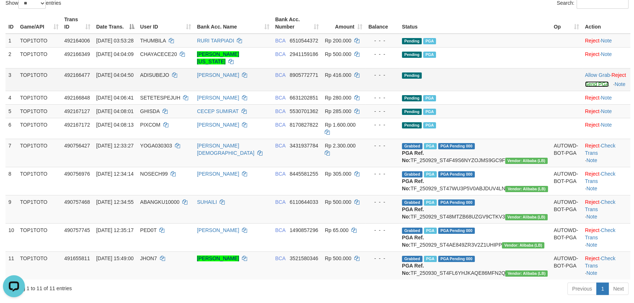
click at [585, 81] on link "Send PGA" at bounding box center [597, 84] width 24 height 6
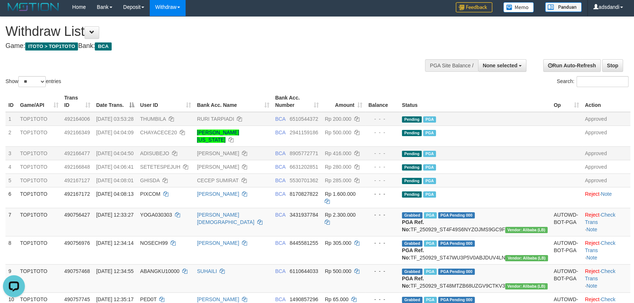
scroll to position [0, 0]
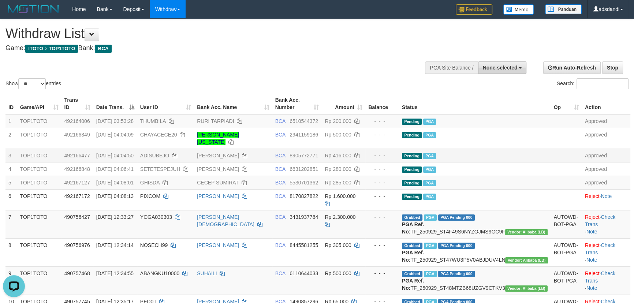
click at [516, 67] on span "None selected" at bounding box center [500, 68] width 35 height 6
click at [300, 59] on div "Show ** ** ** *** entries Search:" at bounding box center [317, 55] width 634 height 72
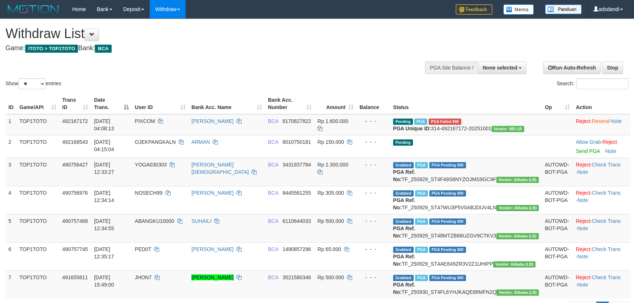
select select
select select "**"
click at [517, 70] on span "None selected" at bounding box center [500, 68] width 35 height 6
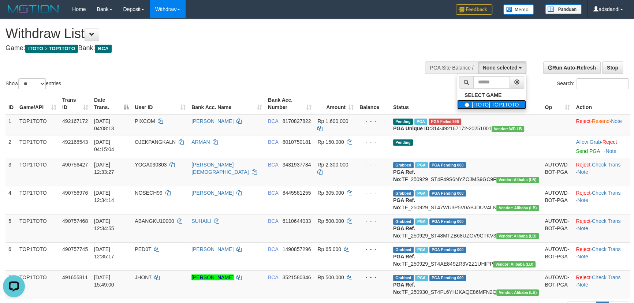
click at [511, 103] on label "[ITOTO] TOP1TOTO" at bounding box center [491, 105] width 69 height 10
select select "***"
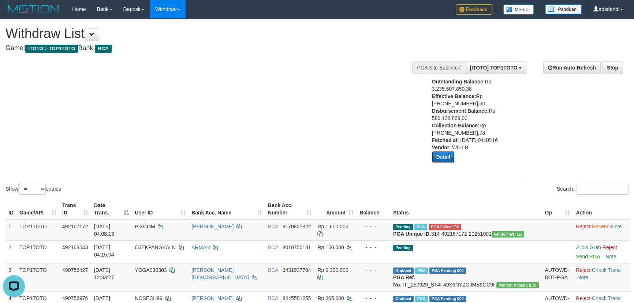
click at [439, 154] on button "Detail" at bounding box center [443, 157] width 23 height 12
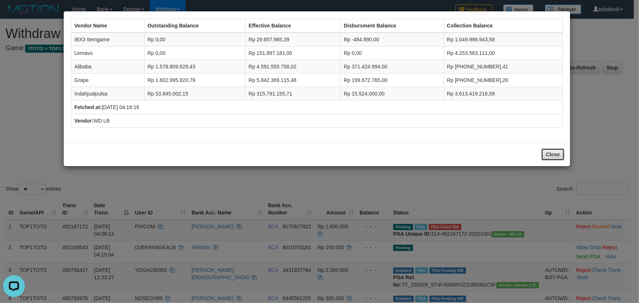
click at [554, 158] on button "Close" at bounding box center [552, 154] width 23 height 12
